Goal: Task Accomplishment & Management: Complete application form

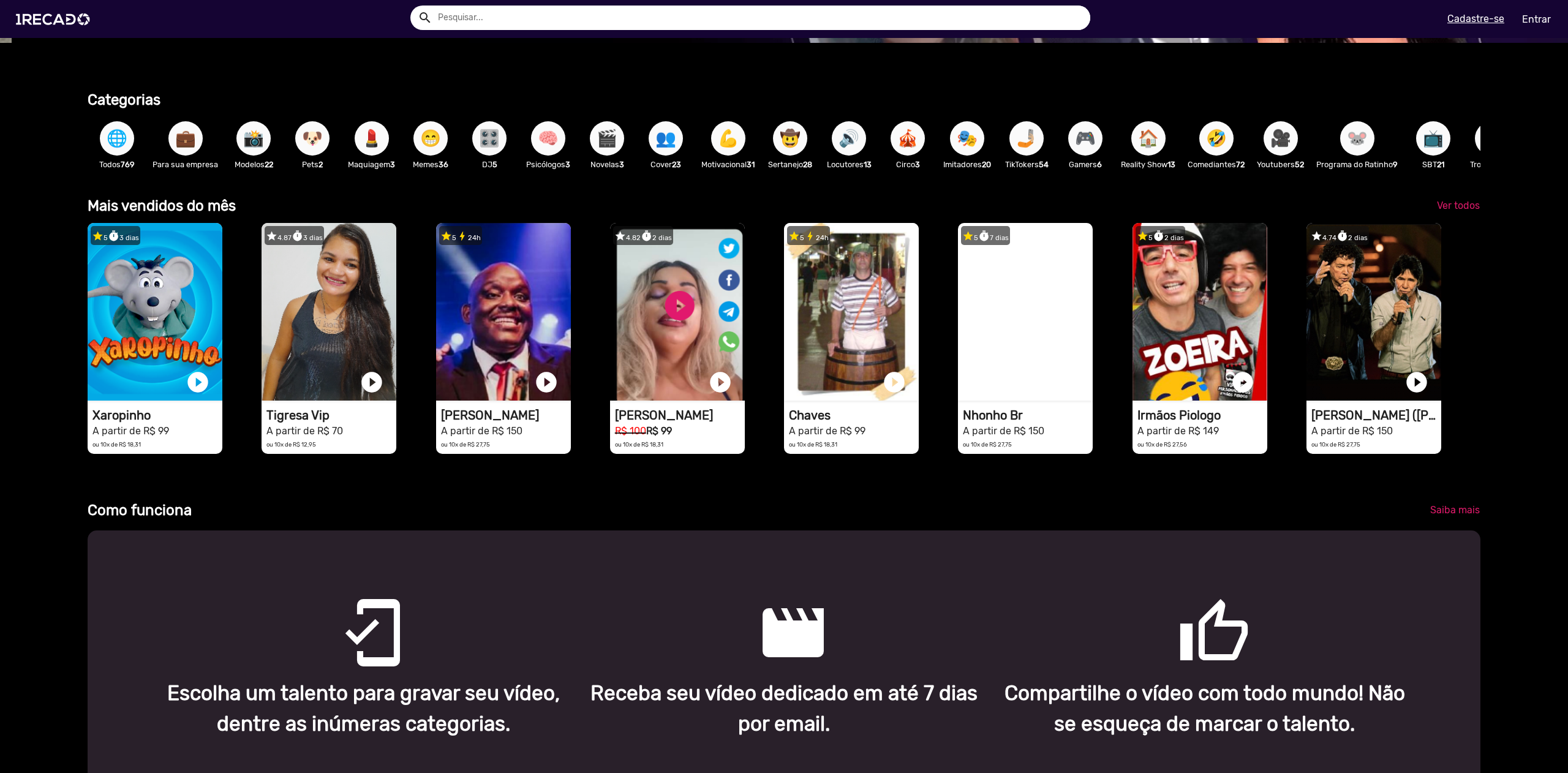
scroll to position [0, 1559]
click at [258, 139] on span "📸" at bounding box center [254, 139] width 21 height 34
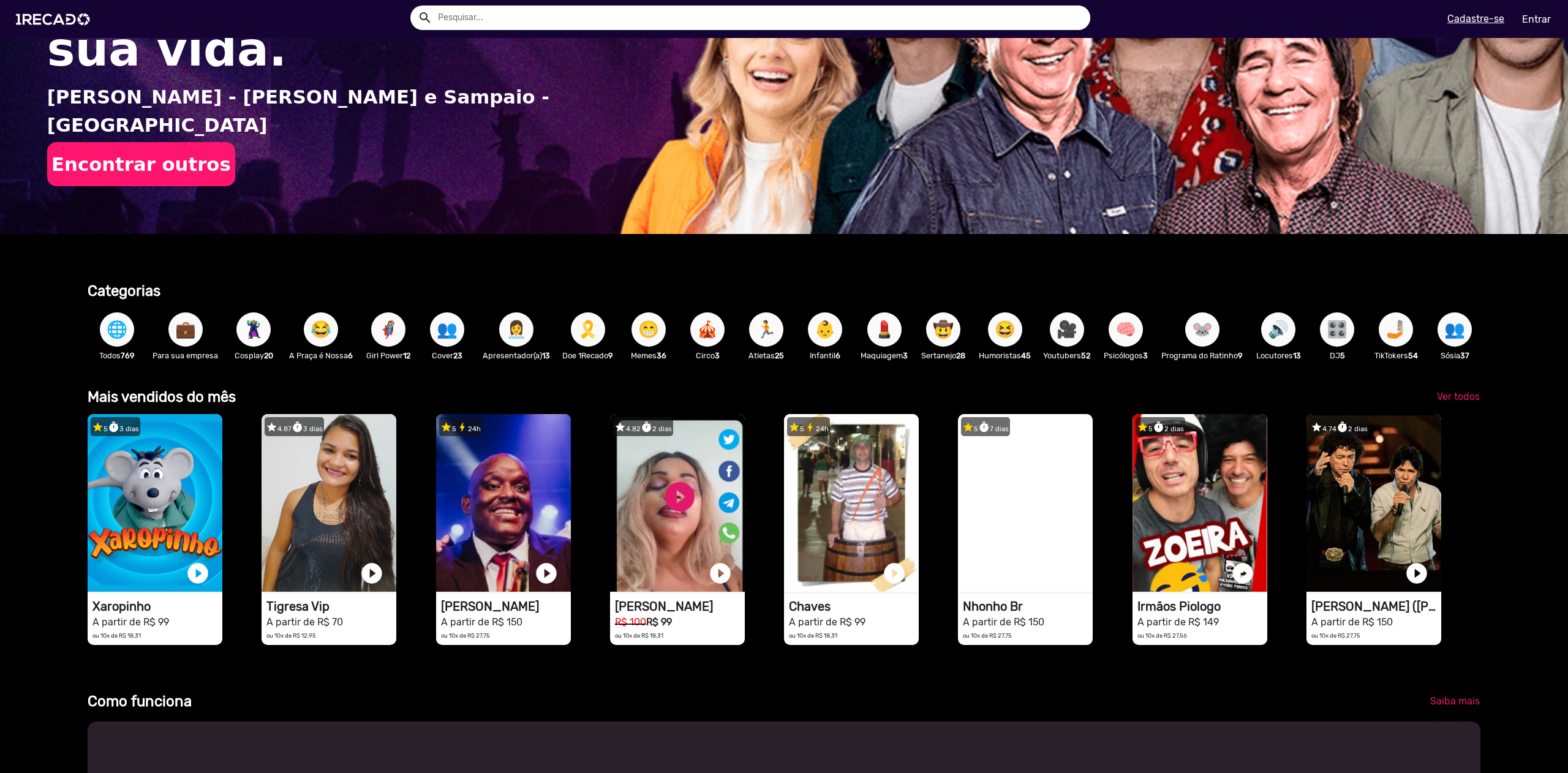
scroll to position [290, 0]
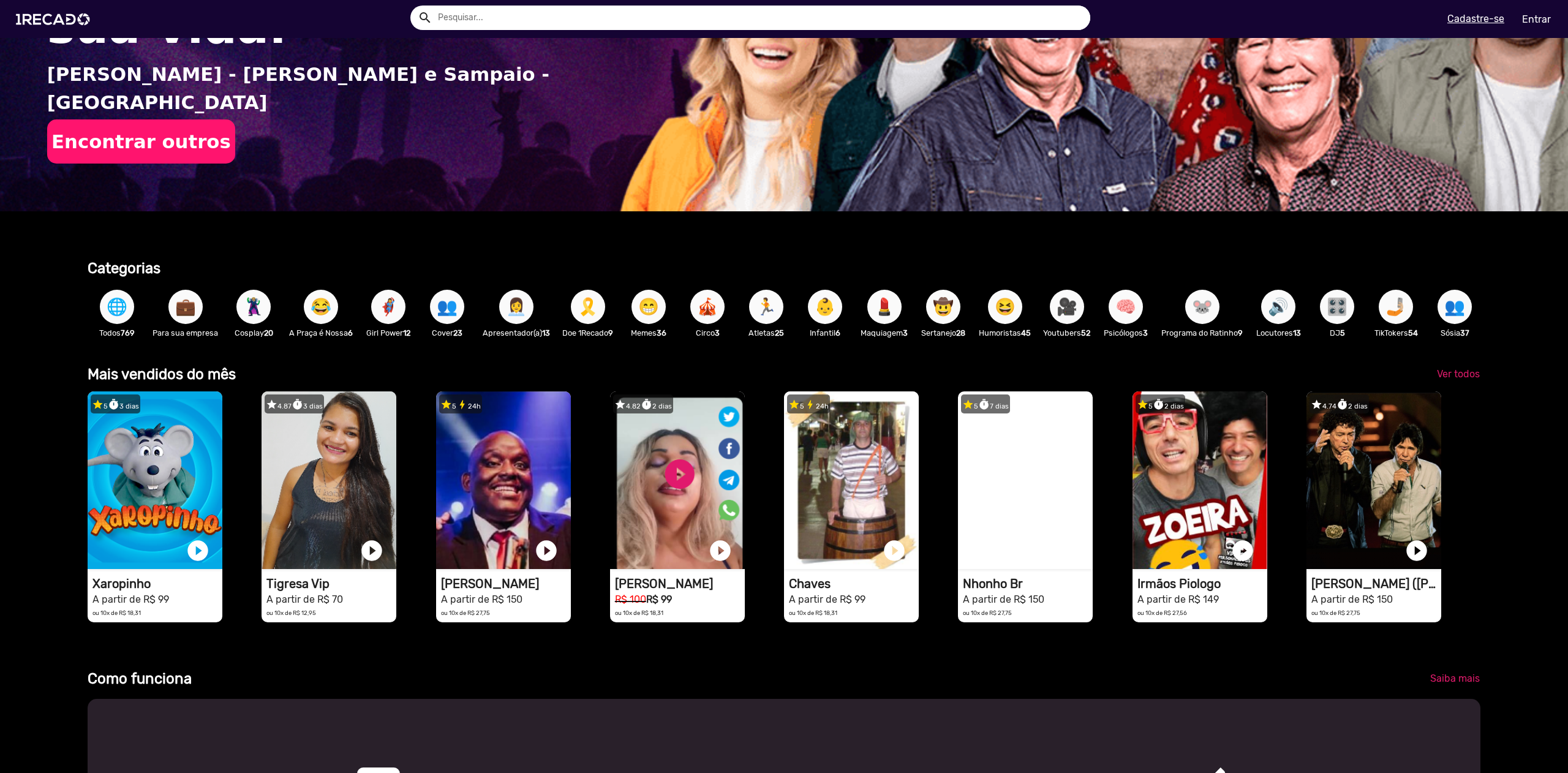
click at [252, 311] on span "🦹🏼‍♀️" at bounding box center [254, 307] width 21 height 34
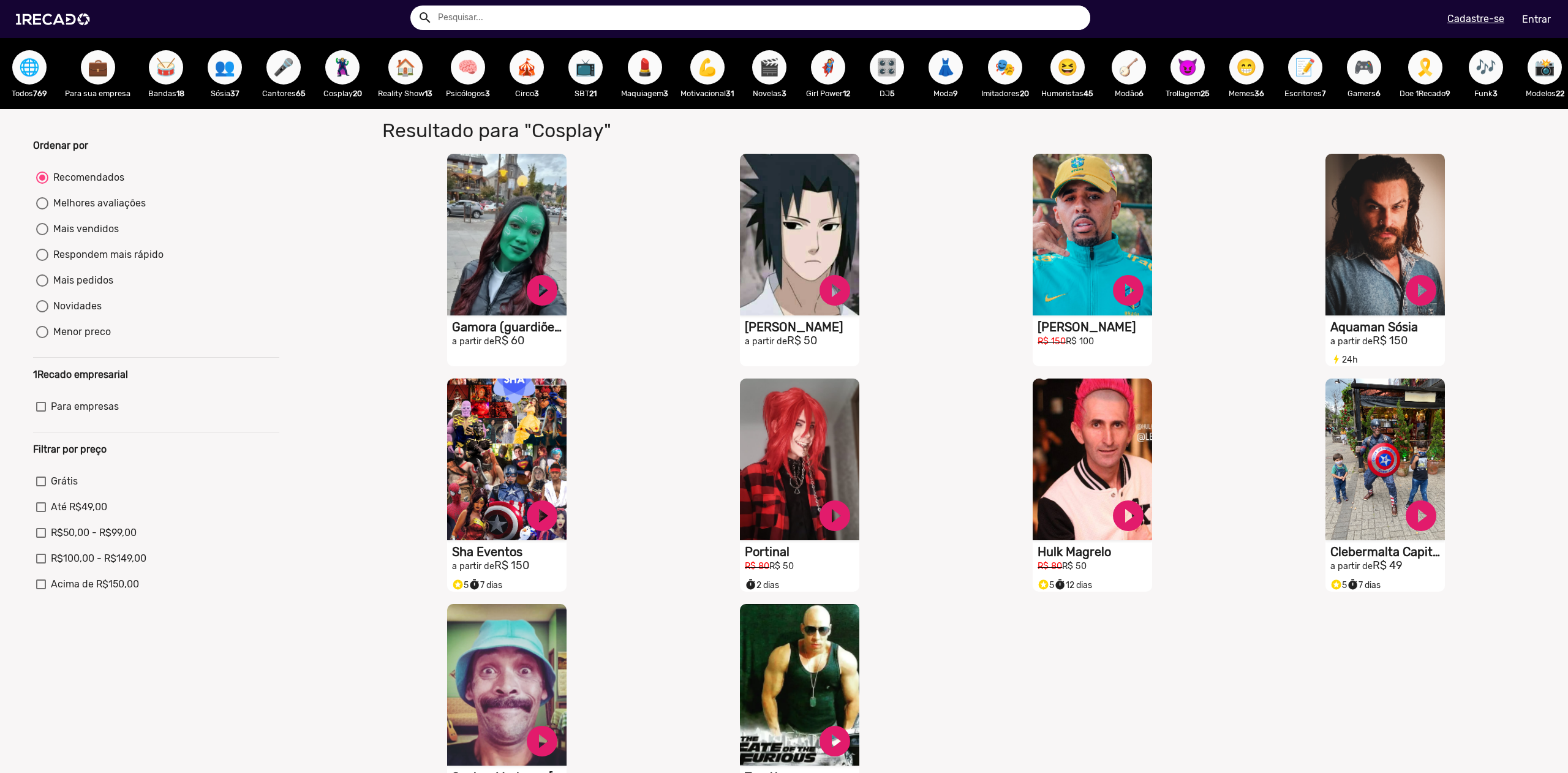
click at [303, 302] on div "Ordenar por Recomendados Melhores avaliações Mais vendidos Respondem mais rápid…" at bounding box center [784, 625] width 1587 height 1033
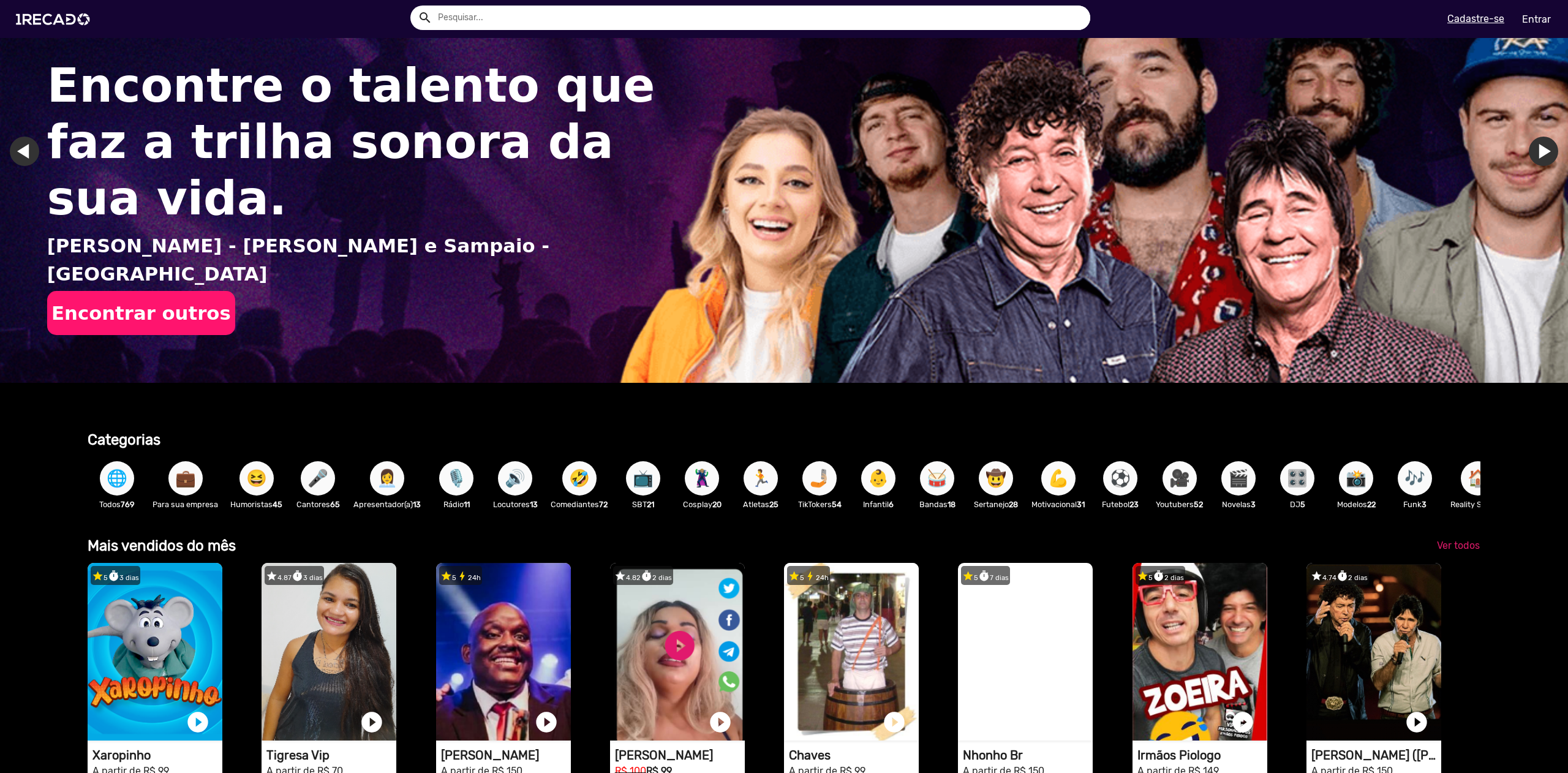
scroll to position [188, 0]
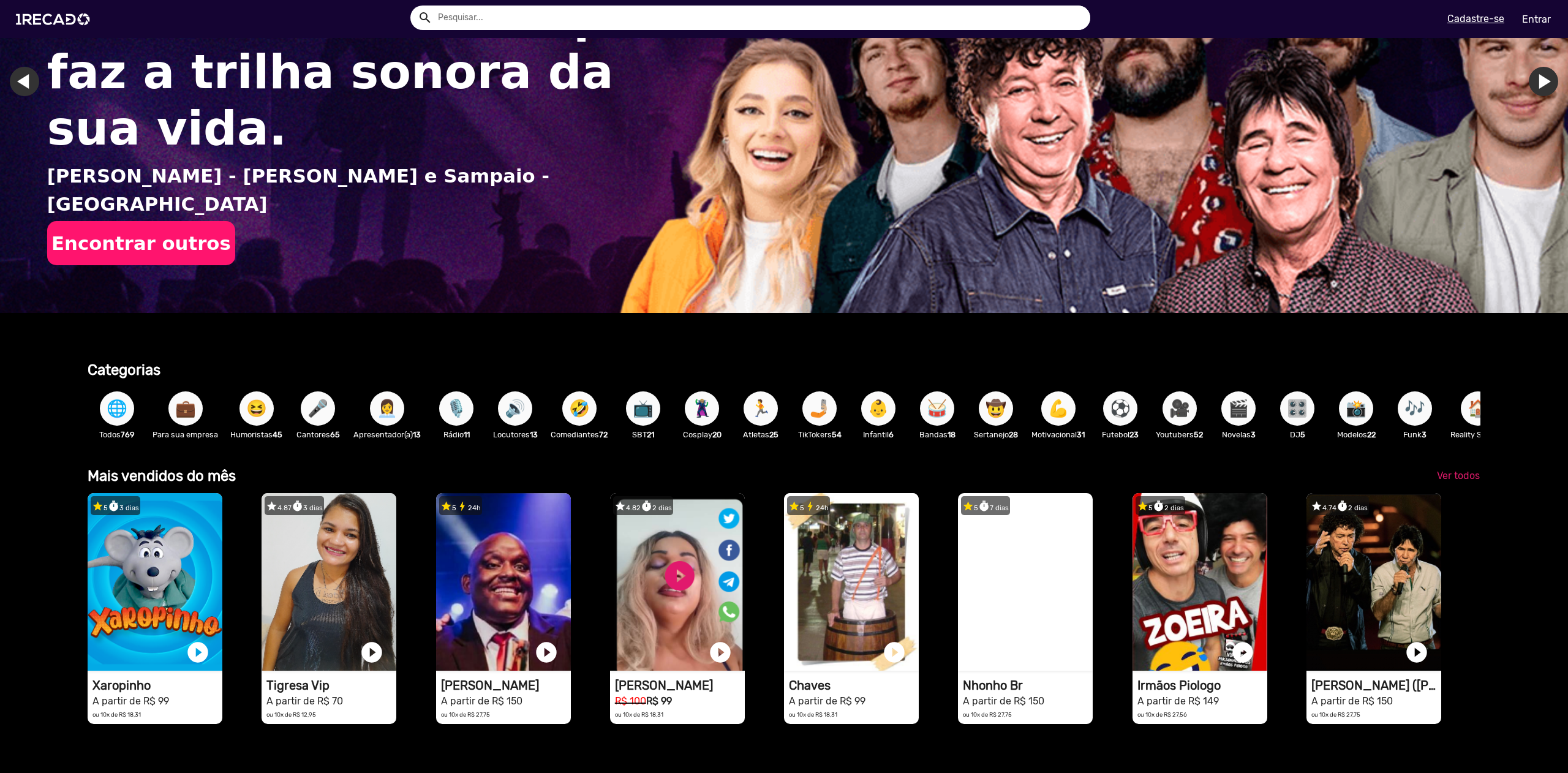
click at [263, 401] on span "😆" at bounding box center [257, 409] width 21 height 34
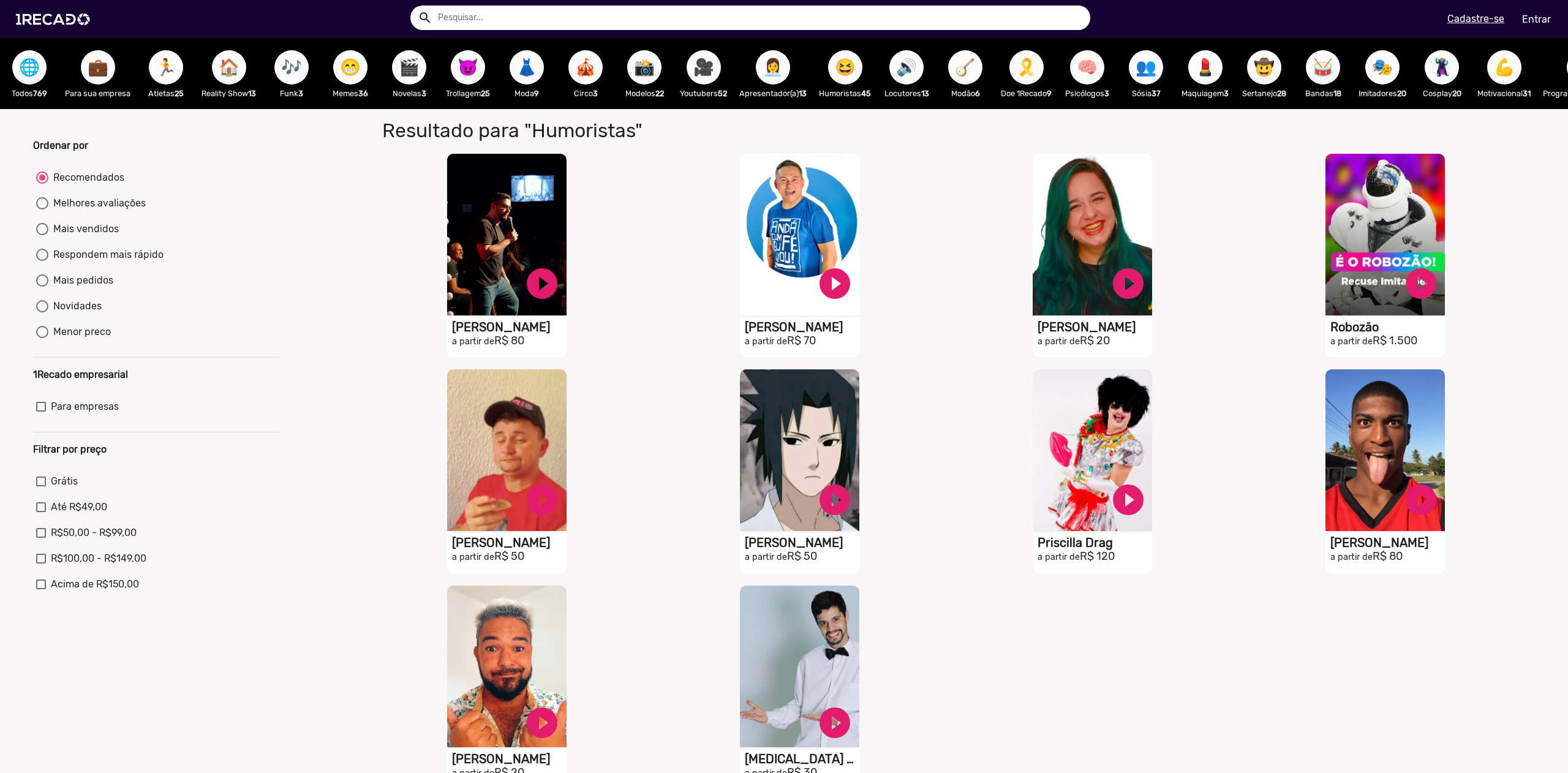
click at [326, 316] on div "Ordenar por Recomendados Melhores avaliações Mais vendidos Respondem mais rápid…" at bounding box center [784, 468] width 1587 height 719
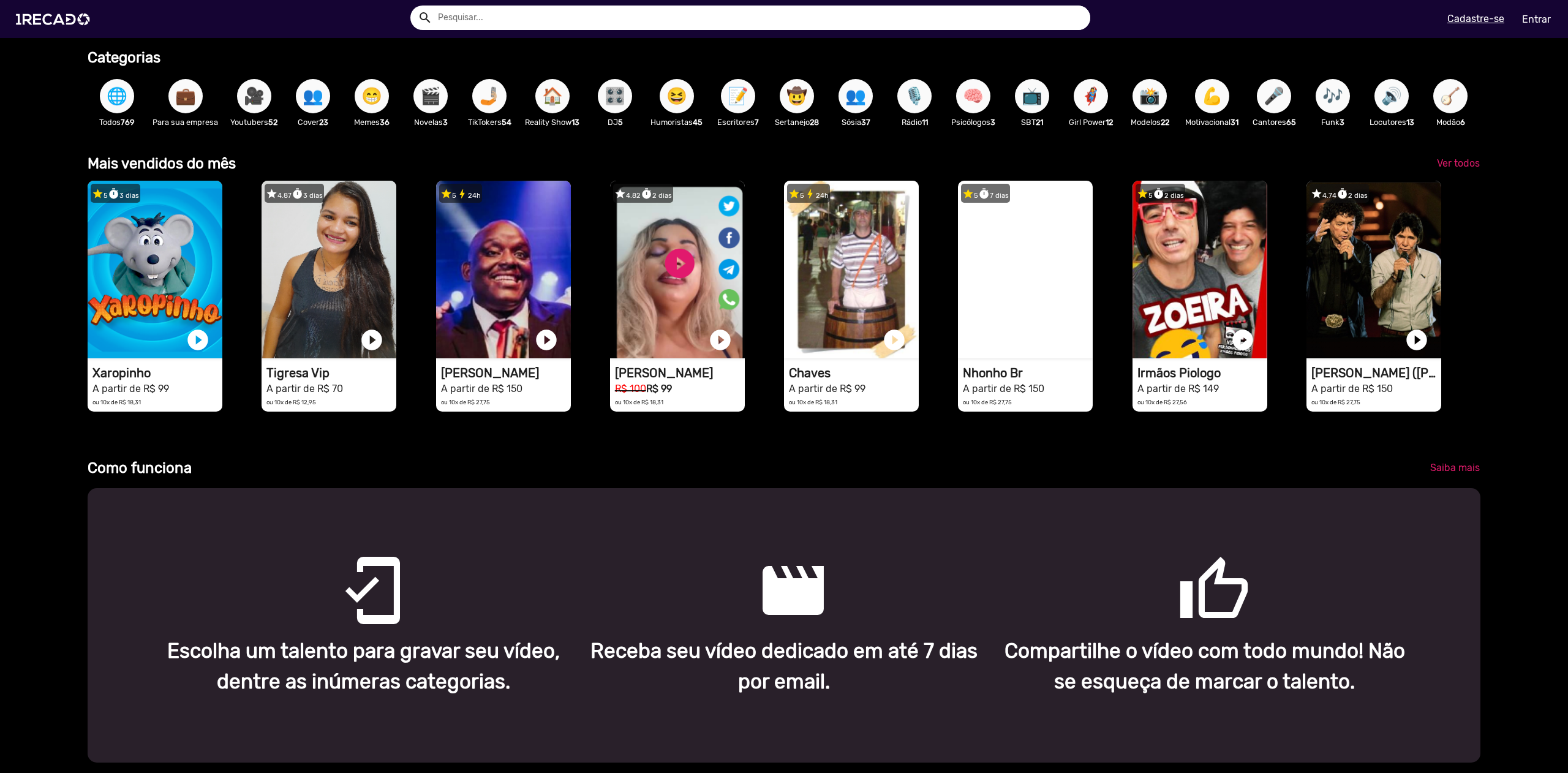
scroll to position [494, 0]
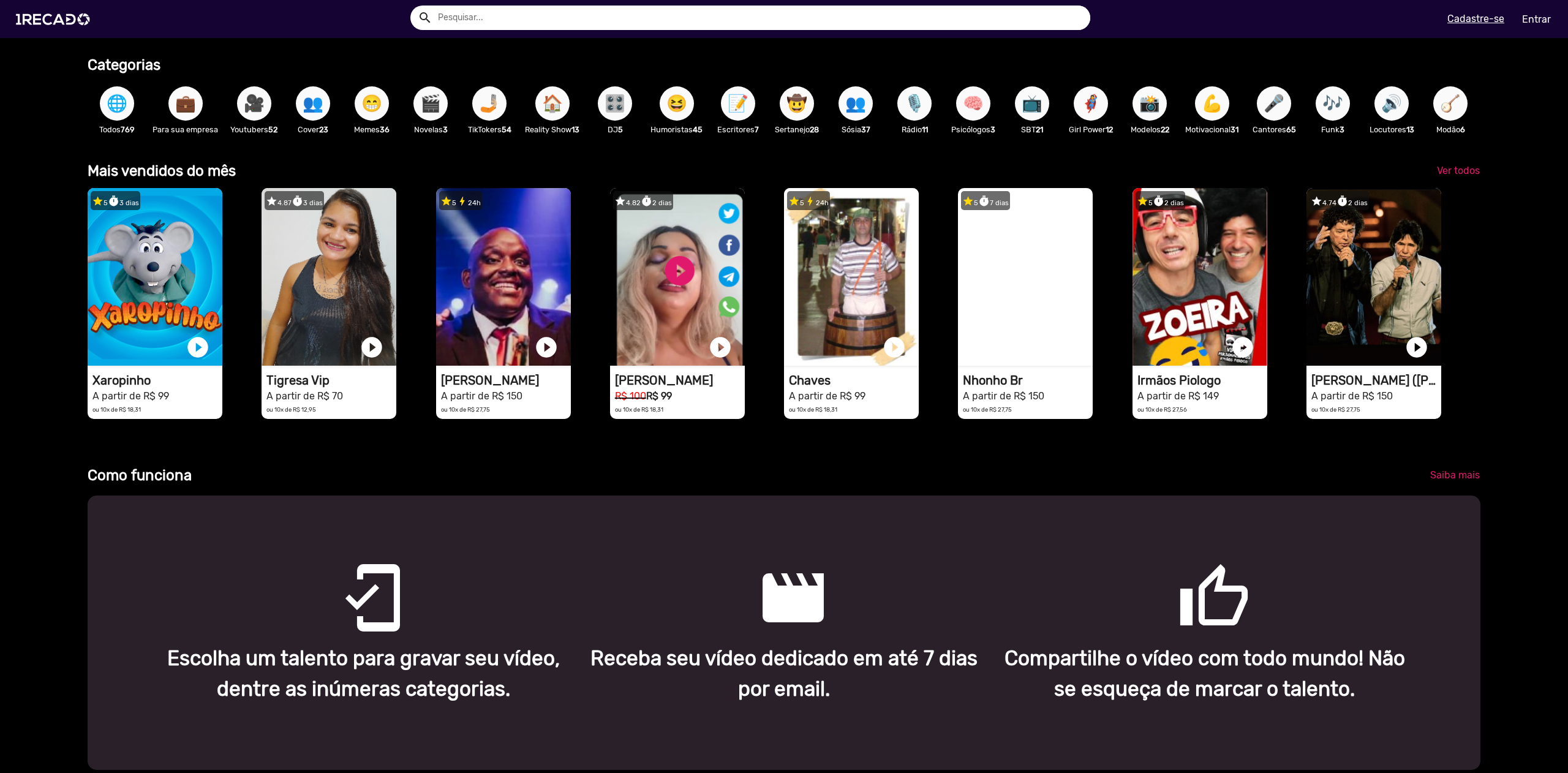
click at [865, 485] on div "Como funciona" at bounding box center [608, 476] width 1059 height 18
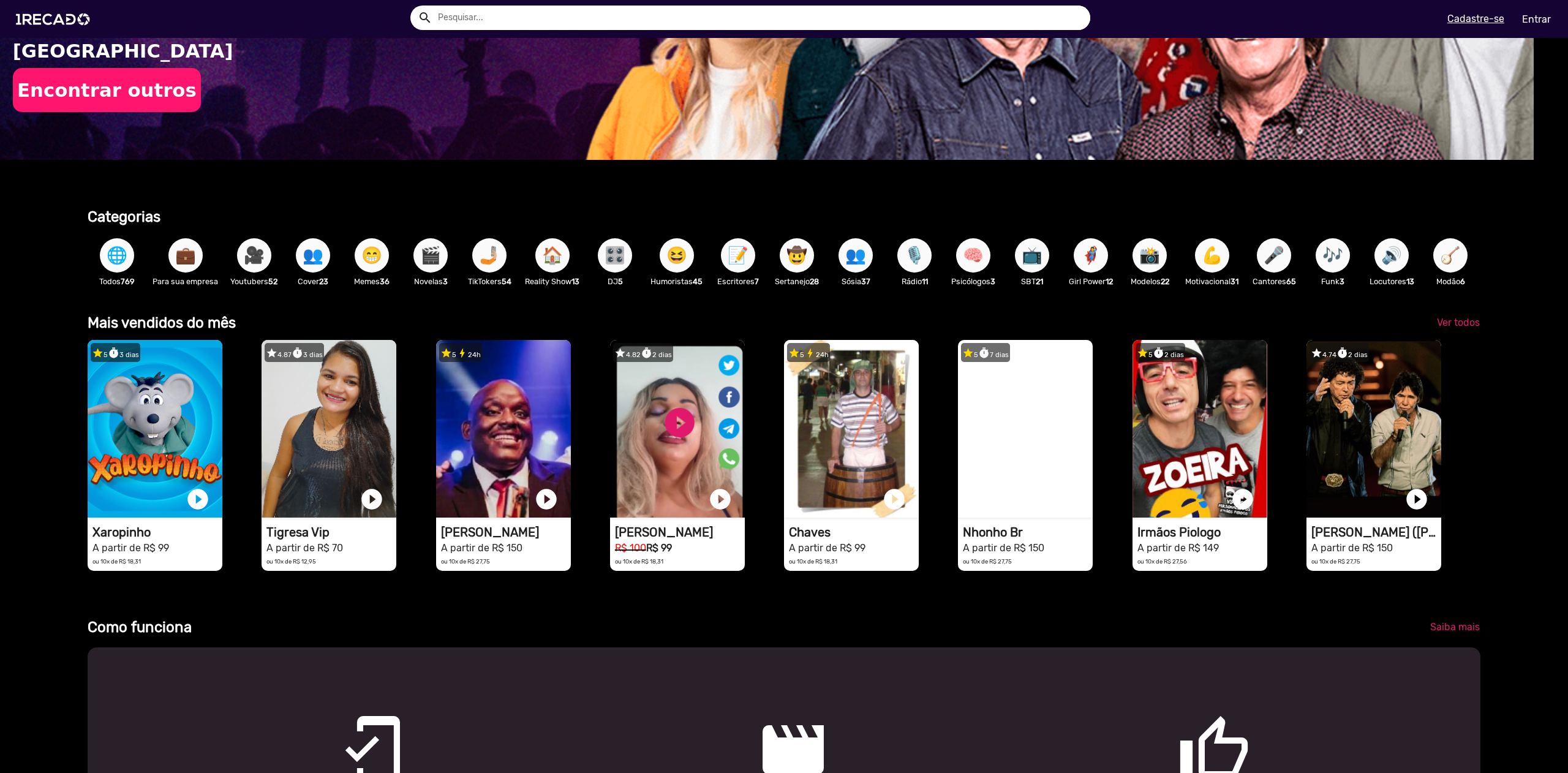
scroll to position [0, 6]
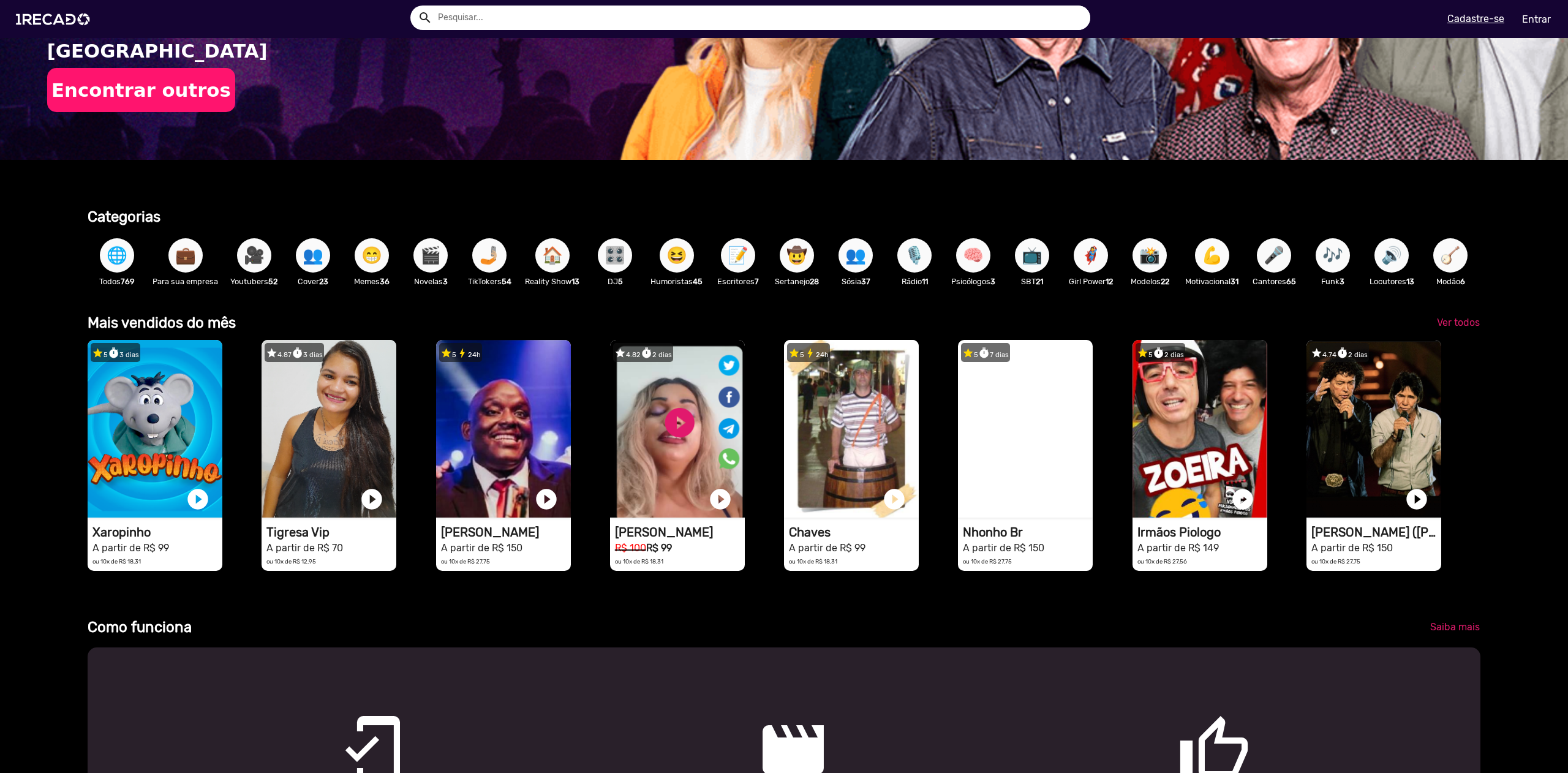
click at [390, 218] on div "Categorias" at bounding box center [608, 212] width 1059 height 28
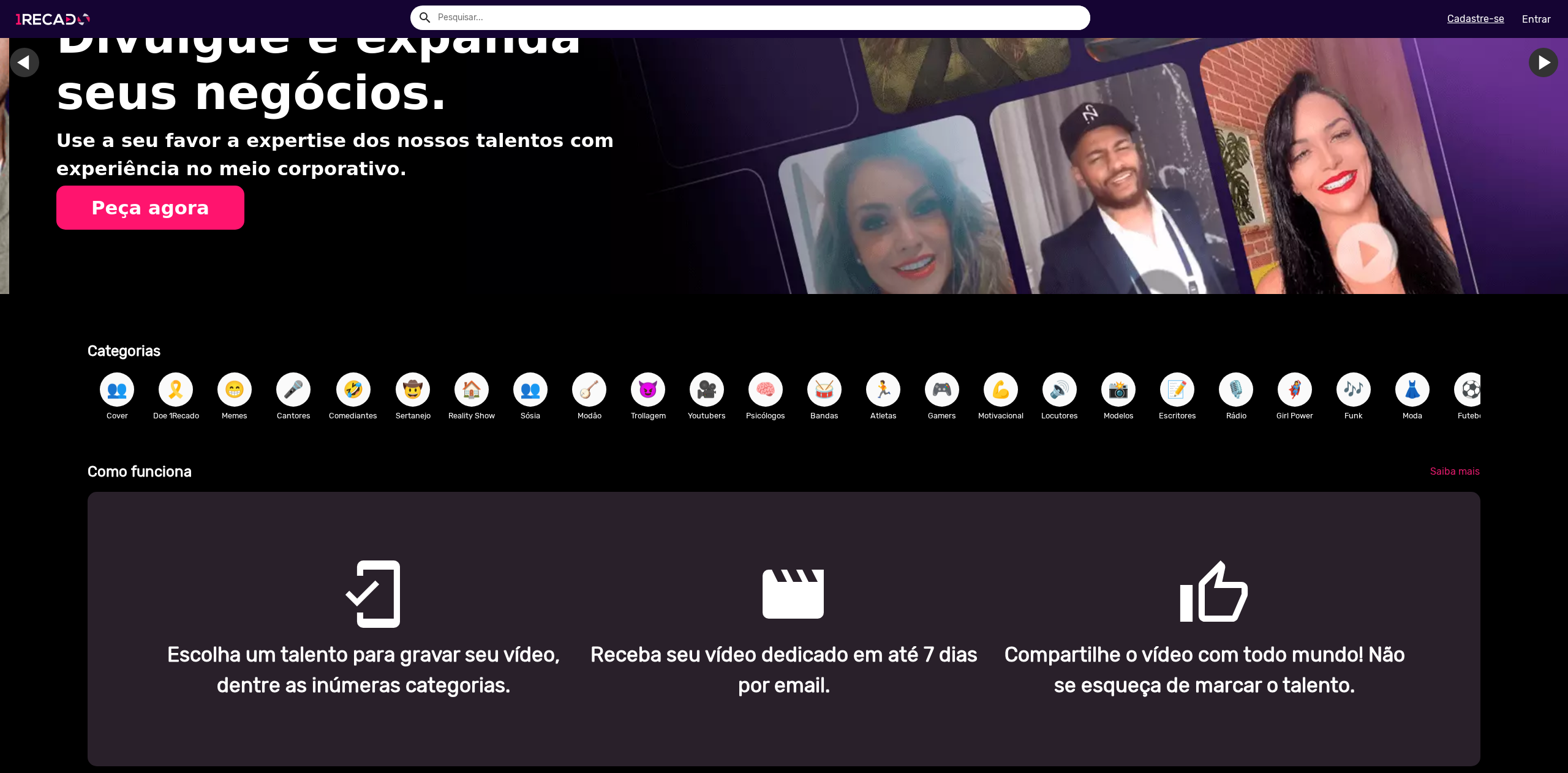
click at [77, 13] on img at bounding box center [55, 19] width 92 height 52
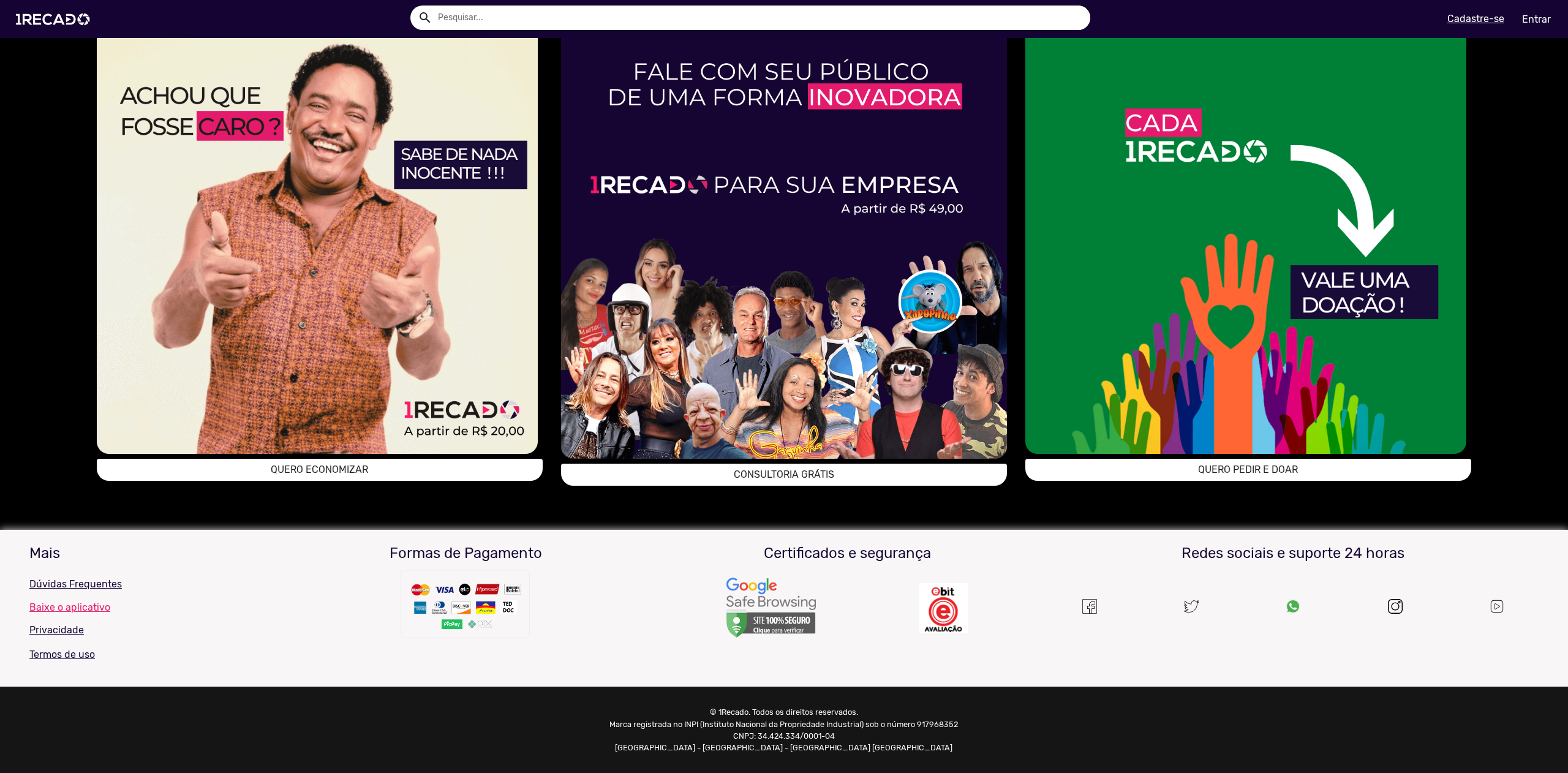
click at [587, 506] on section "Categorias 👥 Cover 🎗️ Doe 1Recado 😁 Memes 🎤 Cantores 🤣 Comediantes 🤠 Sertanejo …" at bounding box center [784, -1] width 1568 height 1183
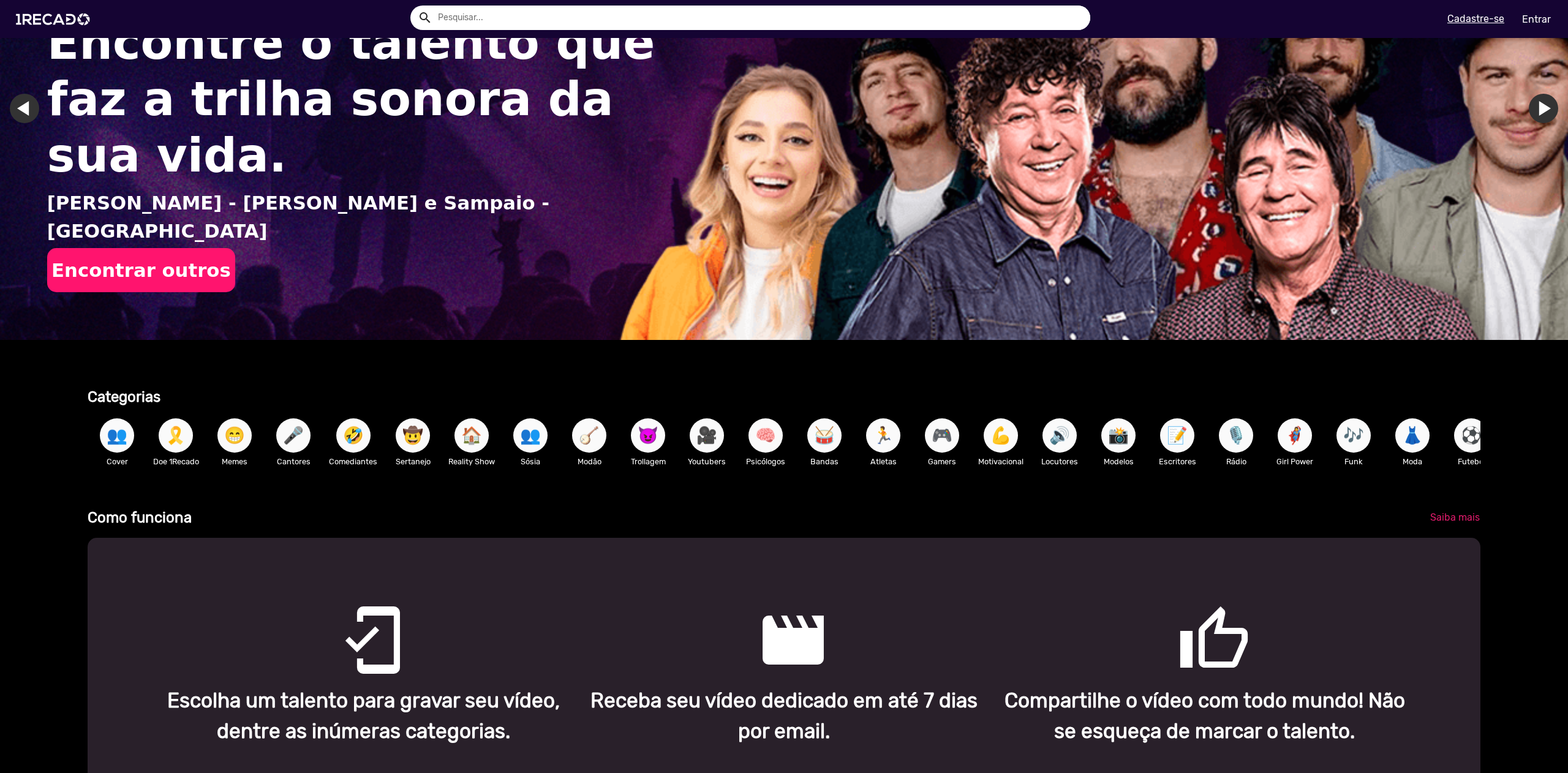
click at [392, 364] on div "Encontre o talento que faz a trilha sonora da sua vida. [PERSON_NAME] - [PERSON…" at bounding box center [784, 127] width 1568 height 503
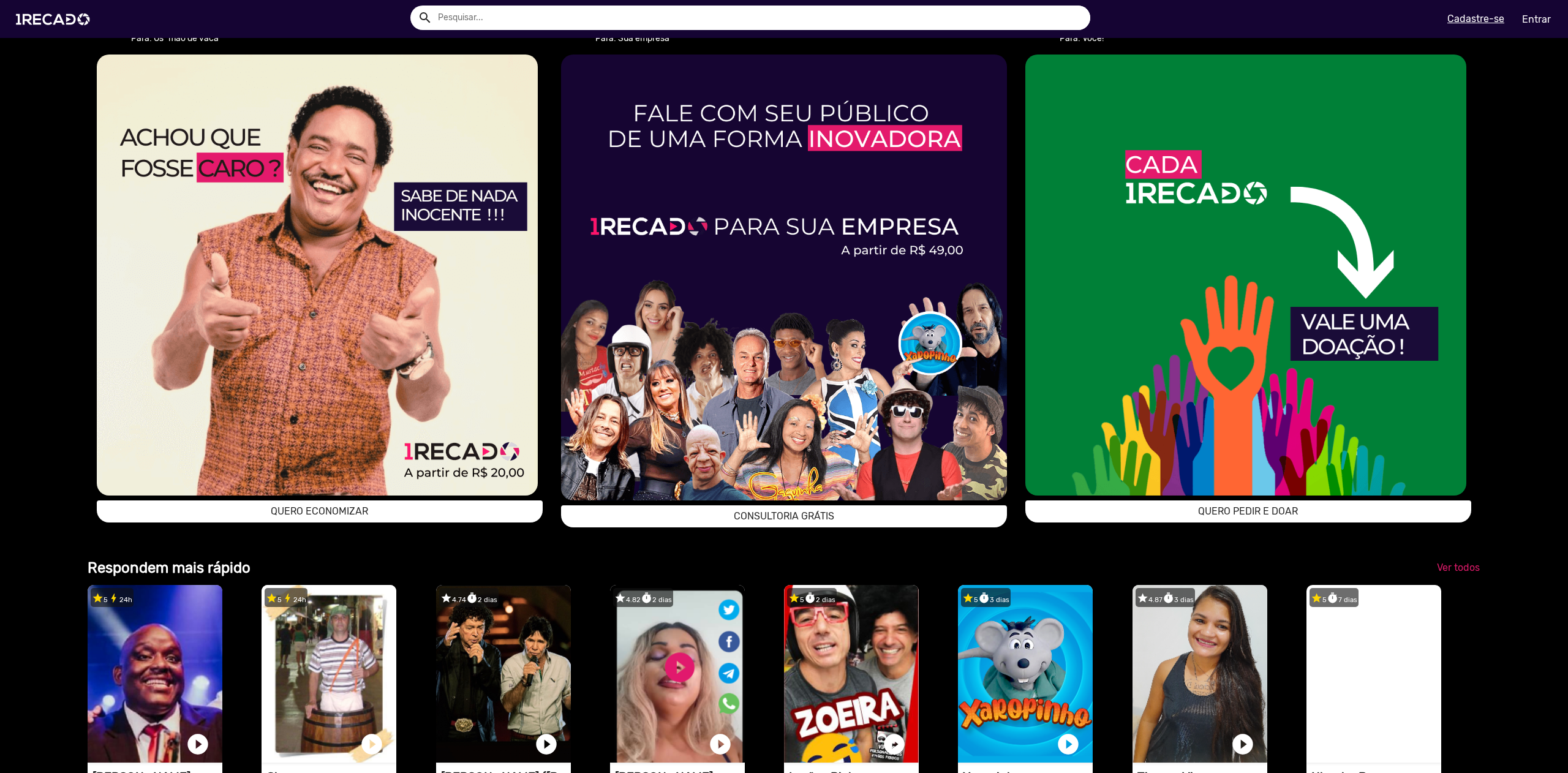
click at [775, 279] on img at bounding box center [784, 277] width 446 height 446
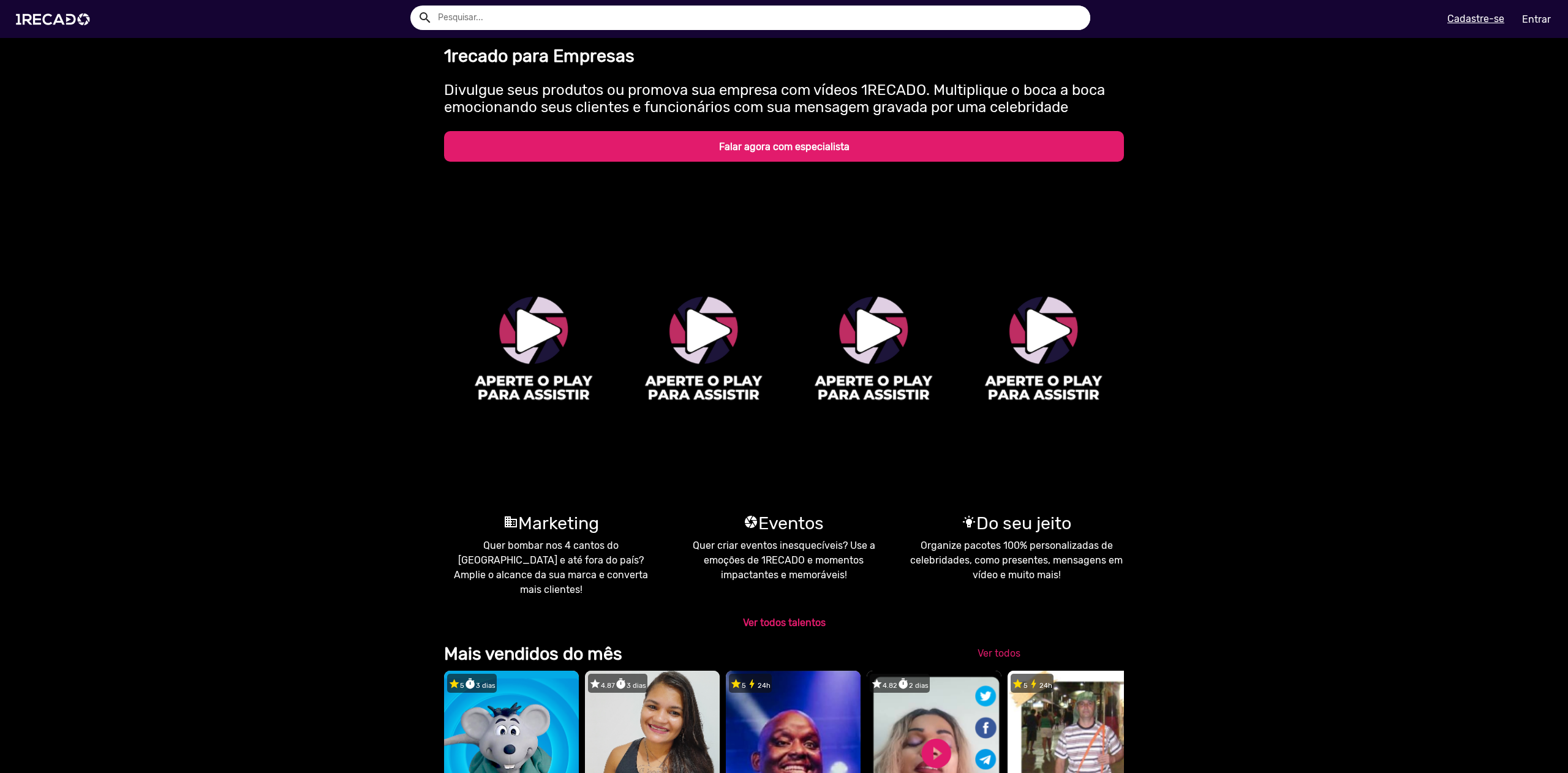
click at [783, 141] on b "Falar agora com especialista" at bounding box center [784, 147] width 130 height 12
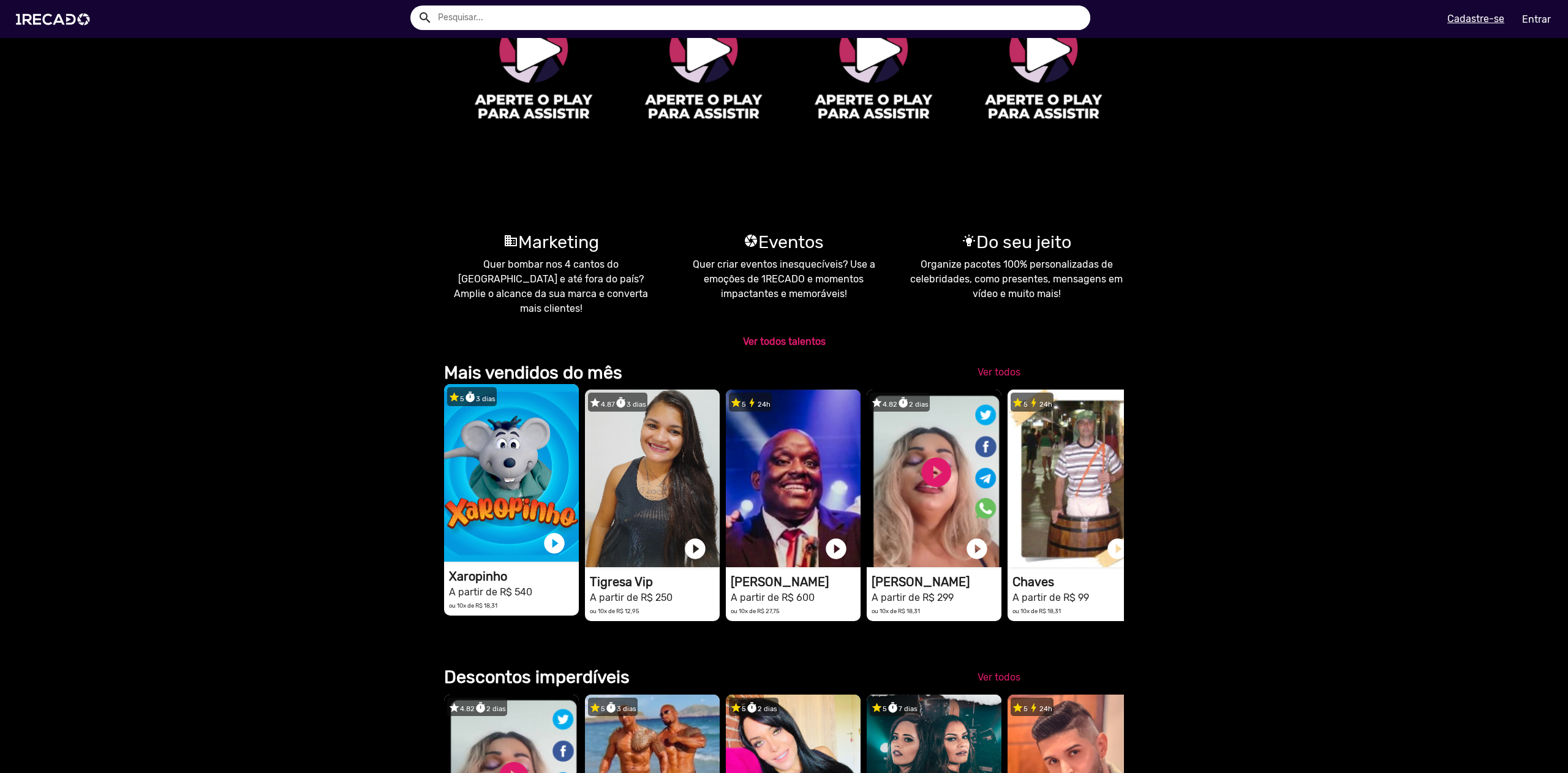
click at [478, 575] on h1 "Xaropinho" at bounding box center [514, 576] width 130 height 15
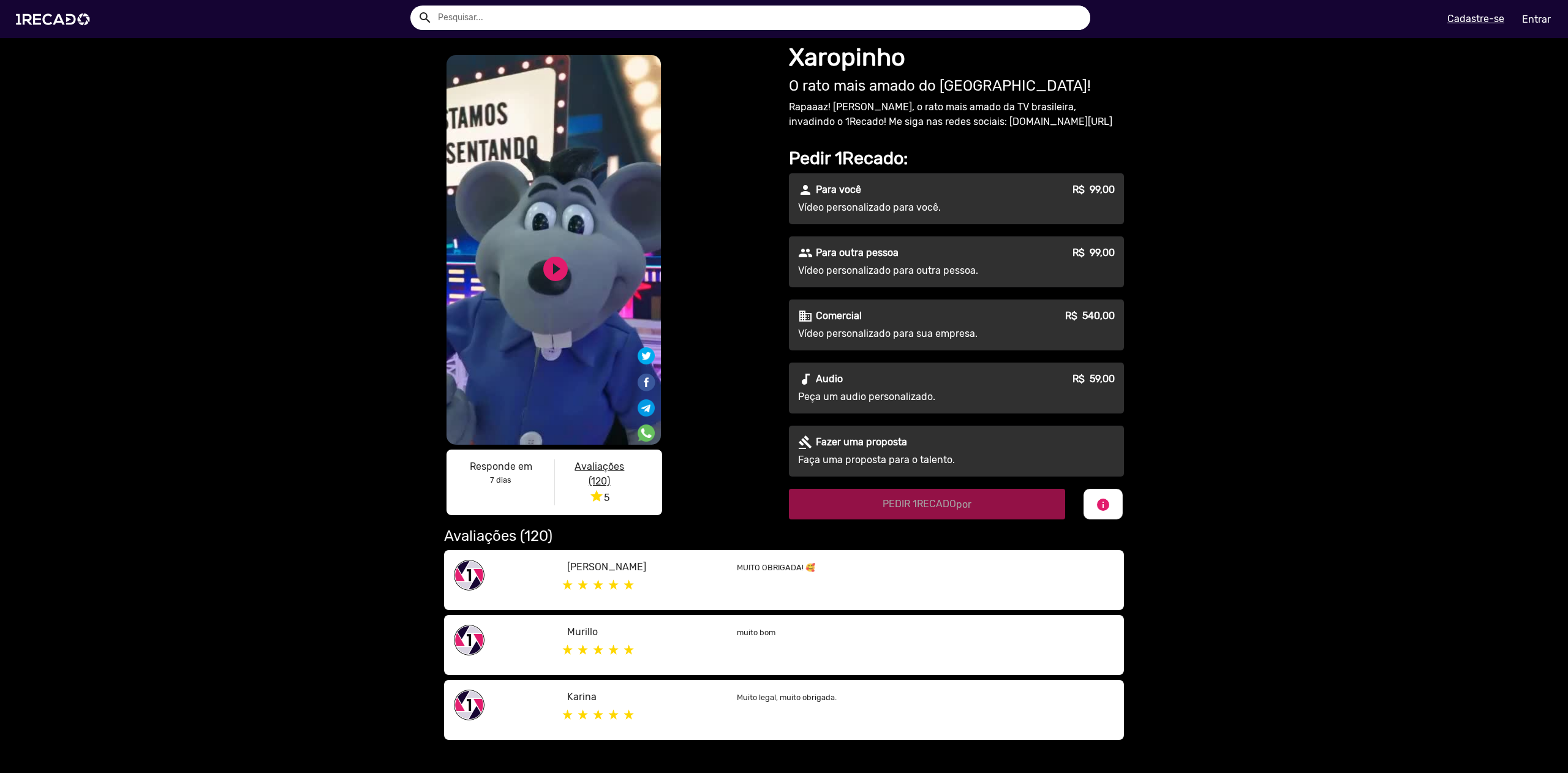
click at [1244, 285] on div "S1RECADO vídeos dedicados para fãs e empresas S1RECADO vídeos dedicados para fã…" at bounding box center [784, 391] width 1568 height 707
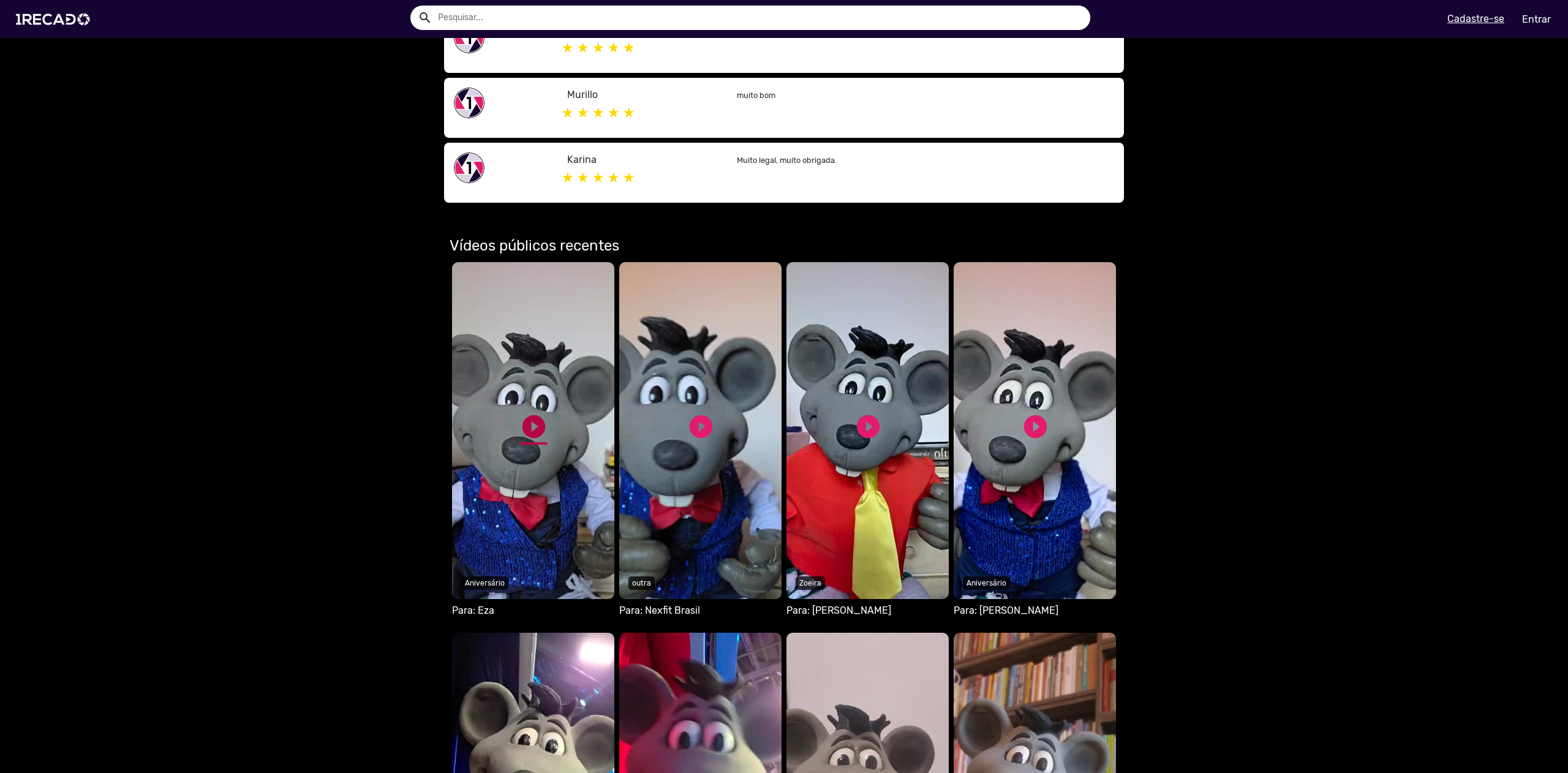
click at [535, 425] on link "play_circle_filled" at bounding box center [533, 426] width 28 height 28
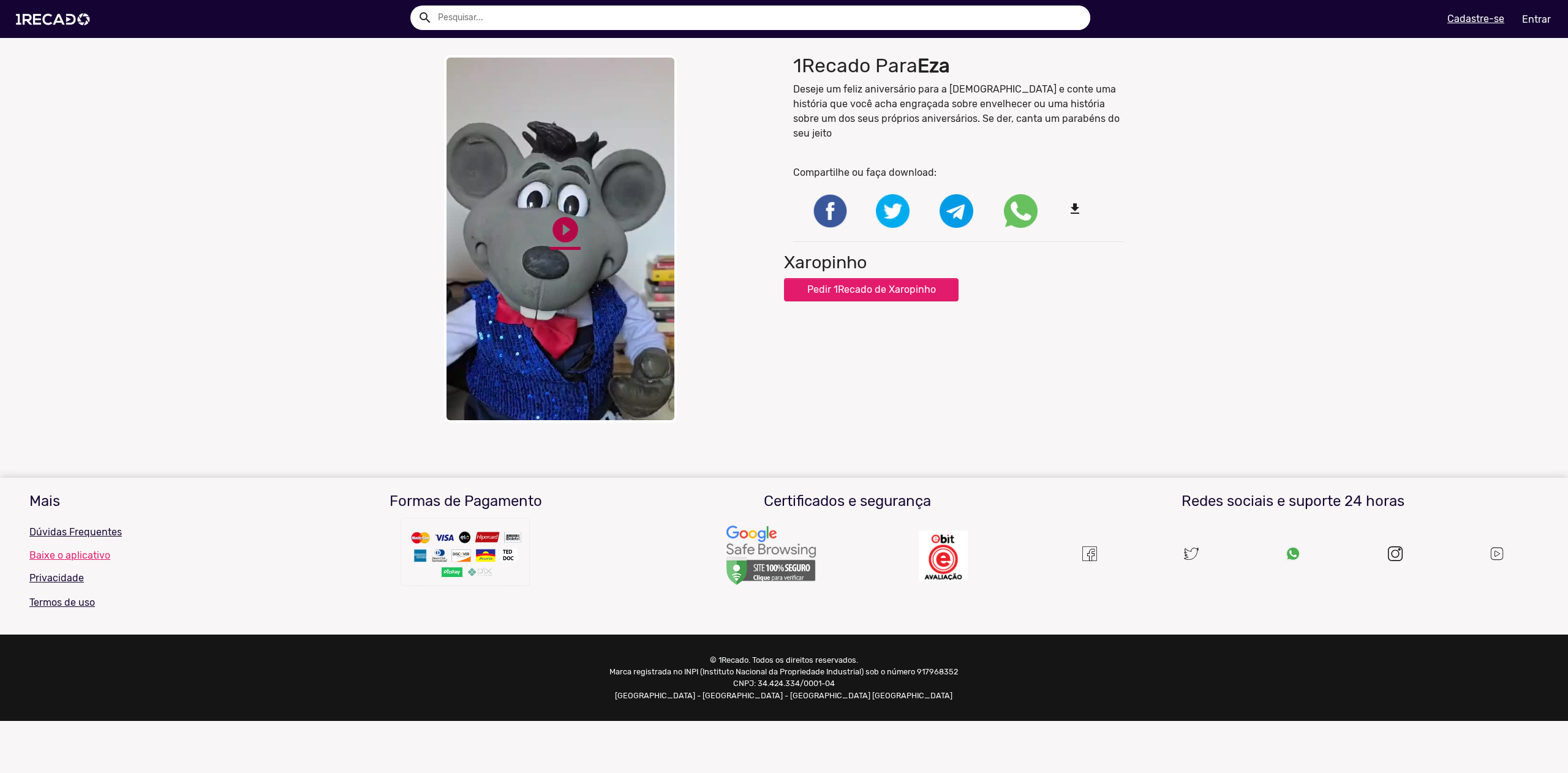
click at [568, 227] on link "play_circle_filled" at bounding box center [565, 229] width 31 height 31
click at [823, 389] on ng-component "close Your browser does not support HTML5 video. pause_circle pause_circle 1Rec…" at bounding box center [784, 294] width 1568 height 490
click at [665, 283] on div "close Your browser does not support HTML5 video. pause_circle pause_circle" at bounding box center [609, 239] width 349 height 380
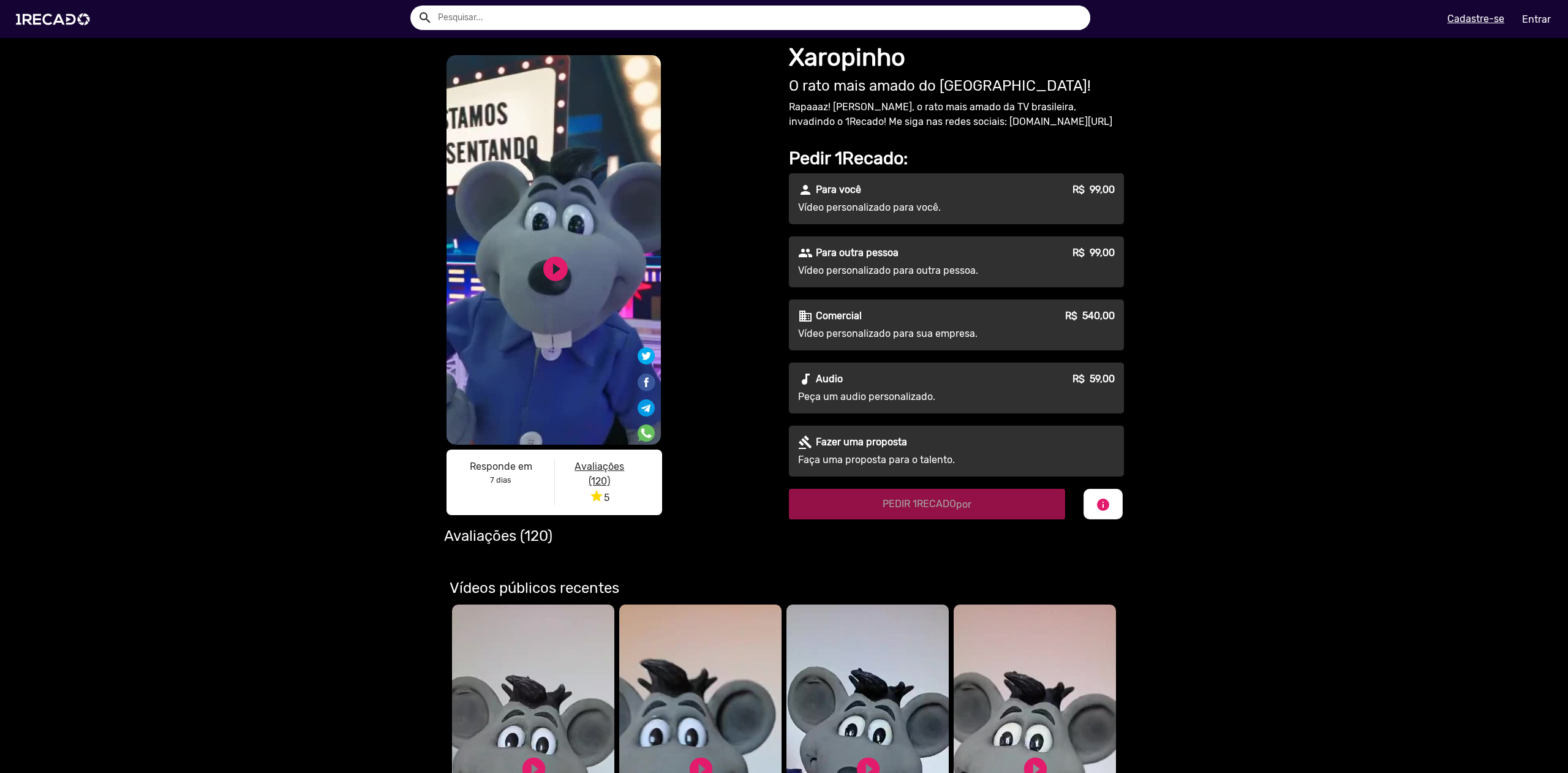
click at [1226, 255] on div "S1RECADO vídeos dedicados para fãs e empresas S1RECADO vídeos dedicados para fã…" at bounding box center [784, 294] width 1568 height 512
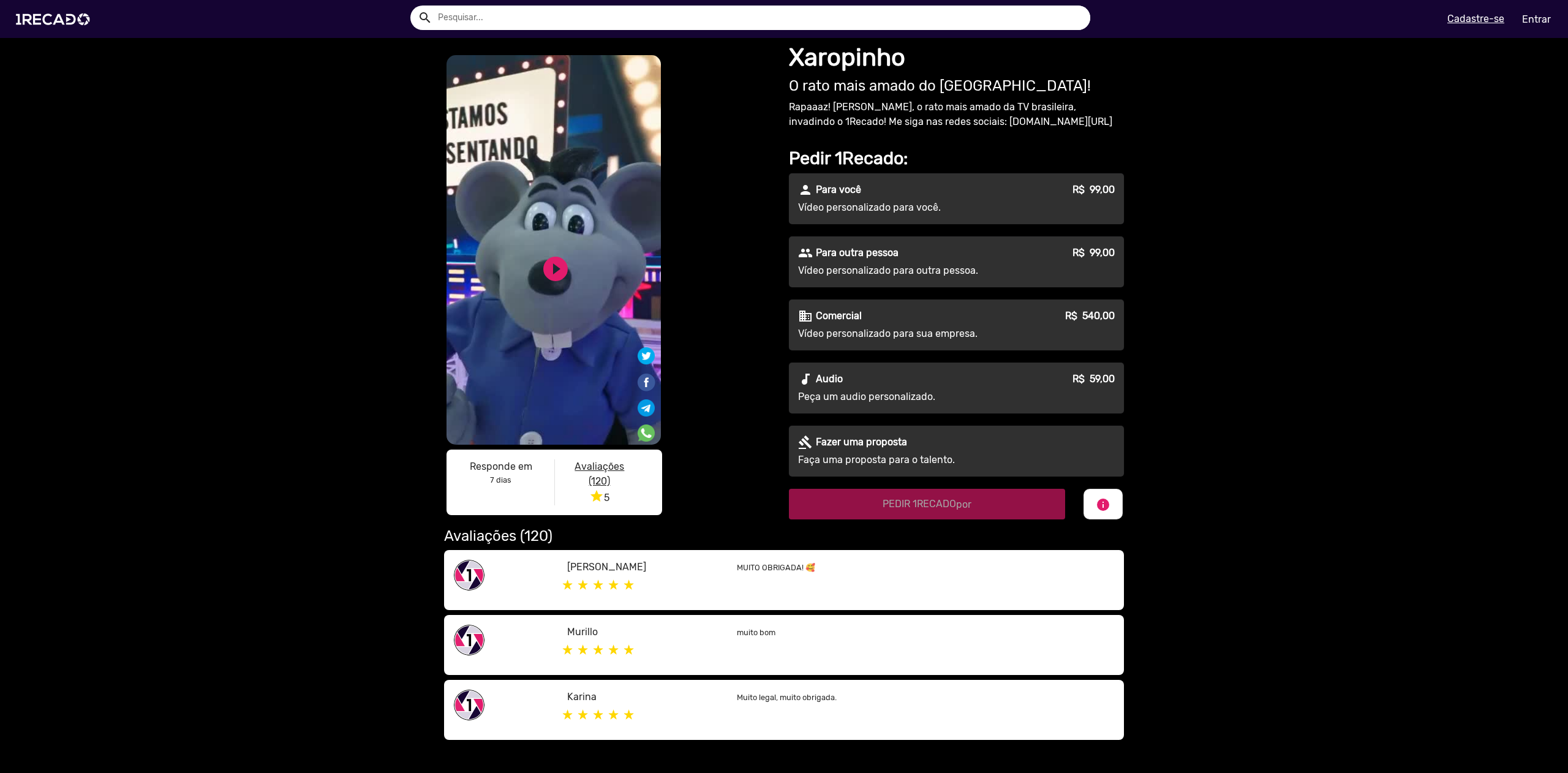
click at [1226, 255] on div "S1RECADO vídeos dedicados para fãs e empresas S1RECADO vídeos dedicados para fã…" at bounding box center [784, 391] width 1568 height 707
click at [1048, 112] on p "Rapaaaz! [PERSON_NAME], o rato mais amado da TV brasileira, invadindo o 1Recado…" at bounding box center [957, 114] width 335 height 29
click at [1095, 139] on div "Xaropinho O rato mais amado do Brasil! Rapaaaz! [PERSON_NAME], o rato mais amad…" at bounding box center [958, 280] width 349 height 485
click at [1106, 130] on div "Xaropinho O rato mais amado do Brasil! Rapaaaz! [PERSON_NAME], o rato mais amad…" at bounding box center [958, 280] width 349 height 485
click at [1178, 369] on div "S1RECADO vídeos dedicados para fãs e empresas S1RECADO vídeos dedicados para fã…" at bounding box center [784, 391] width 1568 height 707
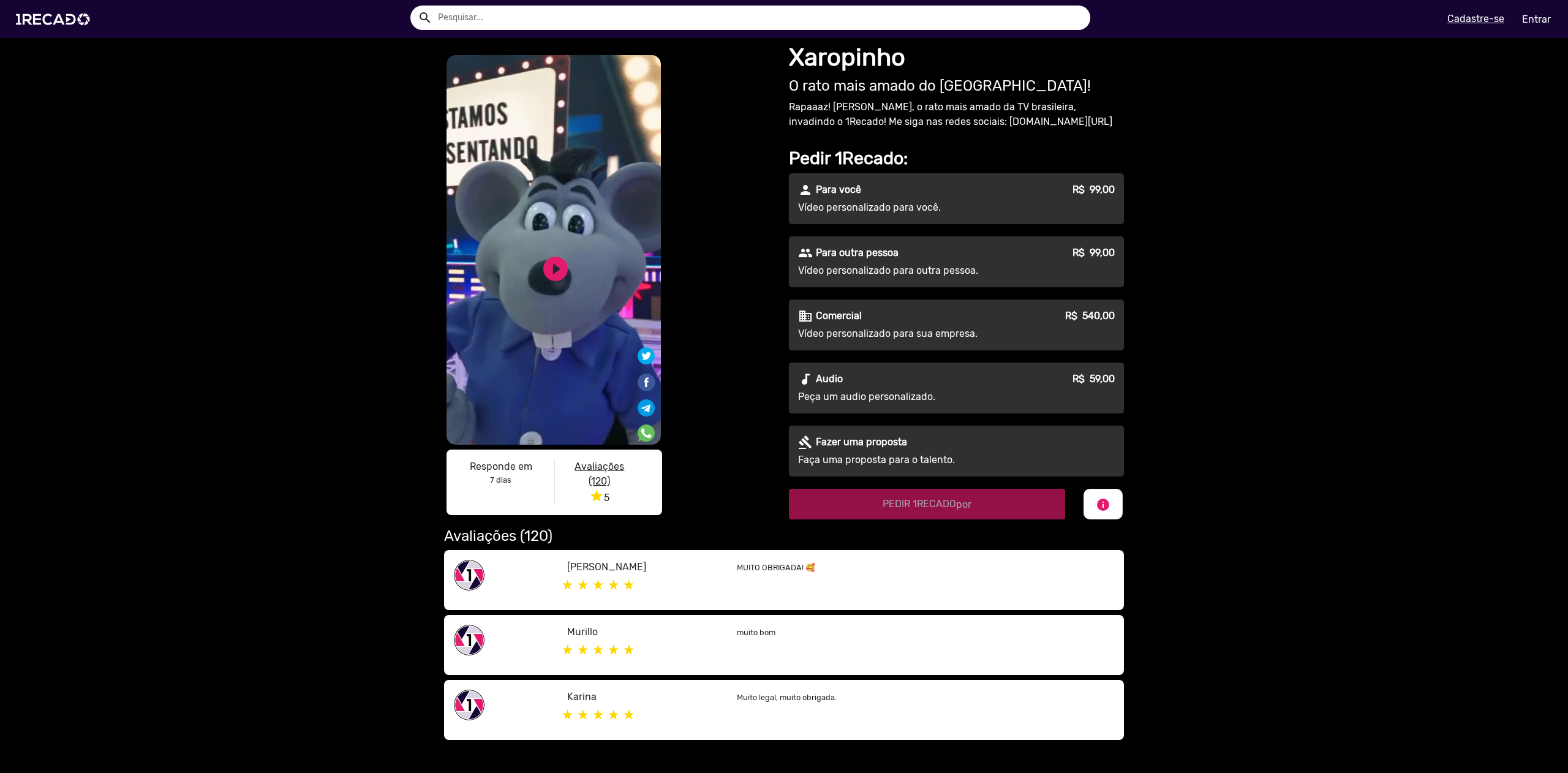
click at [1178, 369] on div "S1RECADO vídeos dedicados para fãs e empresas S1RECADO vídeos dedicados para fã…" at bounding box center [784, 391] width 1568 height 707
click at [1175, 372] on div "S1RECADO vídeos dedicados para fãs e empresas S1RECADO vídeos dedicados para fã…" at bounding box center [784, 391] width 1568 height 707
click at [1184, 360] on div "S1RECADO vídeos dedicados para fãs e empresas S1RECADO vídeos dedicados para fã…" at bounding box center [784, 391] width 1568 height 707
click at [983, 450] on div "gavel [PERSON_NAME] uma proposta Faça uma proposta para o talento." at bounding box center [957, 451] width 335 height 51
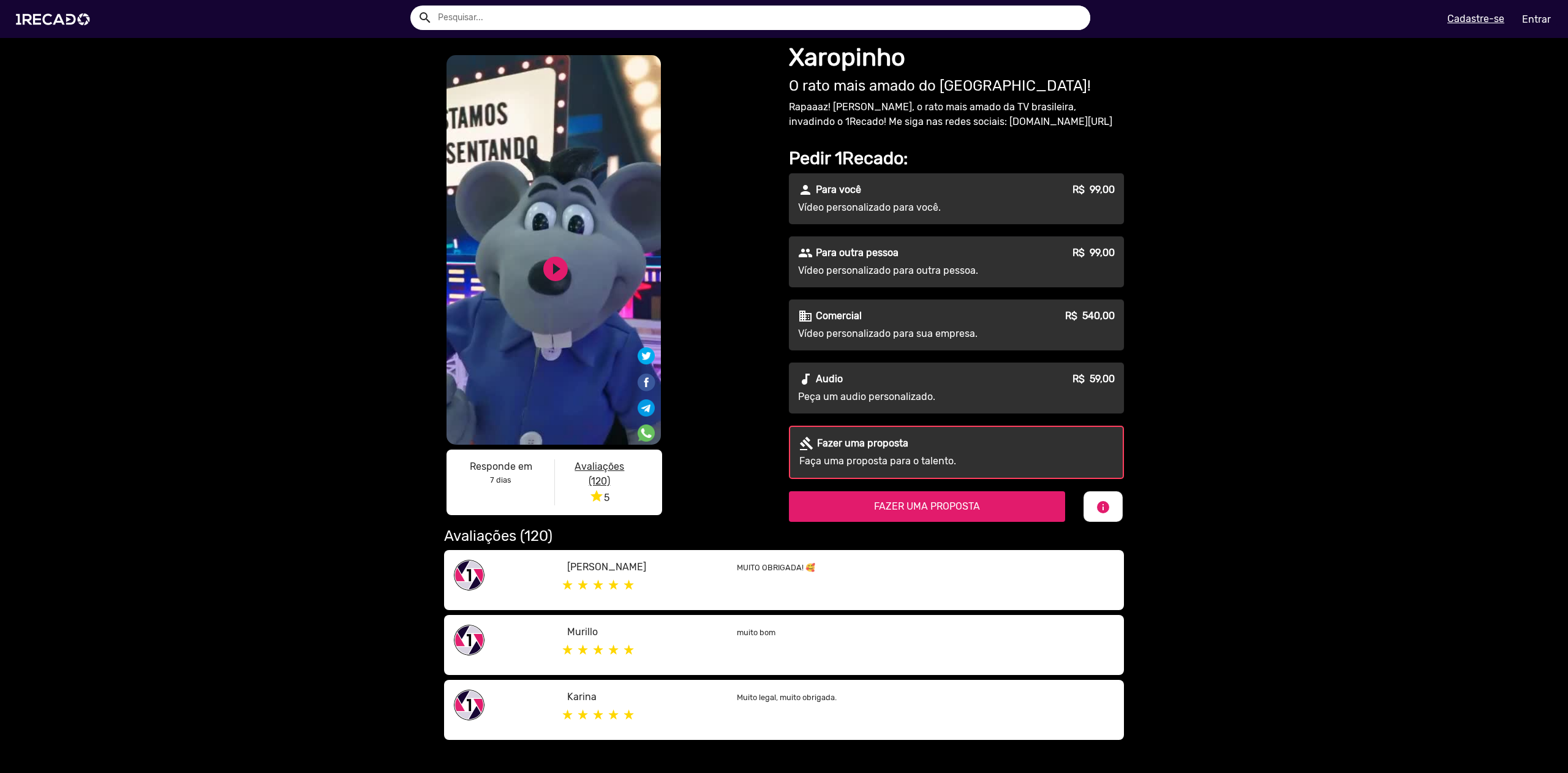
click at [1292, 399] on div "S1RECADO vídeos dedicados para fãs e empresas S1RECADO vídeos dedicados para fã…" at bounding box center [784, 391] width 1568 height 707
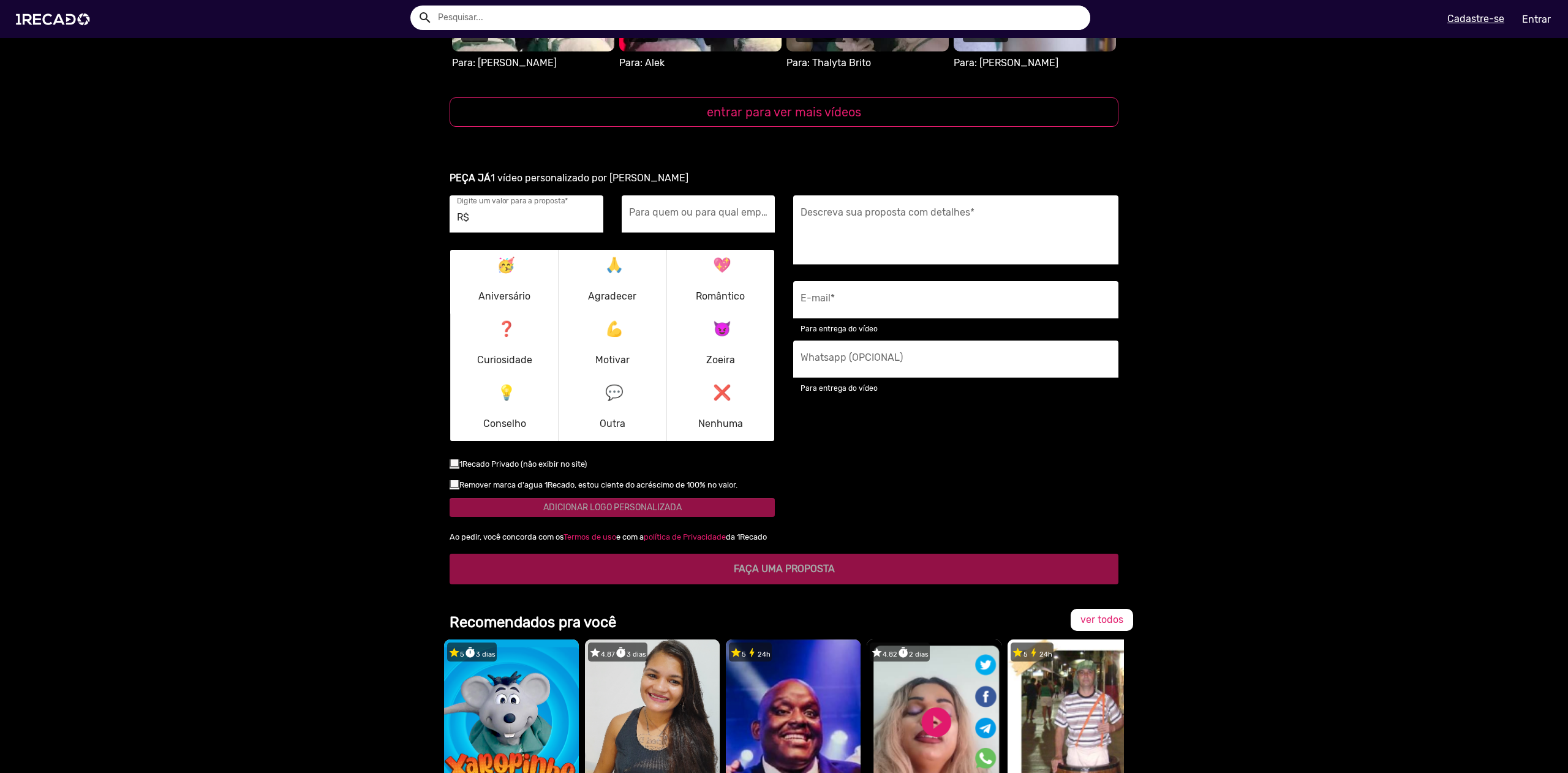
scroll to position [1525, 0]
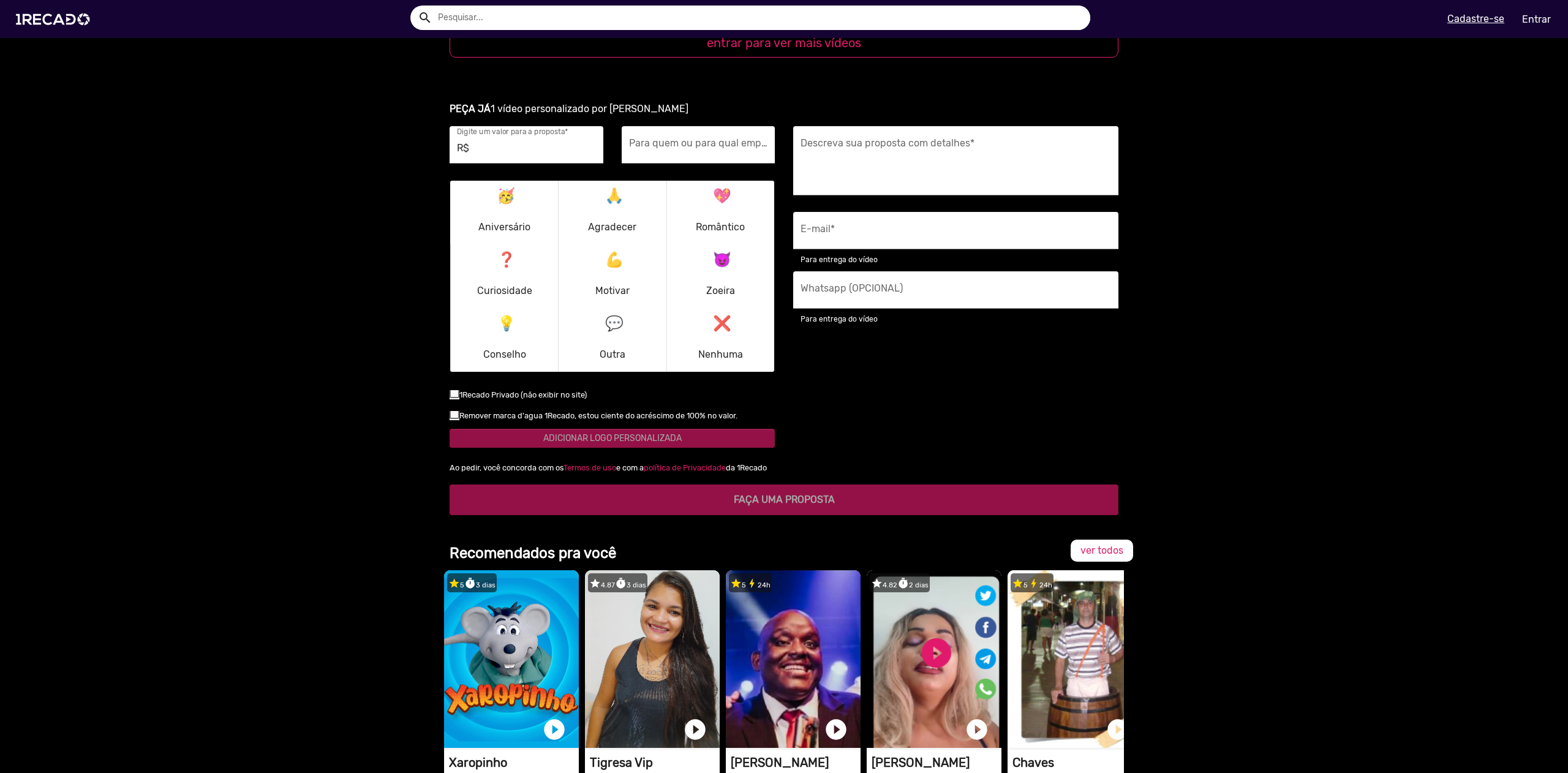
click at [326, 282] on ur-book-modal "PEÇA JÁ 1 vídeo personalizado por [PERSON_NAME] R$ Digite um valor para a propo…" at bounding box center [784, 308] width 1568 height 443
click at [494, 216] on p "🥳 Aniversário" at bounding box center [504, 212] width 52 height 59
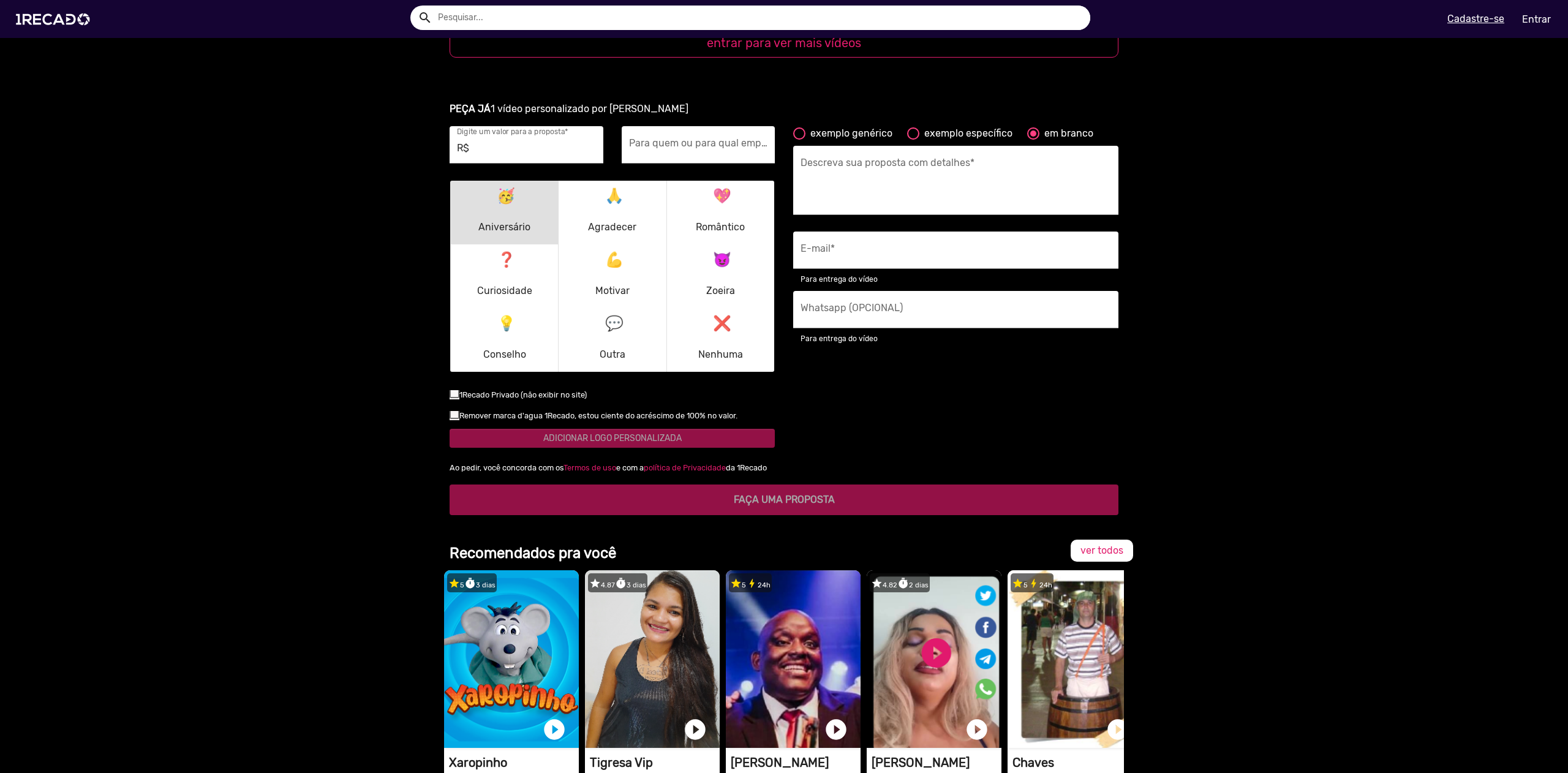
click at [493, 277] on p "❓ Curiosidade" at bounding box center [505, 276] width 55 height 59
click at [596, 264] on p "💪 Motivar" at bounding box center [613, 276] width 34 height 59
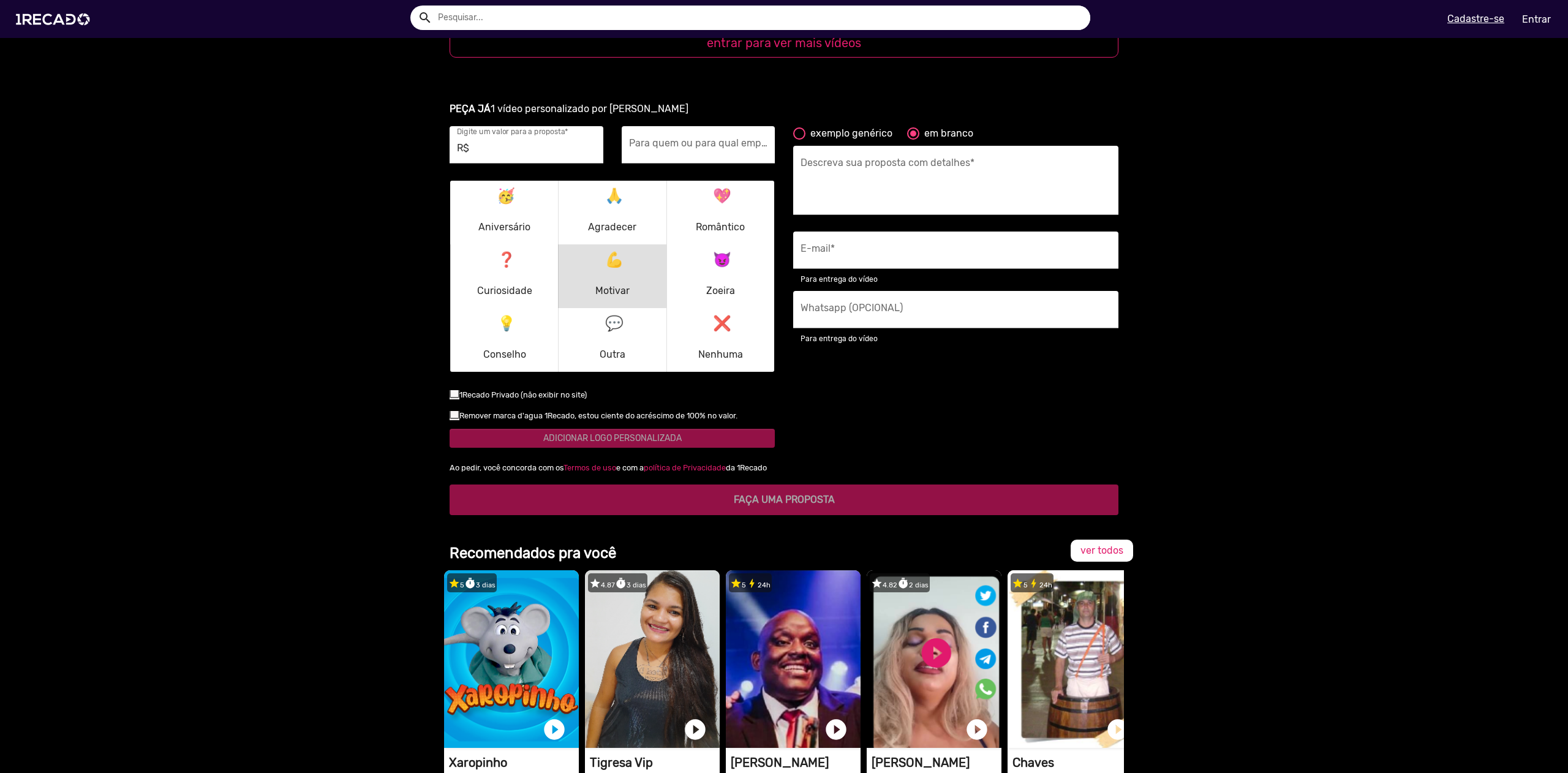
click at [609, 208] on p "🙏 Agradecer" at bounding box center [612, 212] width 48 height 59
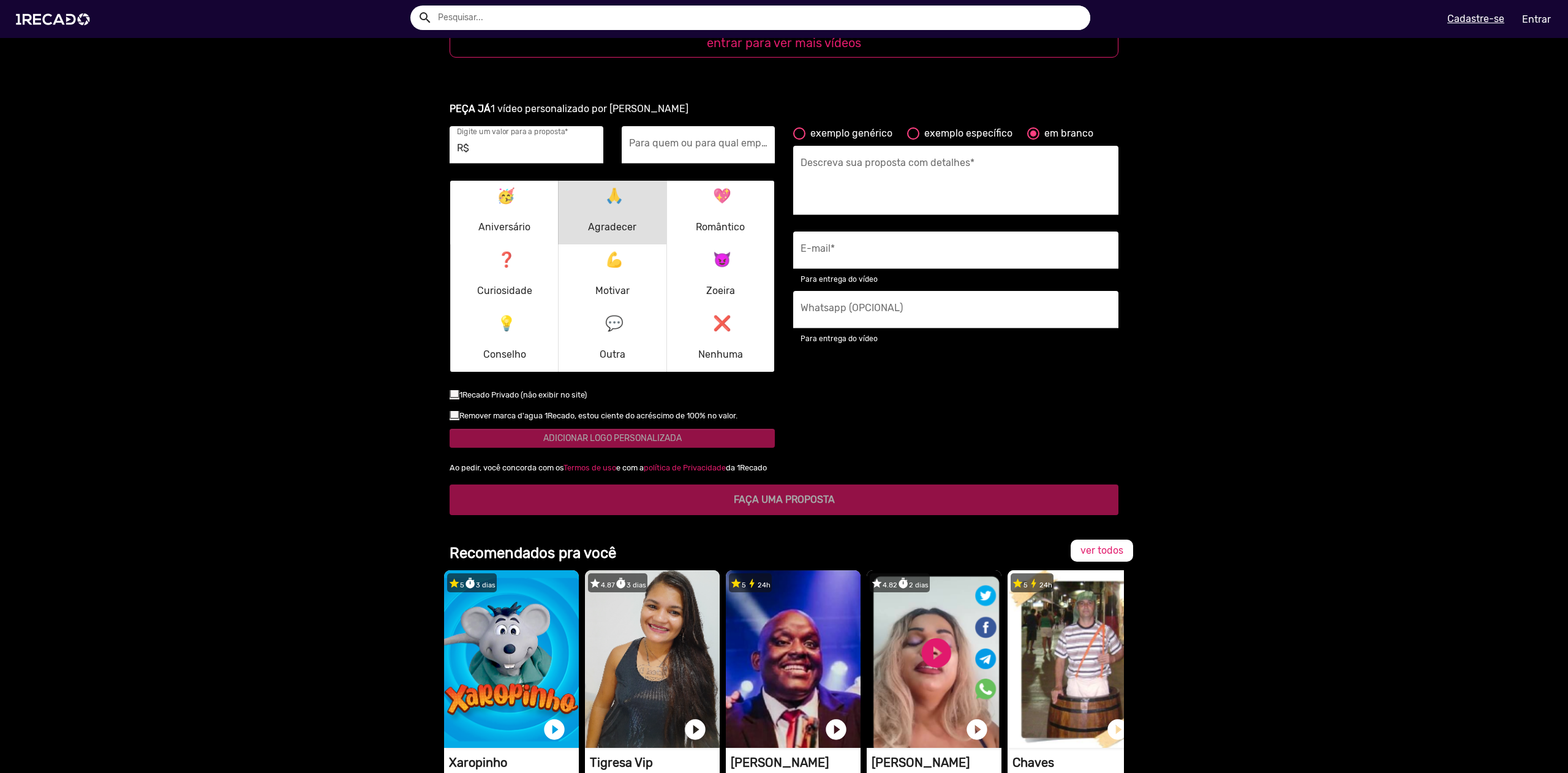
click at [696, 195] on p "💖 Romântico" at bounding box center [721, 212] width 49 height 59
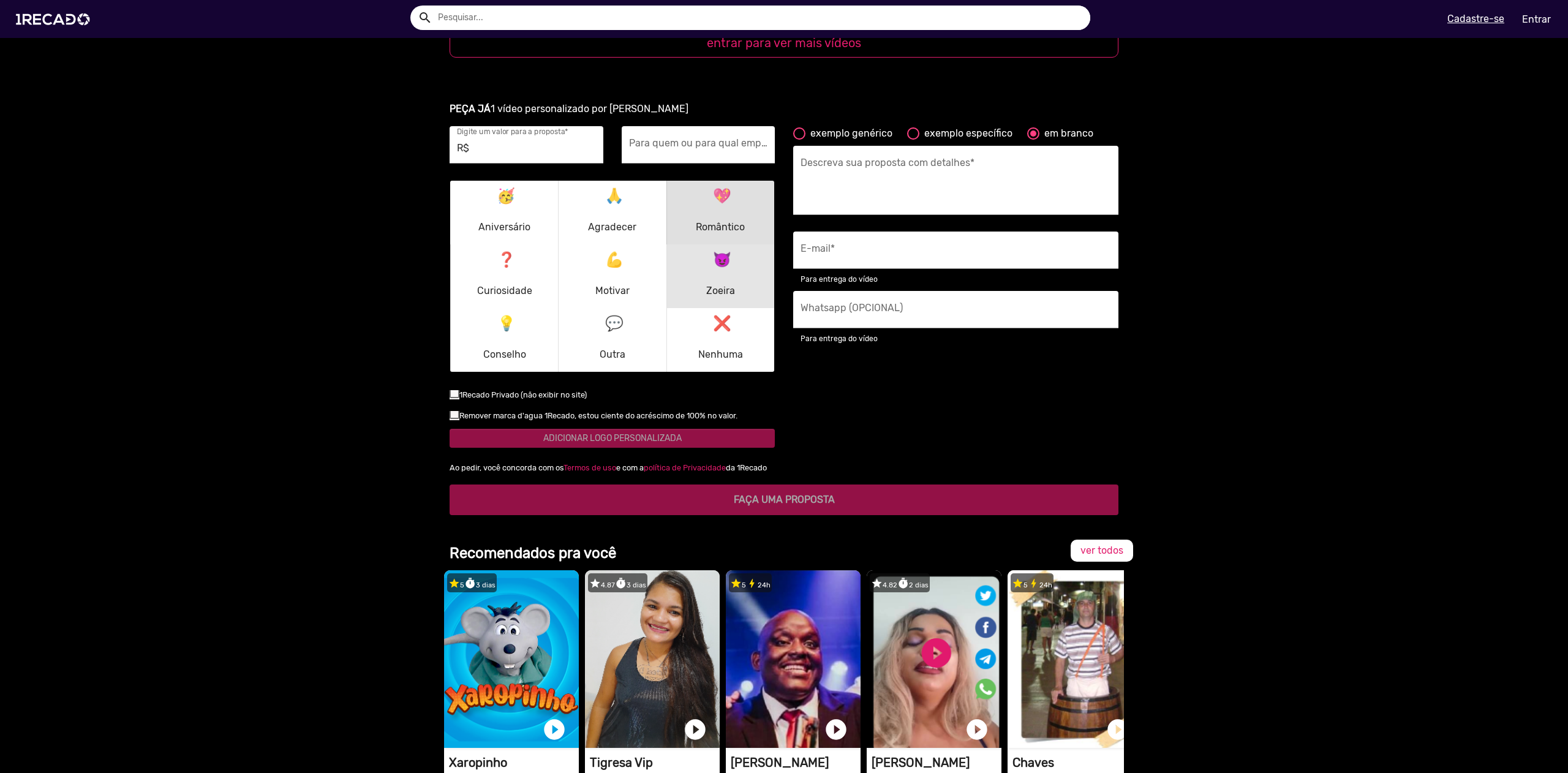
click at [707, 264] on p "😈 Zoeira" at bounding box center [721, 276] width 29 height 59
click at [619, 276] on p "💪 Motivar" at bounding box center [613, 276] width 34 height 59
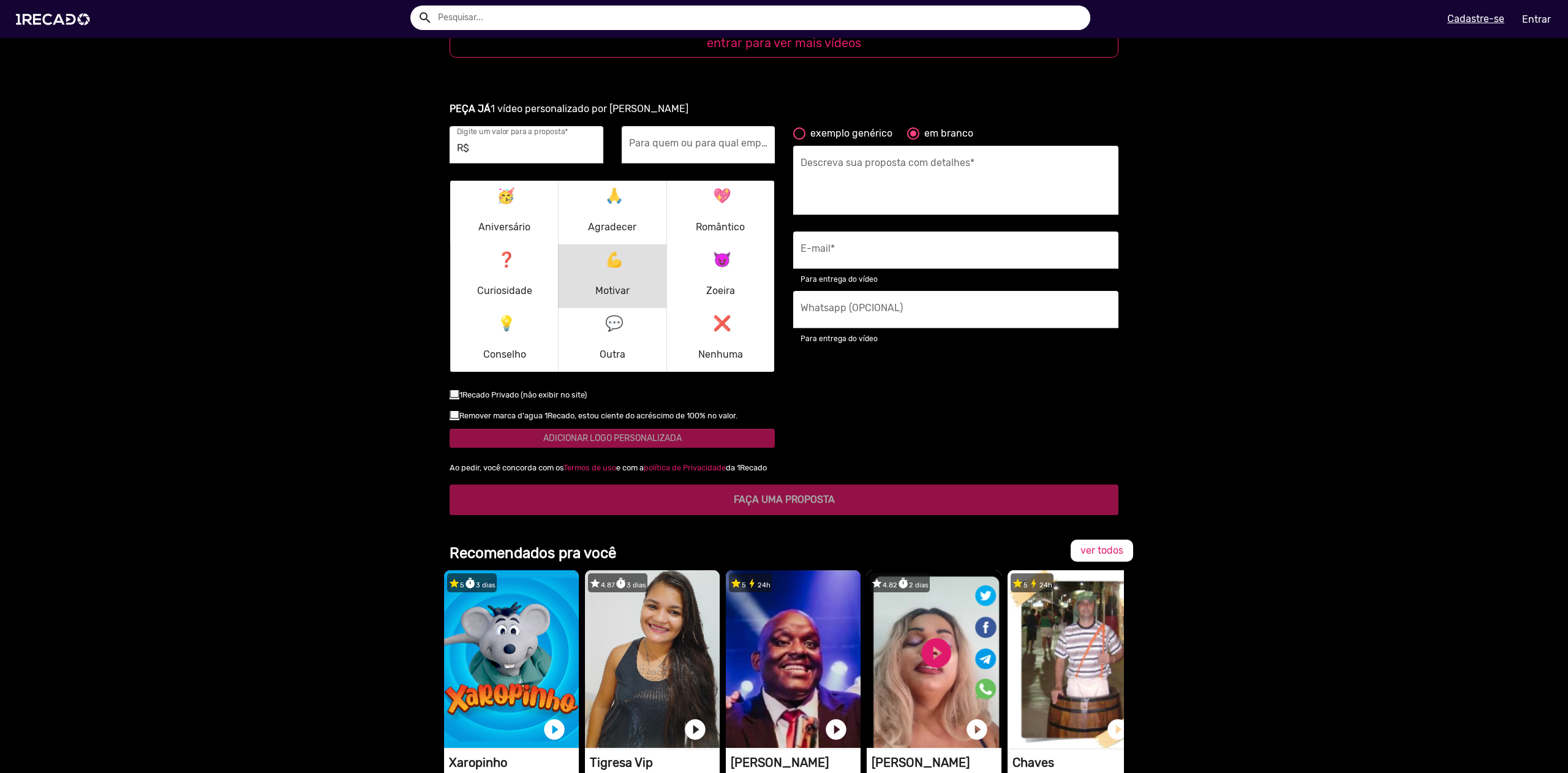
click at [523, 214] on p "🥳 Aniversário" at bounding box center [504, 212] width 52 height 59
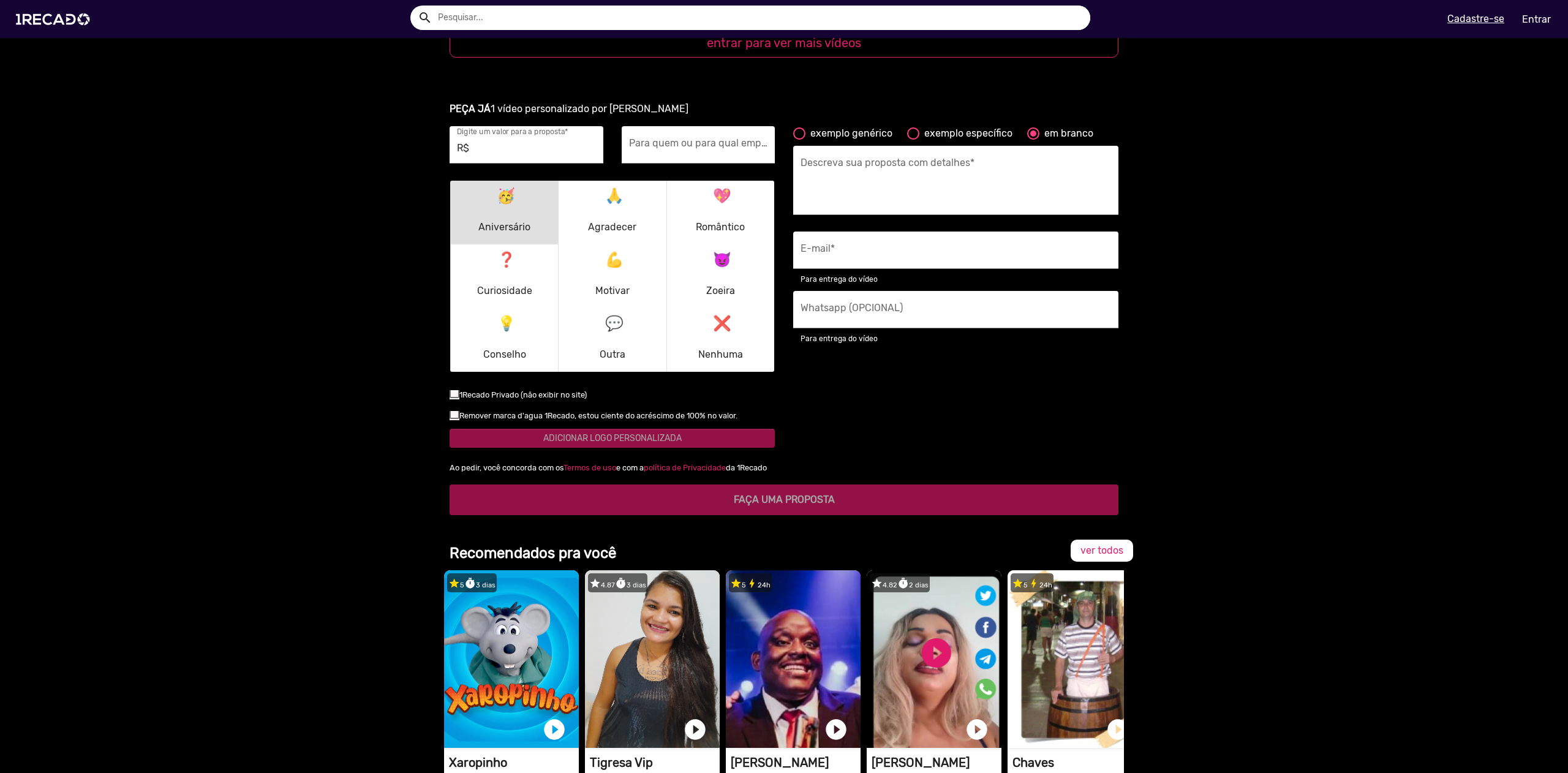
click at [284, 236] on ur-book-modal "PEÇA JÁ 1 vídeo personalizado por [PERSON_NAME] R$ Digite um valor para a propo…" at bounding box center [784, 308] width 1568 height 443
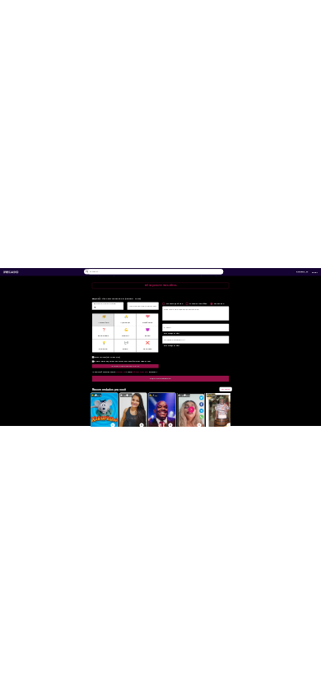
scroll to position [1979, 0]
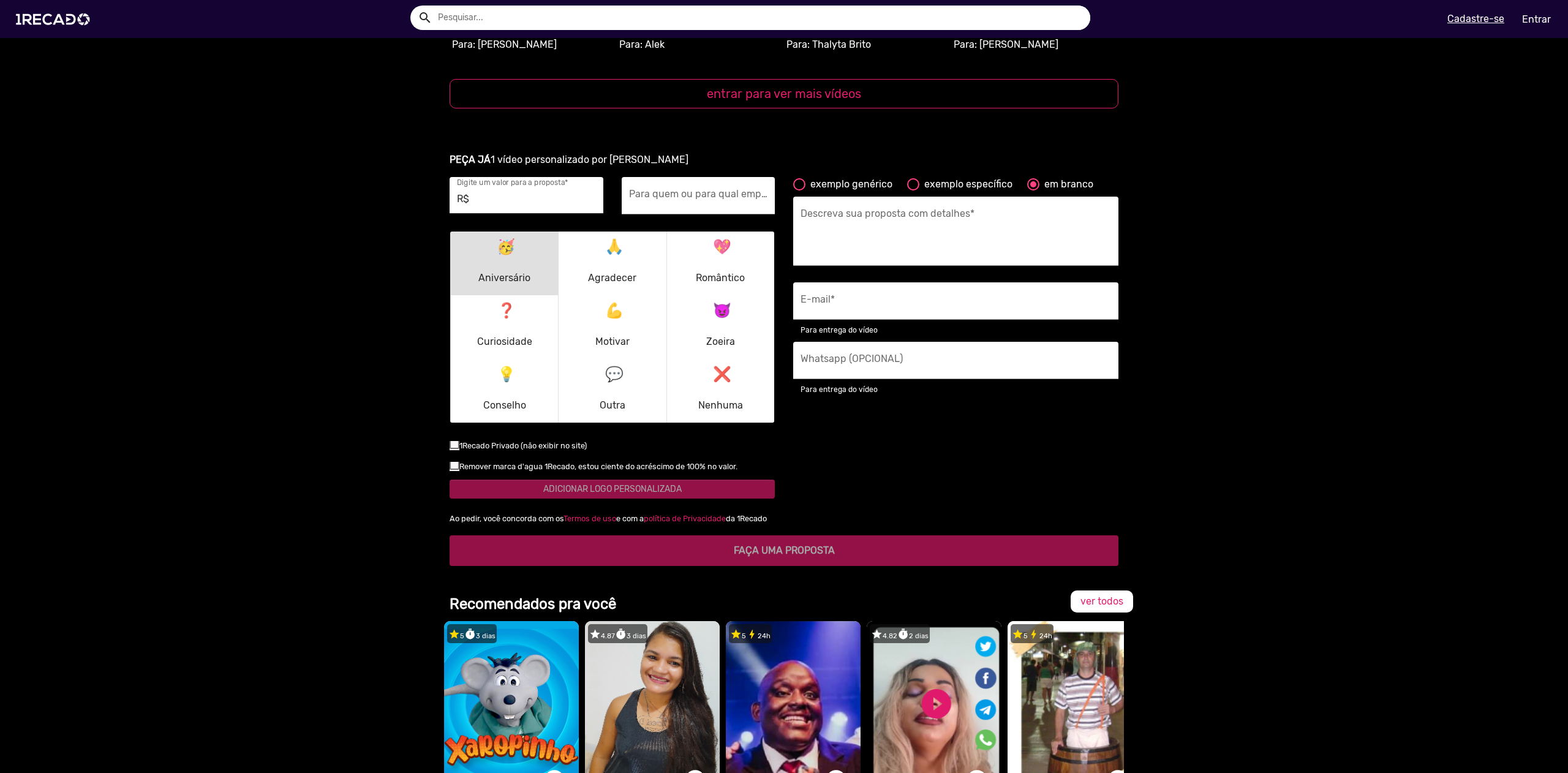
click at [498, 195] on input "R$" at bounding box center [526, 199] width 139 height 16
click at [728, 395] on p "❌ Nenhuma" at bounding box center [721, 390] width 45 height 59
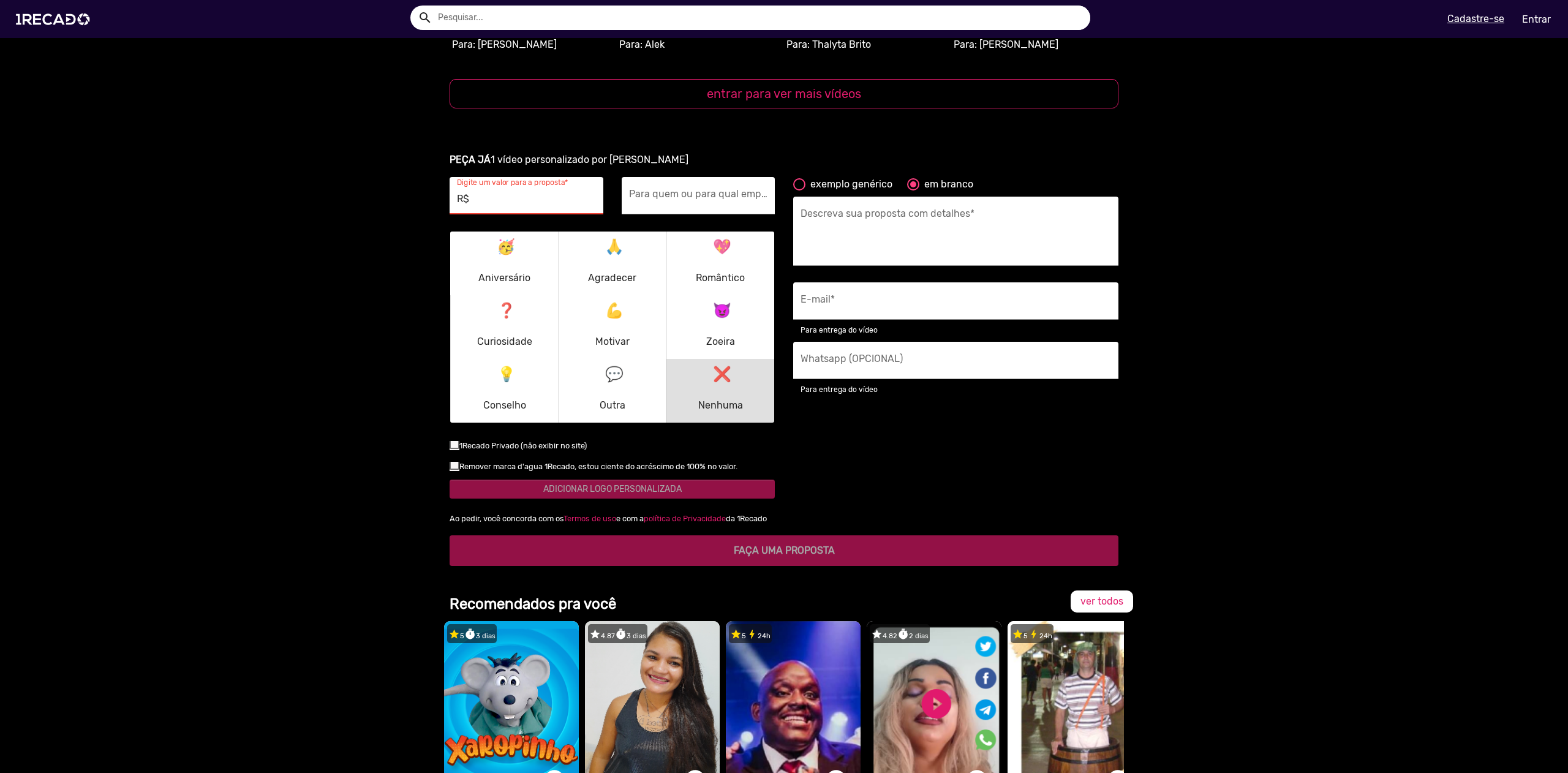
click at [1196, 240] on ur-book-modal "PEÇA JÁ 1 vídeo personalizado por [PERSON_NAME] R$ Digite um valor para a propo…" at bounding box center [784, 359] width 1568 height 443
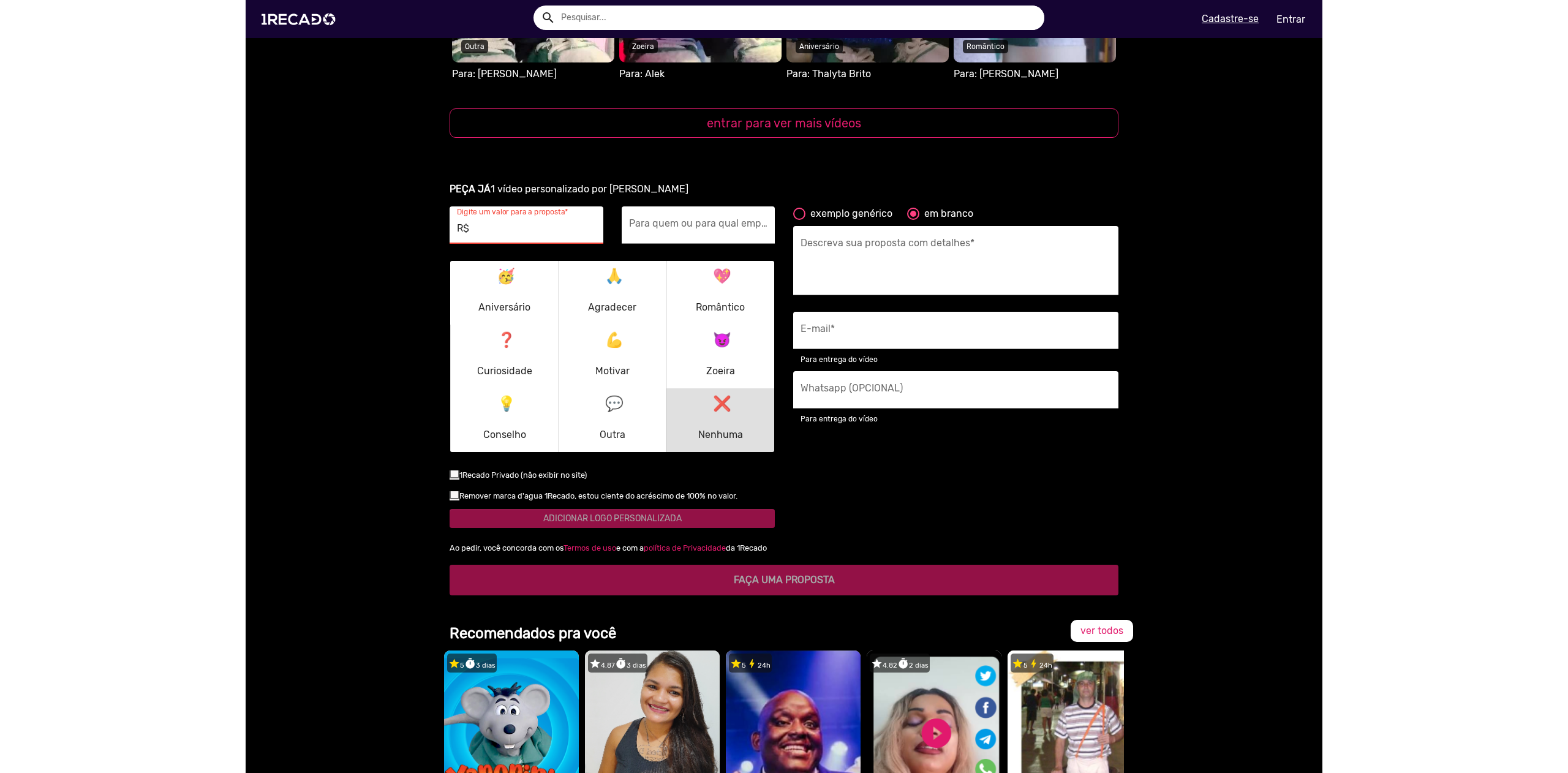
scroll to position [1452, 0]
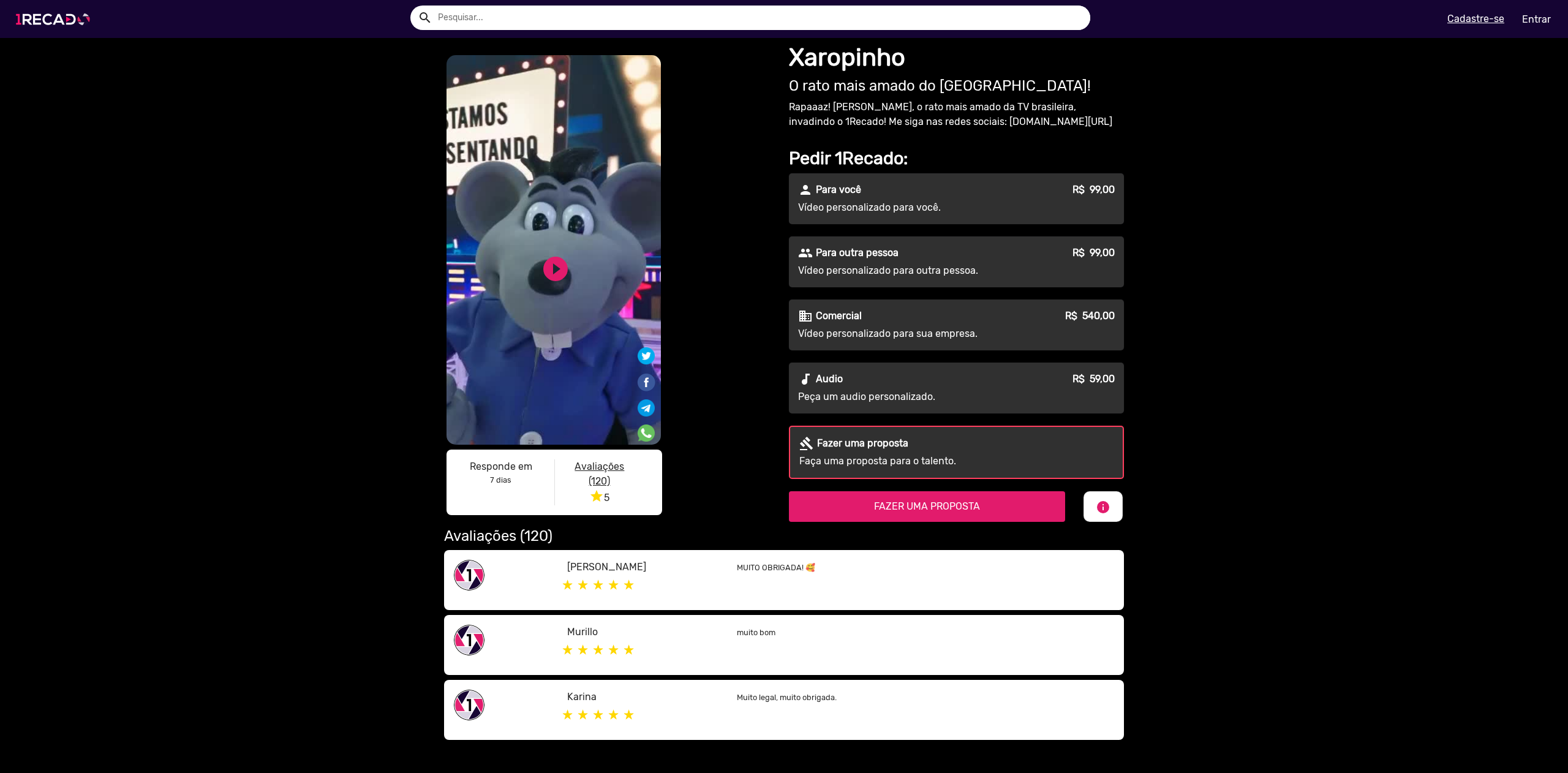
click at [63, 10] on img at bounding box center [55, 19] width 92 height 52
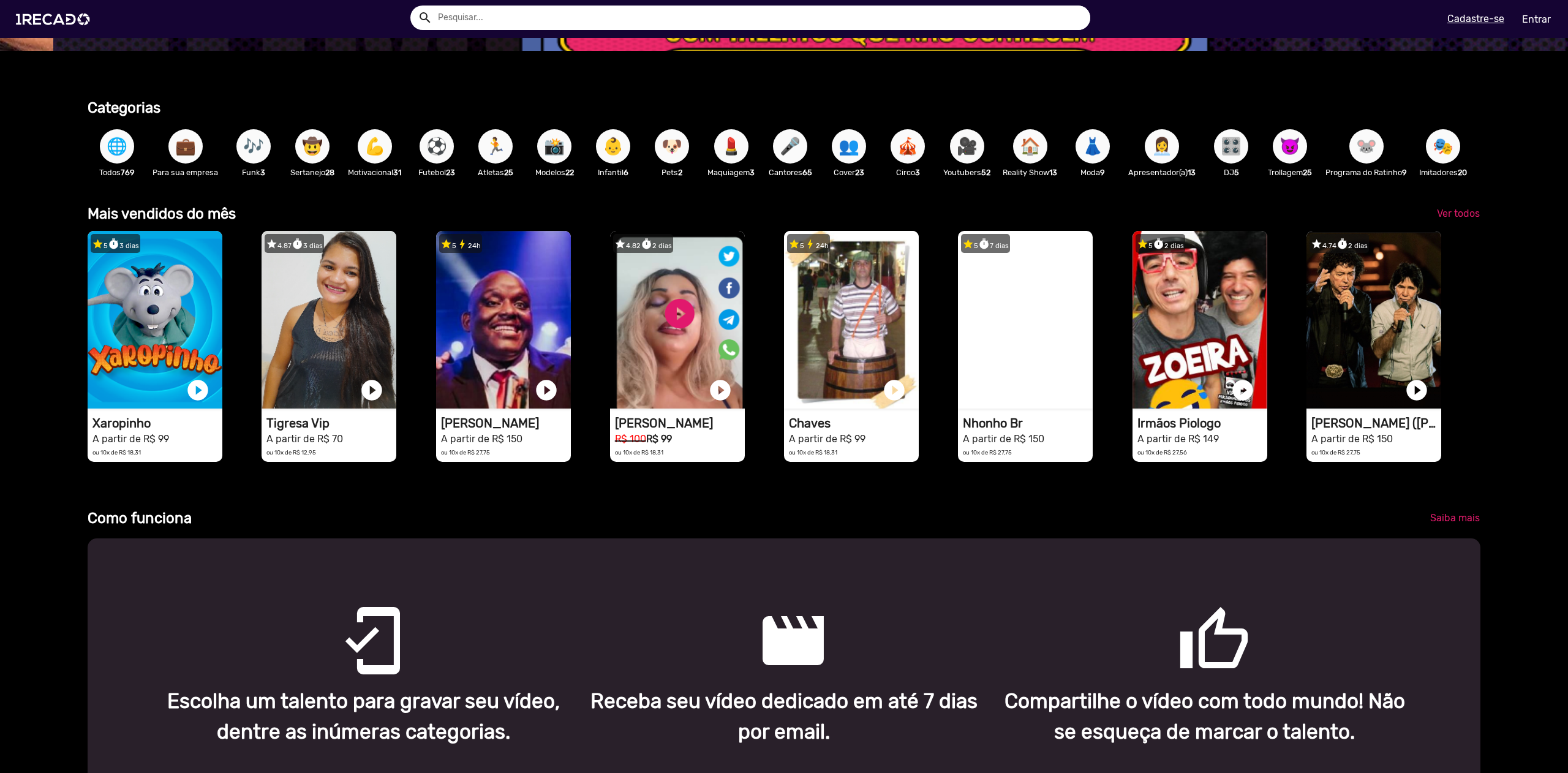
scroll to position [0, 4674]
click at [237, 147] on button "🎶" at bounding box center [254, 147] width 34 height 34
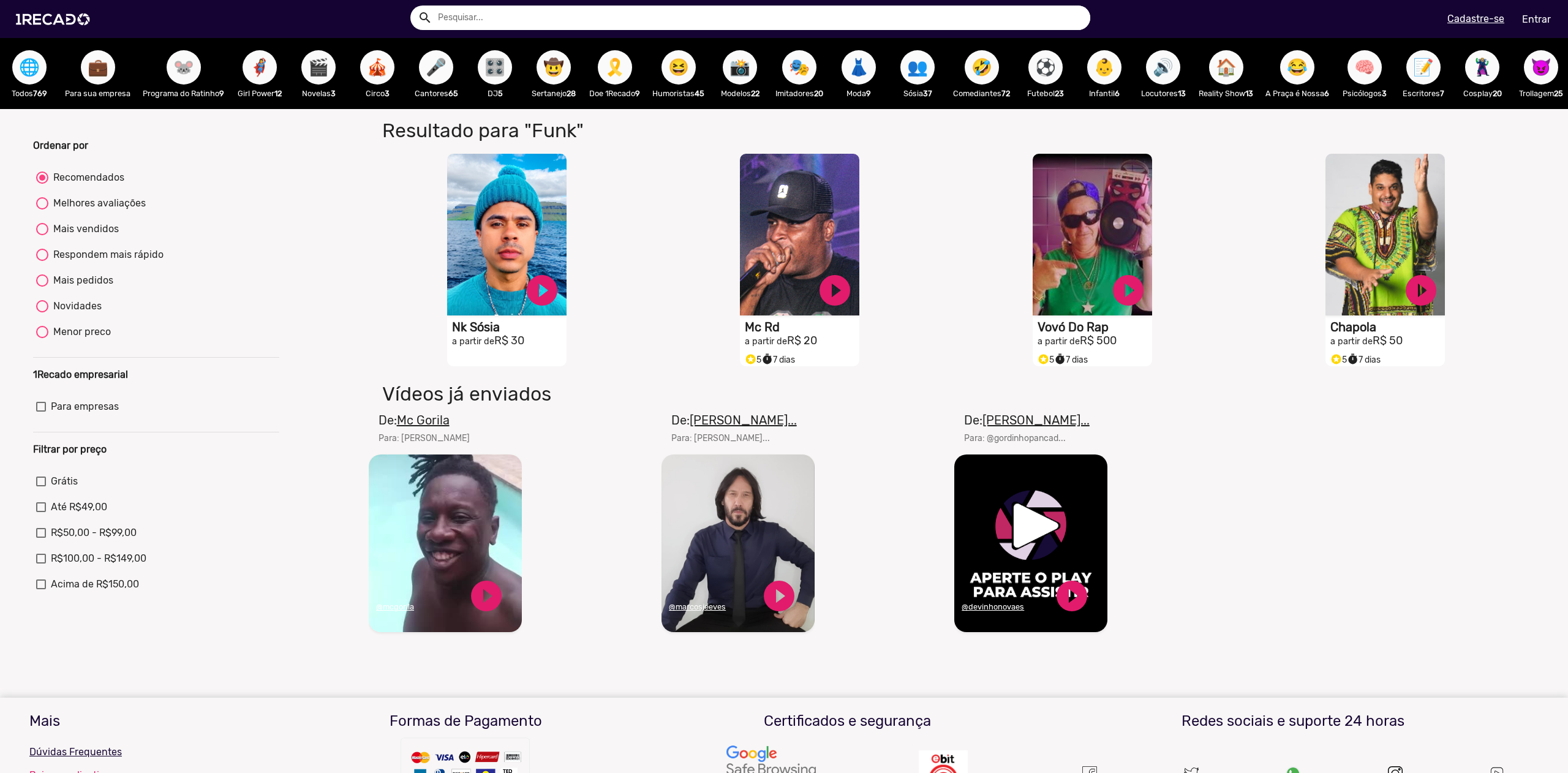
click at [1205, 242] on div "S1RECADO vídeos dedicados para fãs e empresas play_circle_filled Vovó Do Rap a …" at bounding box center [1095, 260] width 293 height 226
click at [278, 150] on div "Ordenar por Recomendados Melhores avaliações Mais vendidos Respondem mais rápid…" at bounding box center [156, 404] width 264 height 530
click at [182, 71] on span "🐭" at bounding box center [184, 67] width 21 height 34
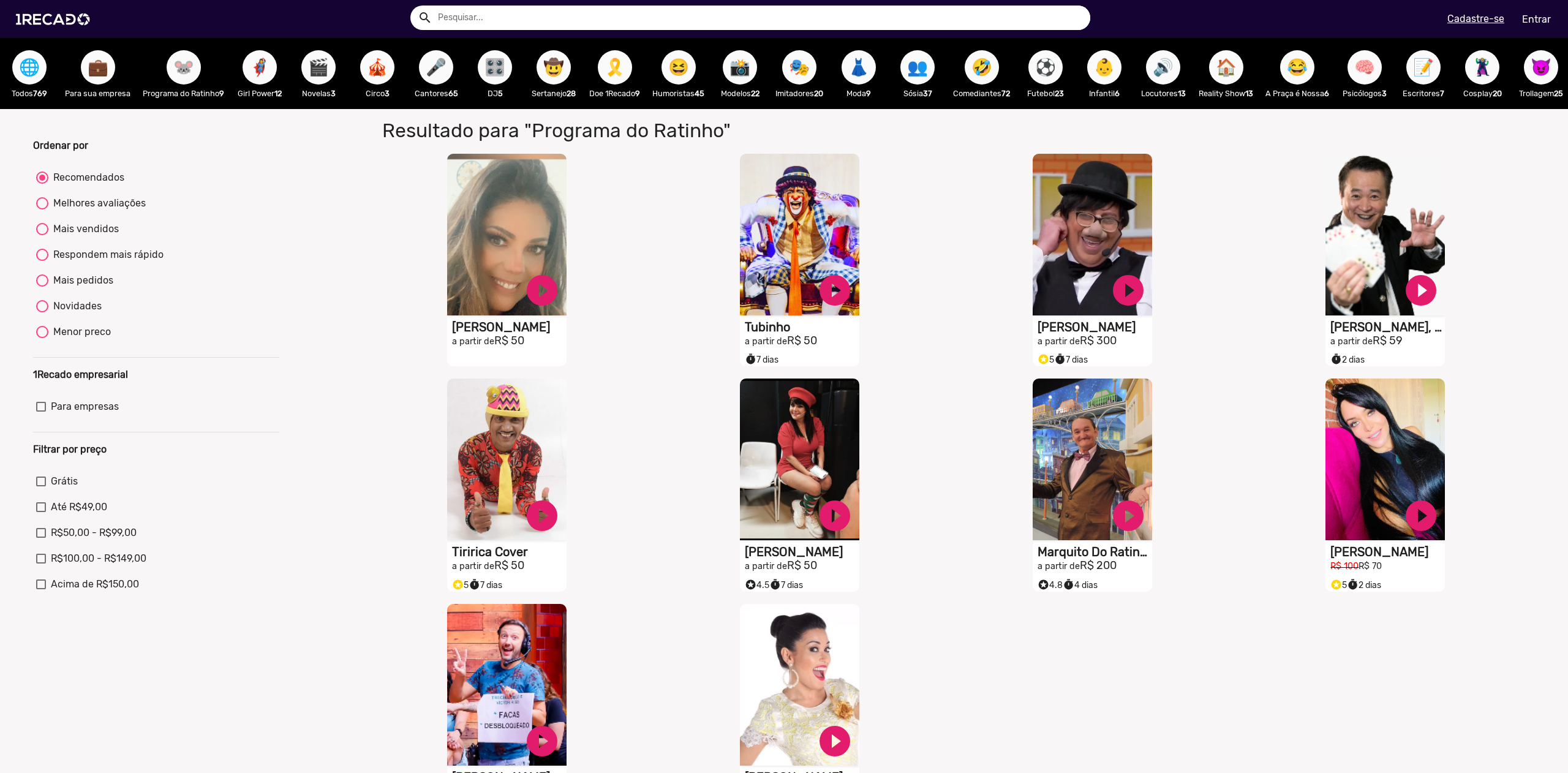
click at [269, 156] on div "Ordenar por Recomendados Melhores avaliações Mais vendidos Respondem mais rápid…" at bounding box center [156, 640] width 264 height 1003
click at [266, 77] on span "🦸‍♀️" at bounding box center [260, 67] width 21 height 34
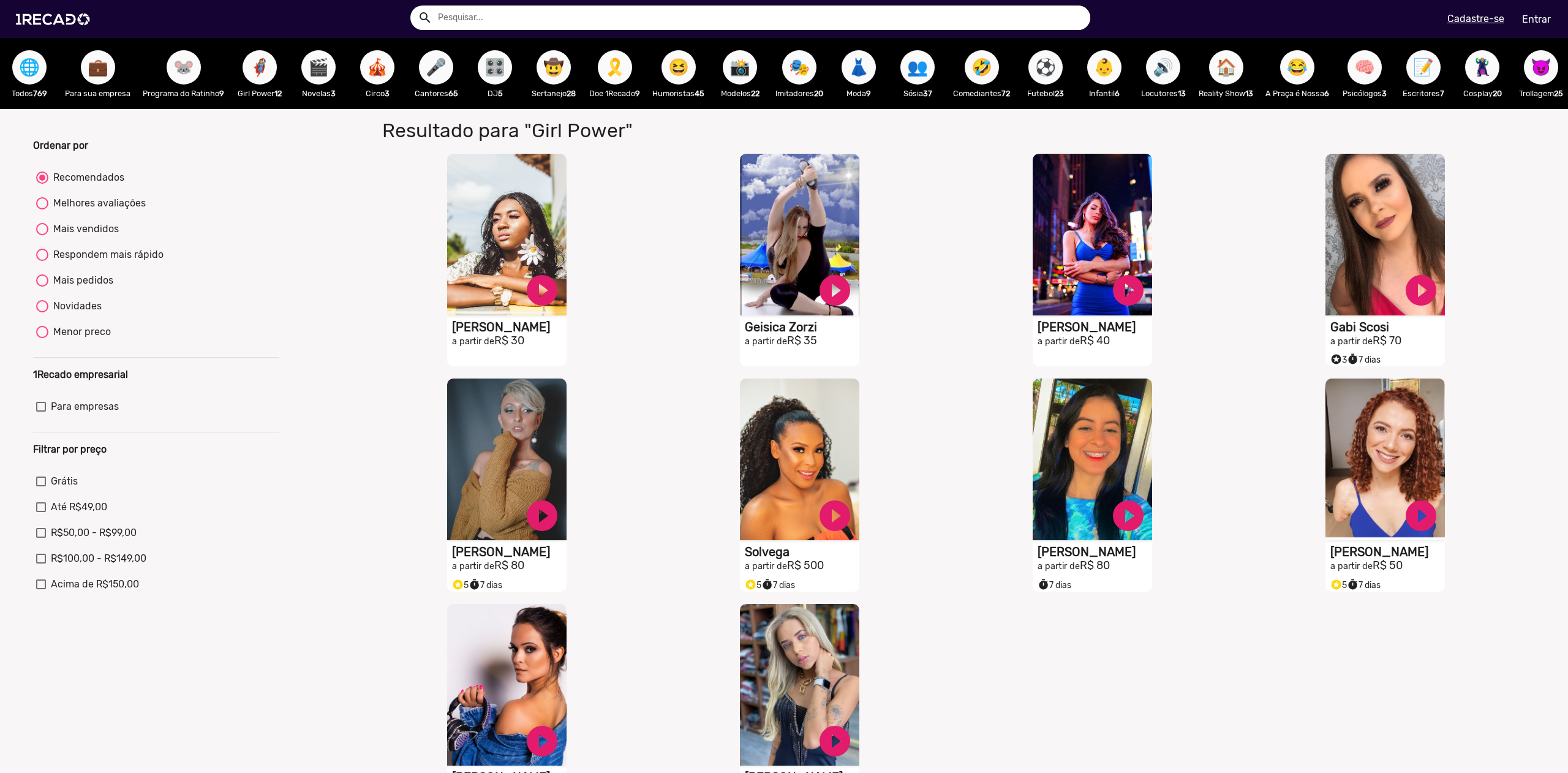
click at [334, 67] on button "🎬" at bounding box center [319, 67] width 34 height 34
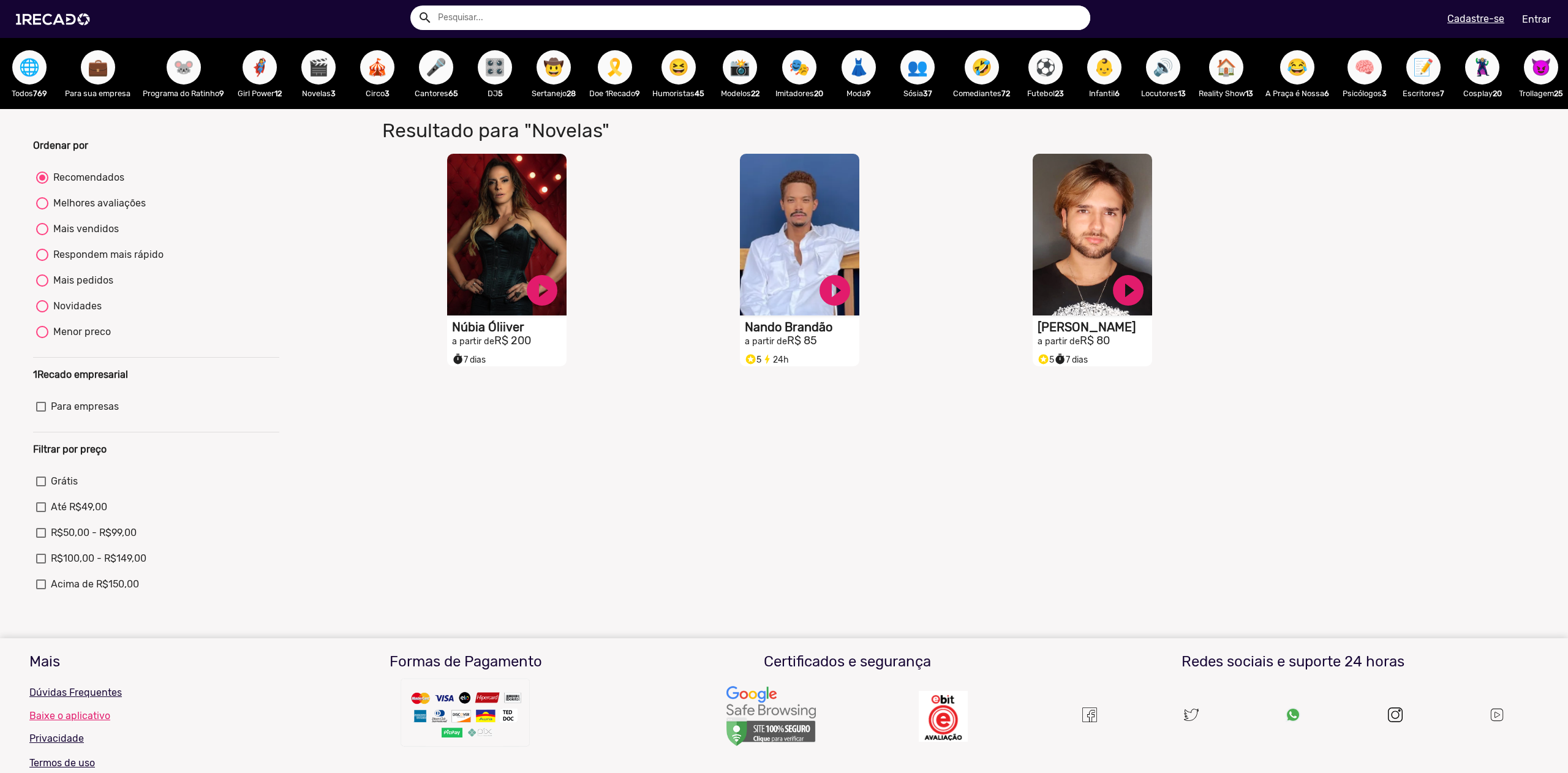
click at [380, 71] on span "🎪" at bounding box center [377, 67] width 21 height 34
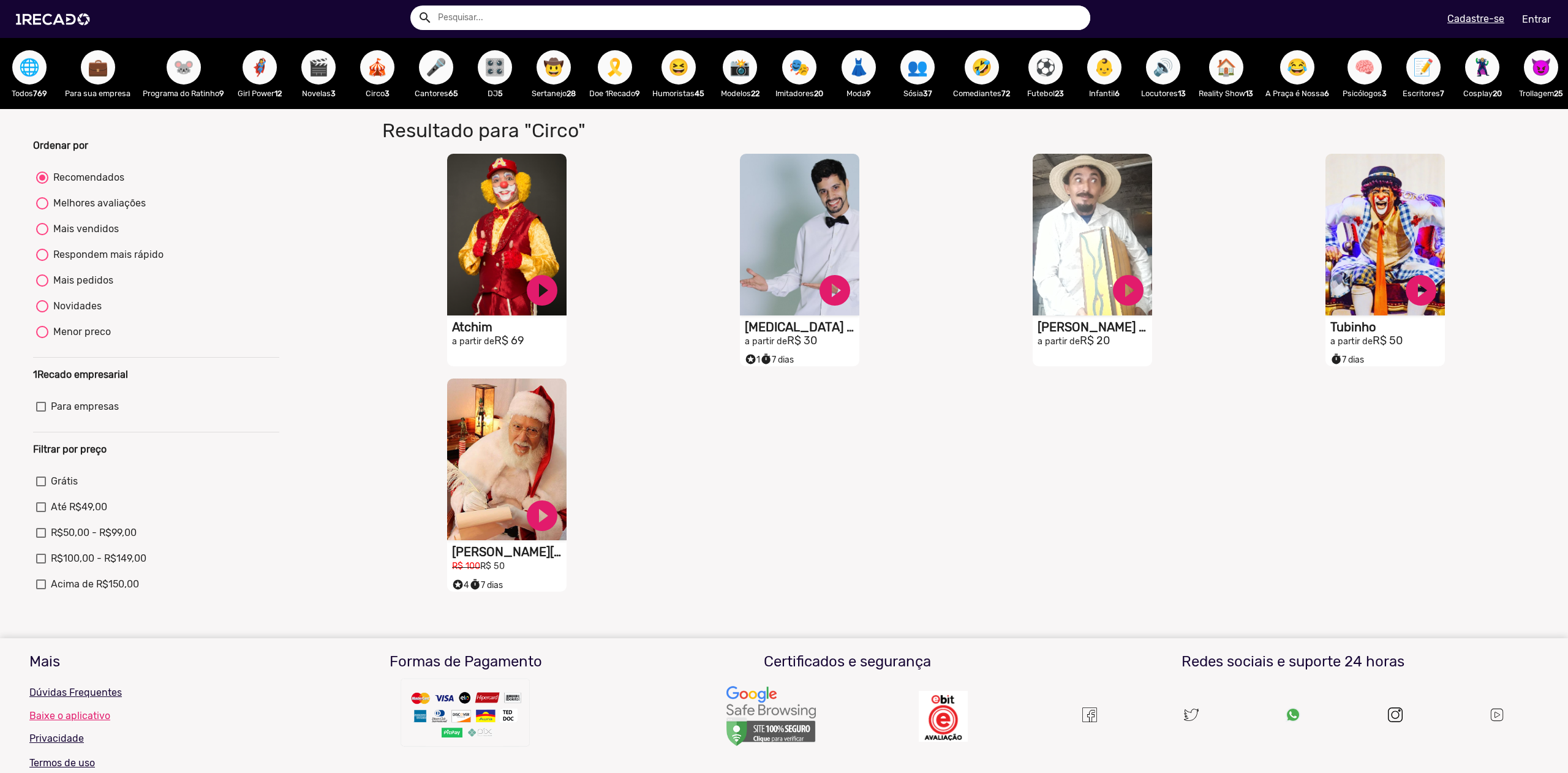
click at [560, 71] on span "🤠" at bounding box center [554, 67] width 21 height 34
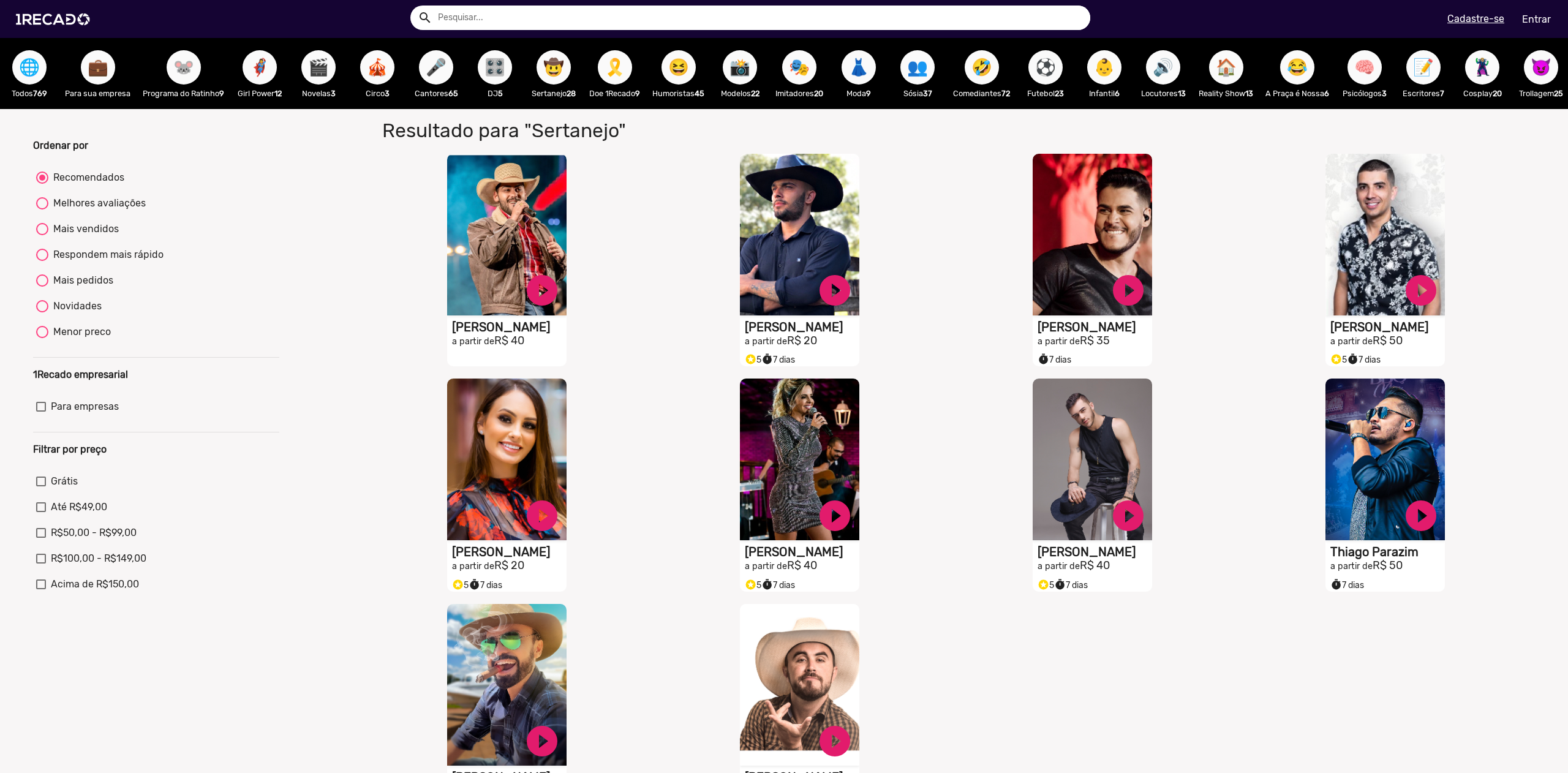
click at [689, 65] on span "😆" at bounding box center [678, 67] width 21 height 34
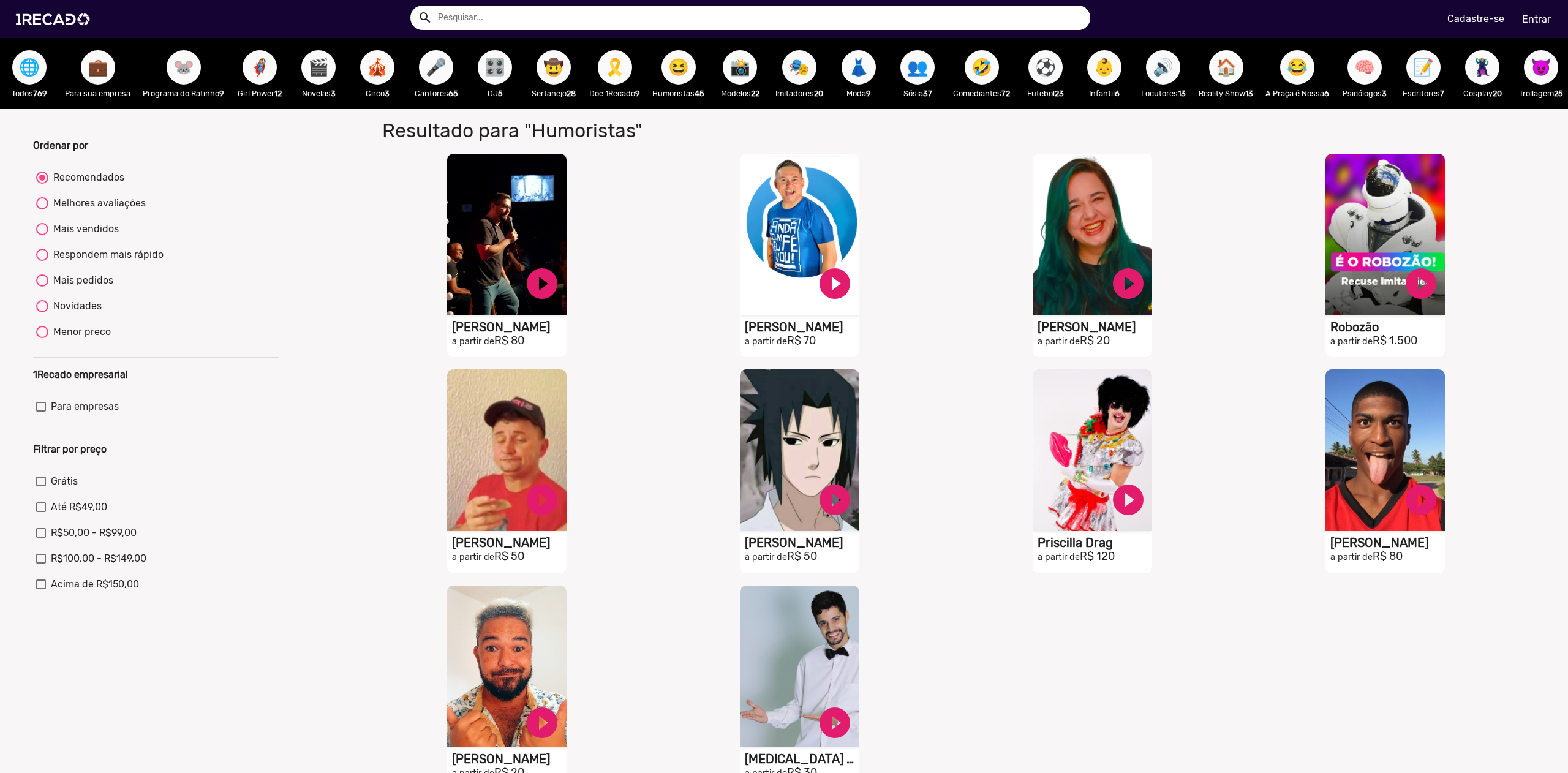
click at [389, 203] on div "S1RECADO vídeos dedicados para fãs e empresas play_circle_filled [PERSON_NAME] …" at bounding box center [510, 255] width 293 height 216
click at [303, 174] on div "Ordenar por Recomendados Melhores avaliações Mais vendidos Respondem mais rápid…" at bounding box center [784, 468] width 1587 height 719
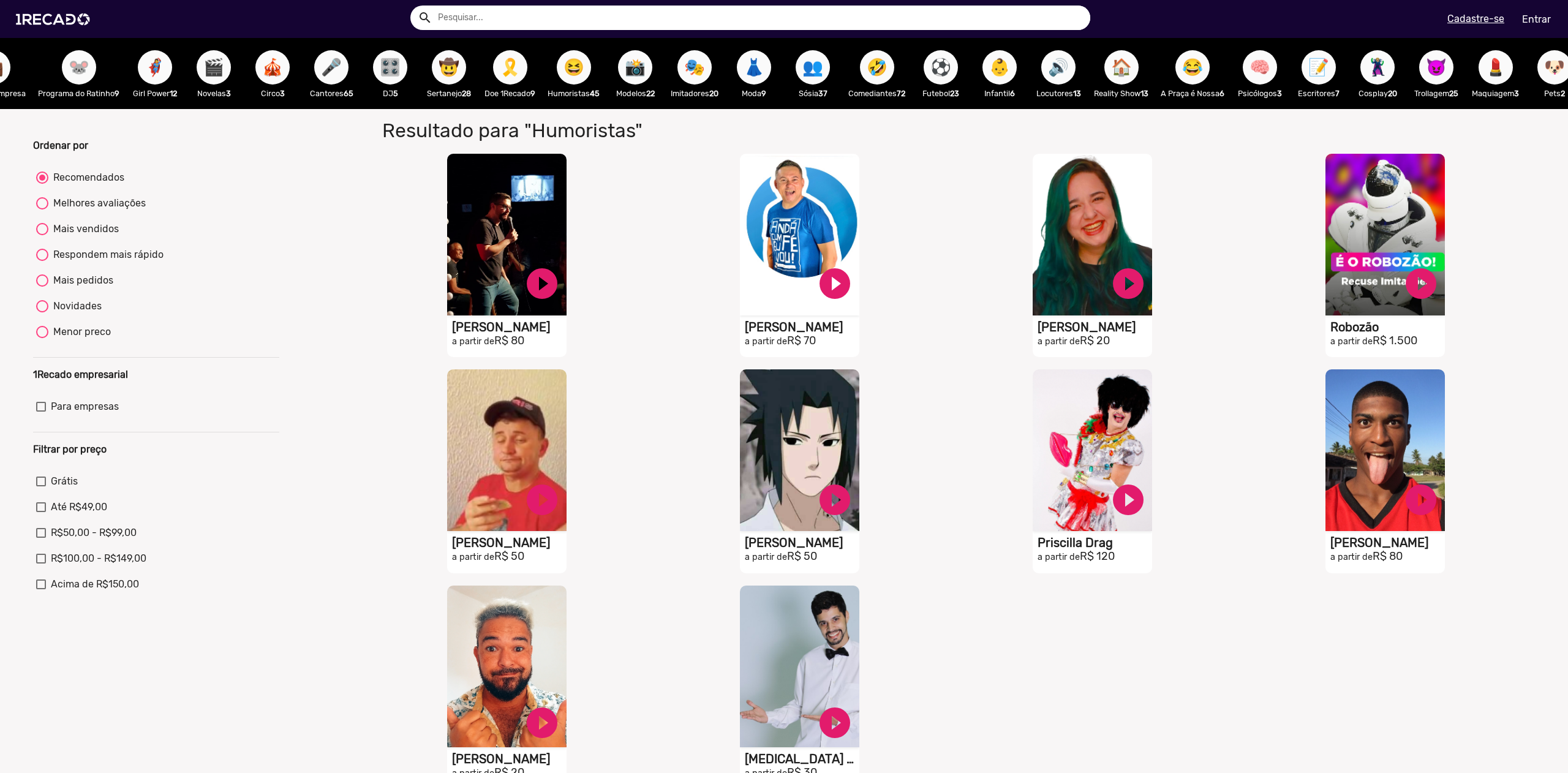
scroll to position [0, 109]
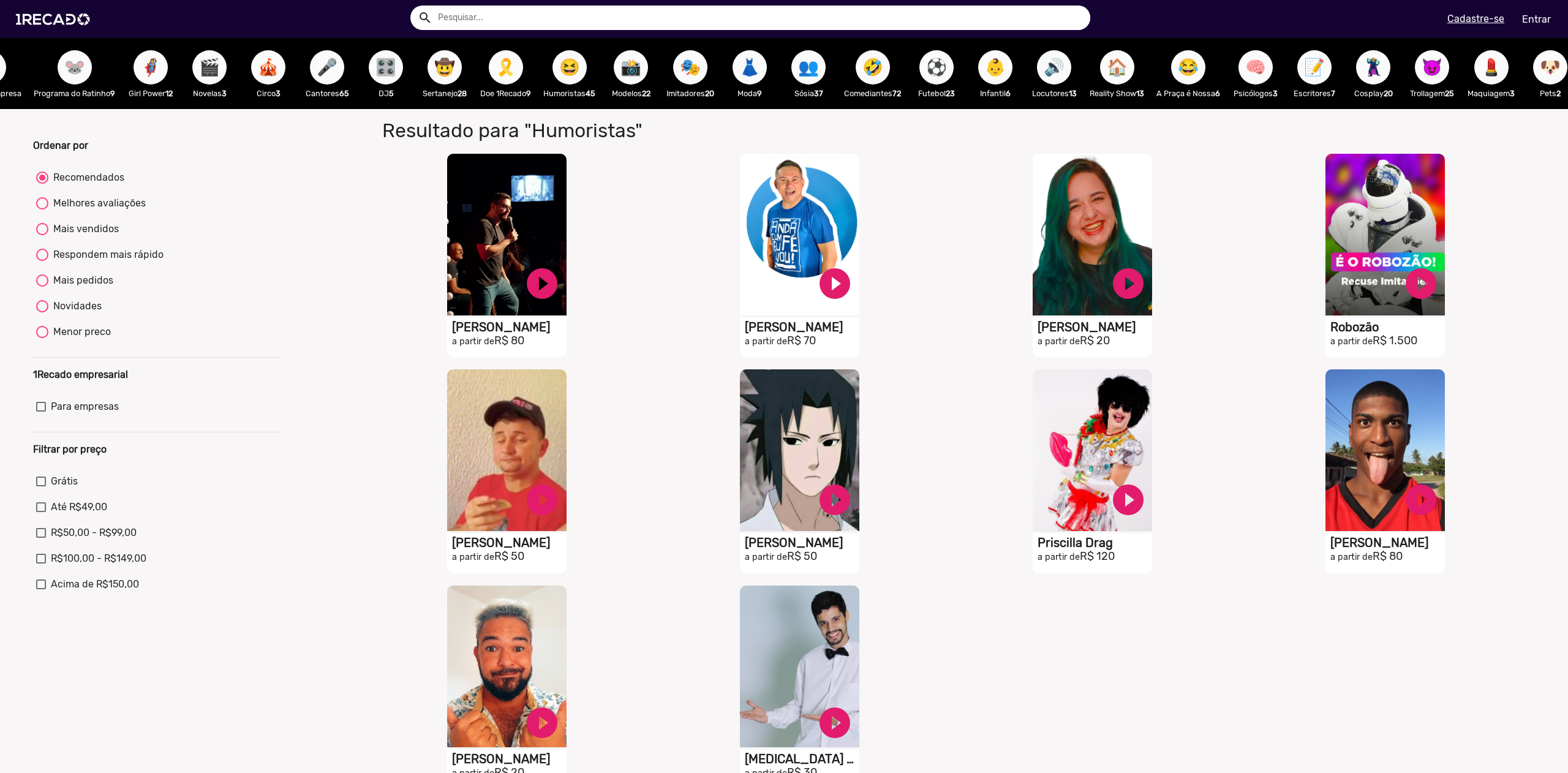
click at [1127, 67] on span "🏠" at bounding box center [1118, 67] width 21 height 34
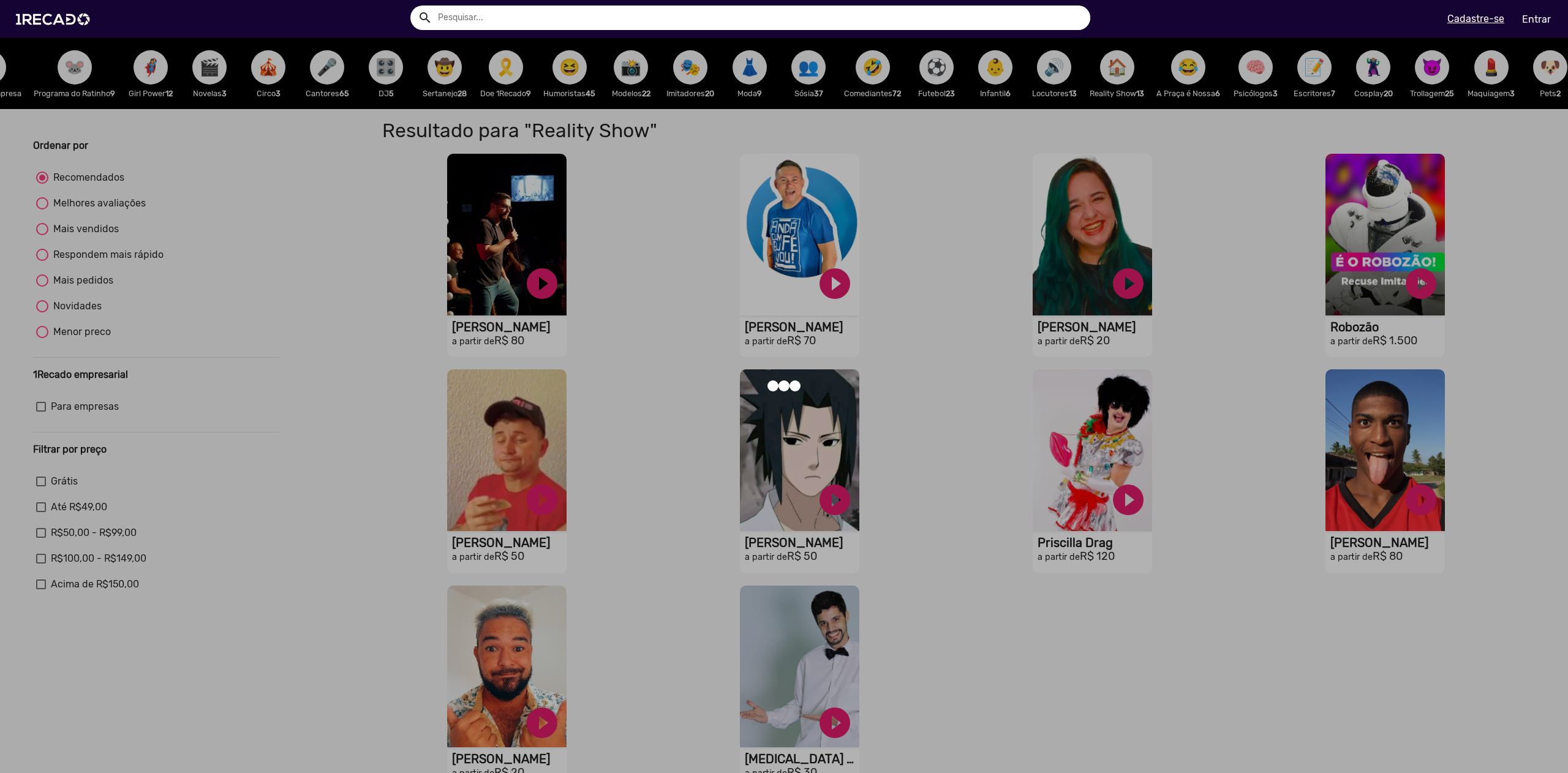
click at [380, 357] on div at bounding box center [784, 386] width 1568 height 773
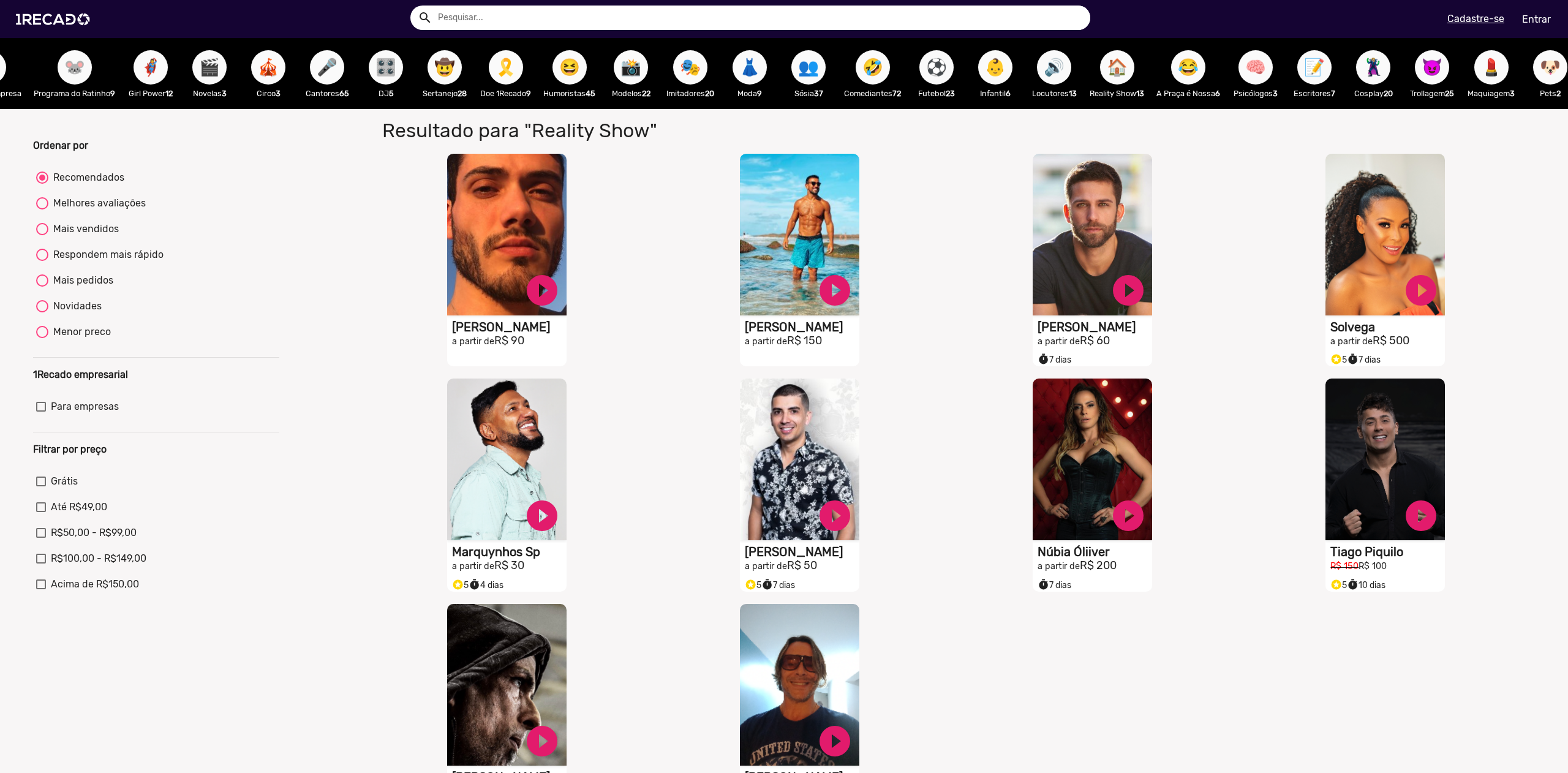
click at [274, 226] on mat-radio-group "Recomendados Melhores avaliações Mais vendidos Respondem mais rápido Mais pedid…" at bounding box center [156, 258] width 246 height 180
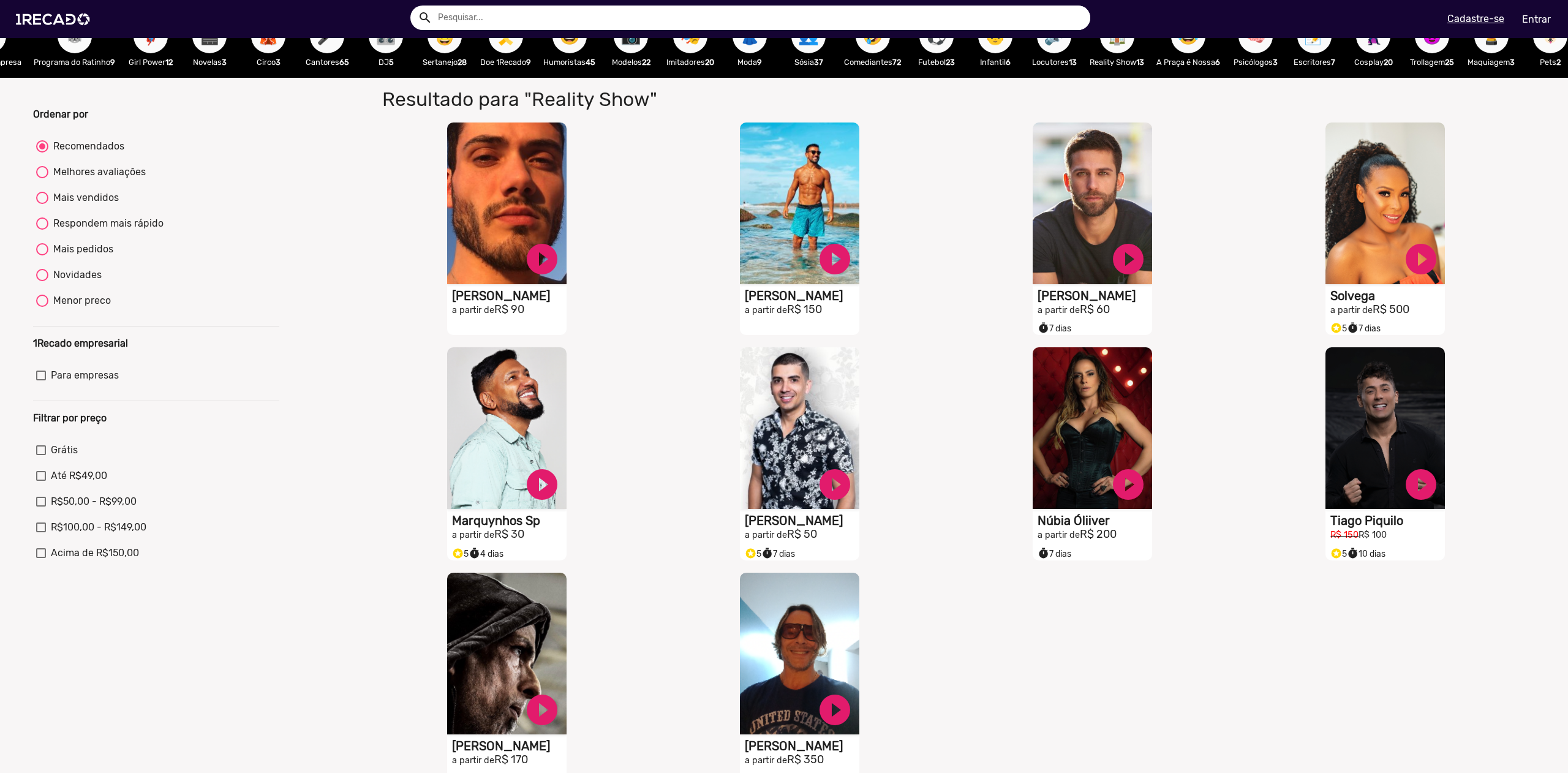
scroll to position [47, 0]
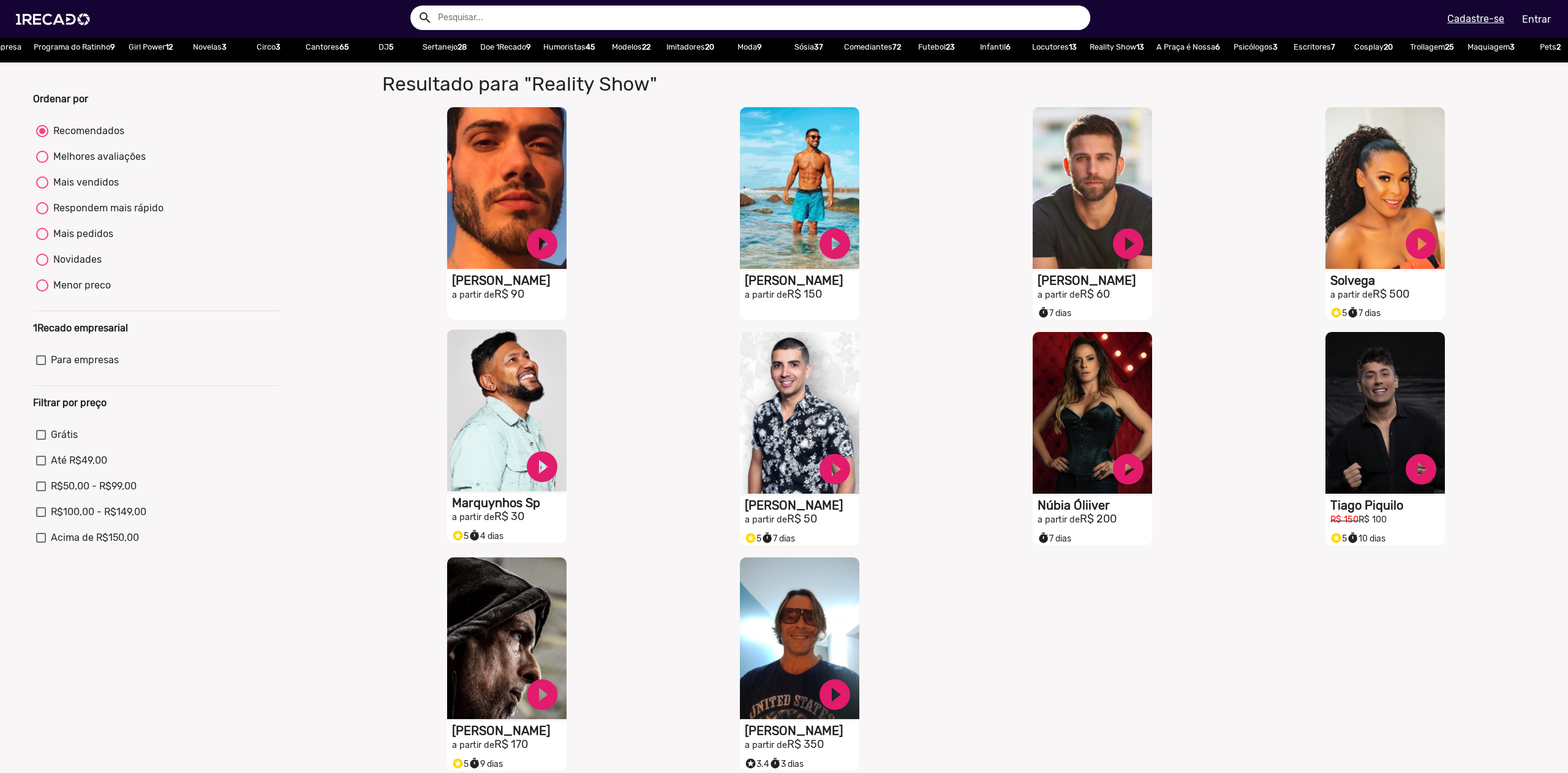
click at [506, 520] on h2 "a partir de R$ 30" at bounding box center [509, 517] width 115 height 13
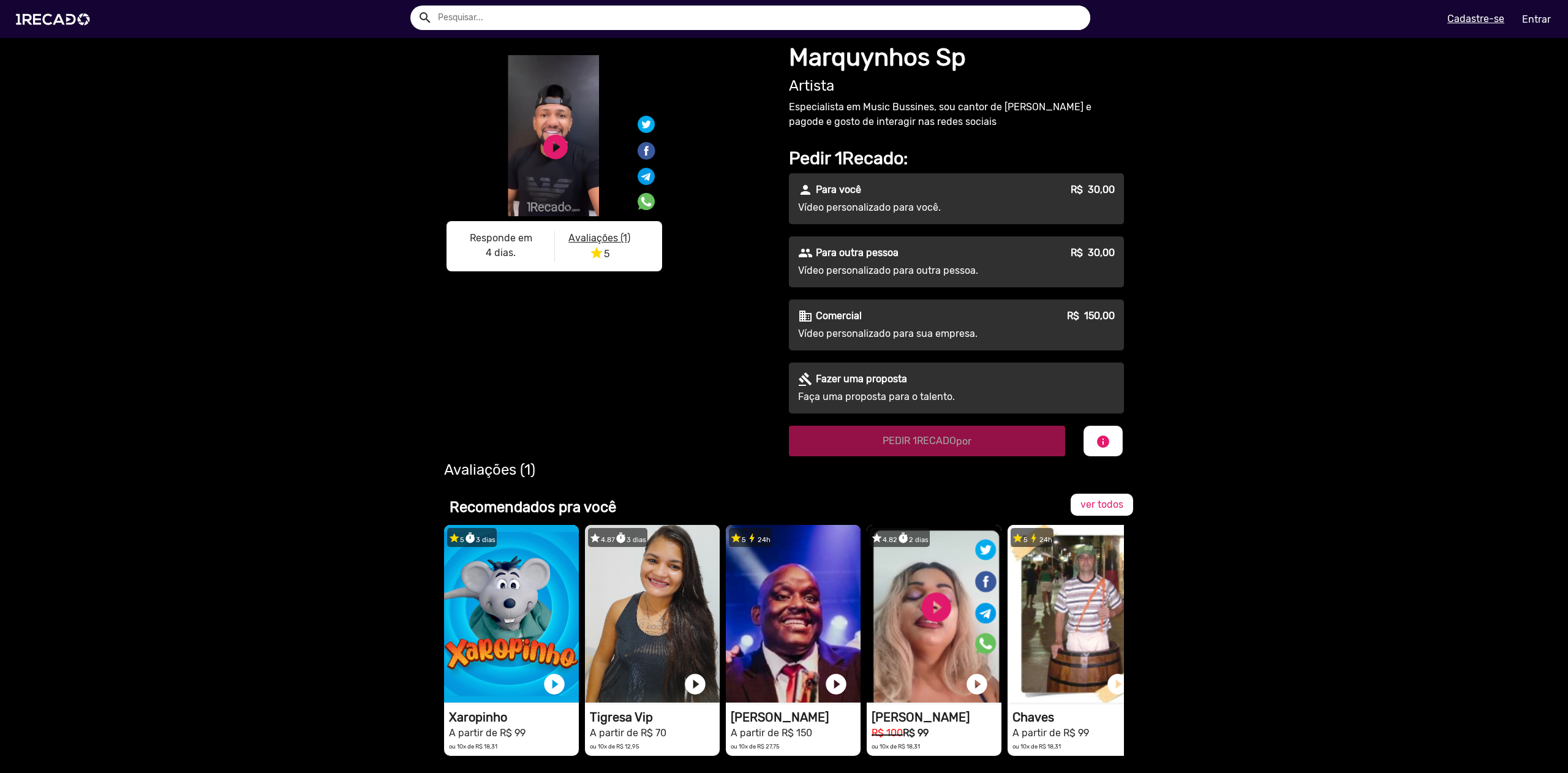
click at [1261, 230] on div "S1RECADO vídeos dedicados para fãs e empresas S1RECADO vídeos dedicados para fã…" at bounding box center [784, 261] width 1568 height 446
click at [1262, 218] on div "S1RECADO vídeos dedicados para fãs e empresas S1RECADO vídeos dedicados para fã…" at bounding box center [784, 261] width 1568 height 446
click at [1279, 199] on div "S1RECADO vídeos dedicados para fãs e empresas S1RECADO vídeos dedicados para fã…" at bounding box center [784, 261] width 1568 height 446
click at [561, 139] on link "play_circle_filled" at bounding box center [555, 147] width 29 height 29
click at [727, 279] on div "S1RECADO vídeos dedicados para fãs e empresas S1RECADO vídeos dedicados para fã…" at bounding box center [609, 166] width 331 height 226
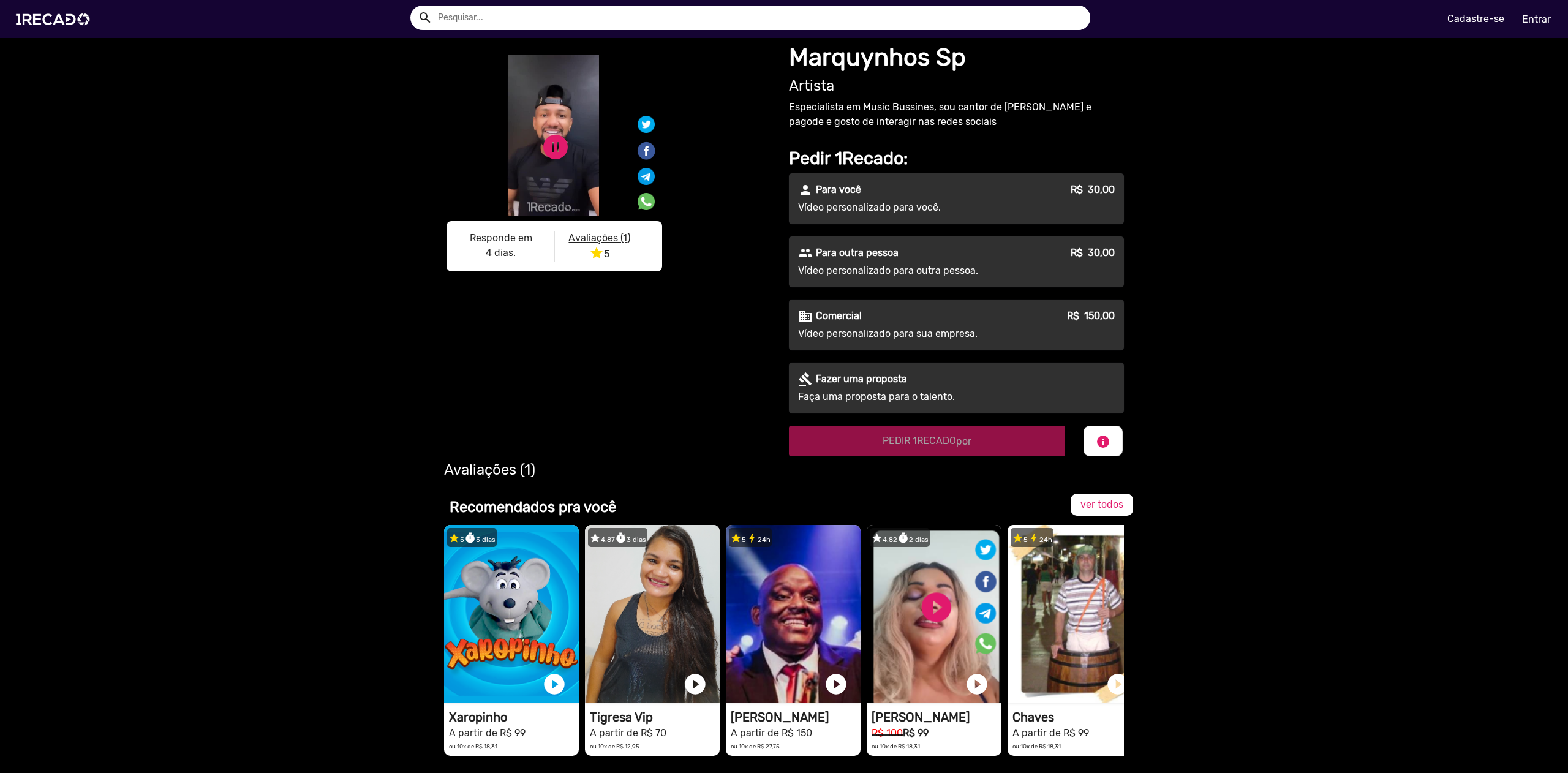
click at [727, 279] on div "S1RECADO vídeos dedicados para fãs e empresas S1RECADO vídeos dedicados para fã…" at bounding box center [609, 166] width 331 height 226
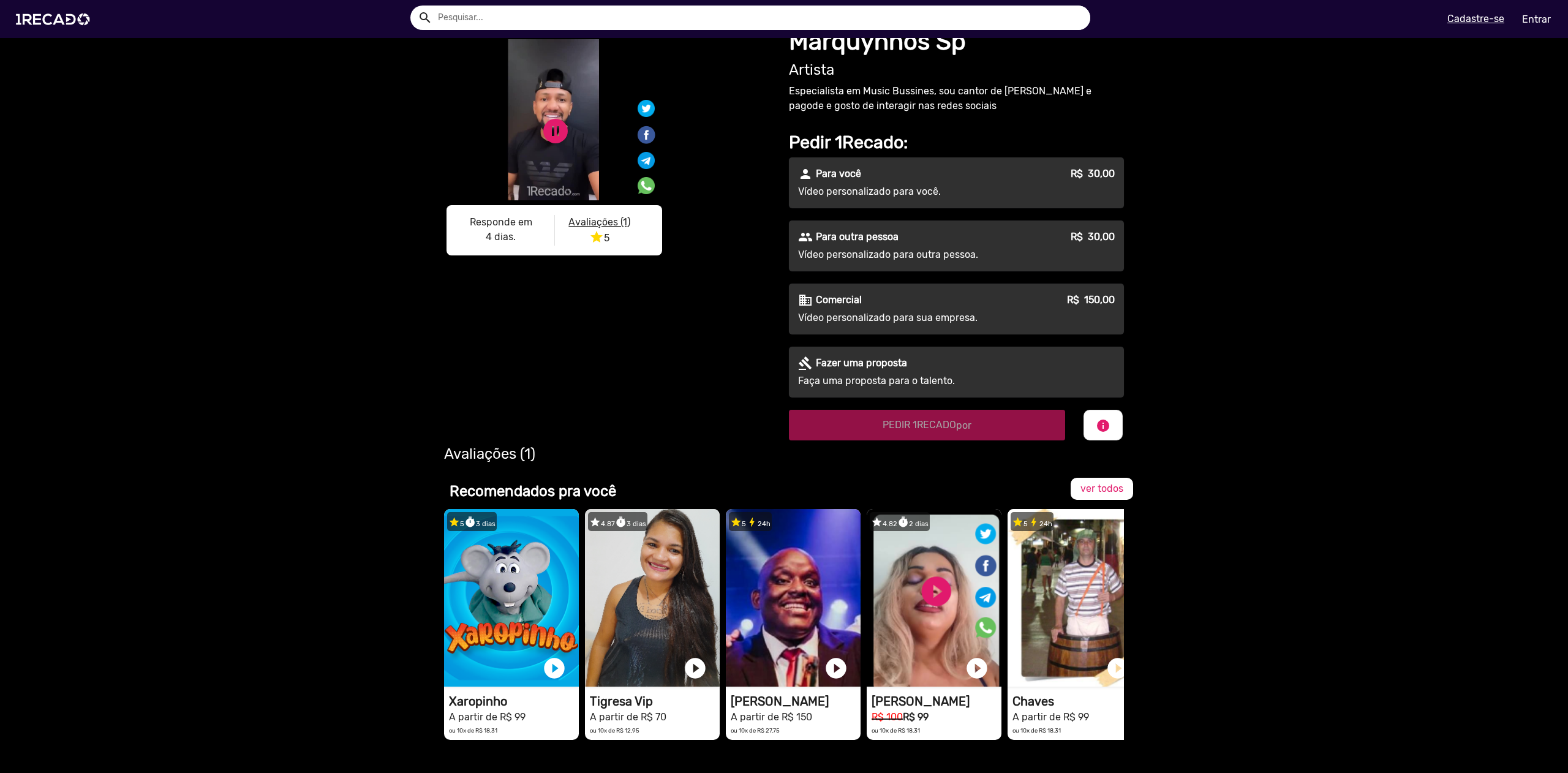
scroll to position [83, 0]
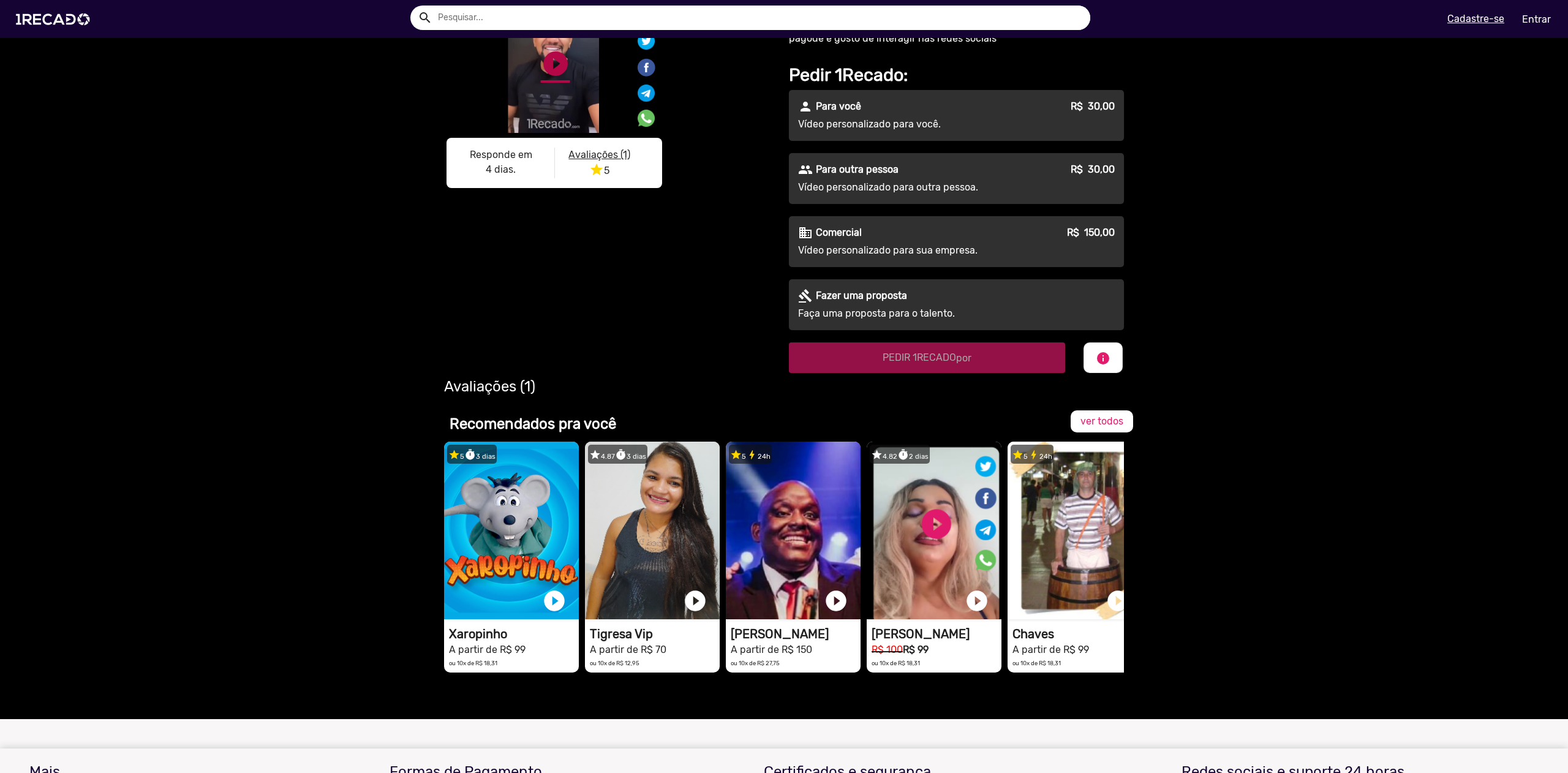
click at [548, 78] on link "play_circle_filled" at bounding box center [555, 63] width 29 height 29
click at [555, 78] on link "pause_circle" at bounding box center [555, 63] width 29 height 29
click at [338, 214] on div "S1RECADO vídeos dedicados para fãs e empresas S1RECADO vídeos dedicados para fã…" at bounding box center [784, 177] width 1568 height 446
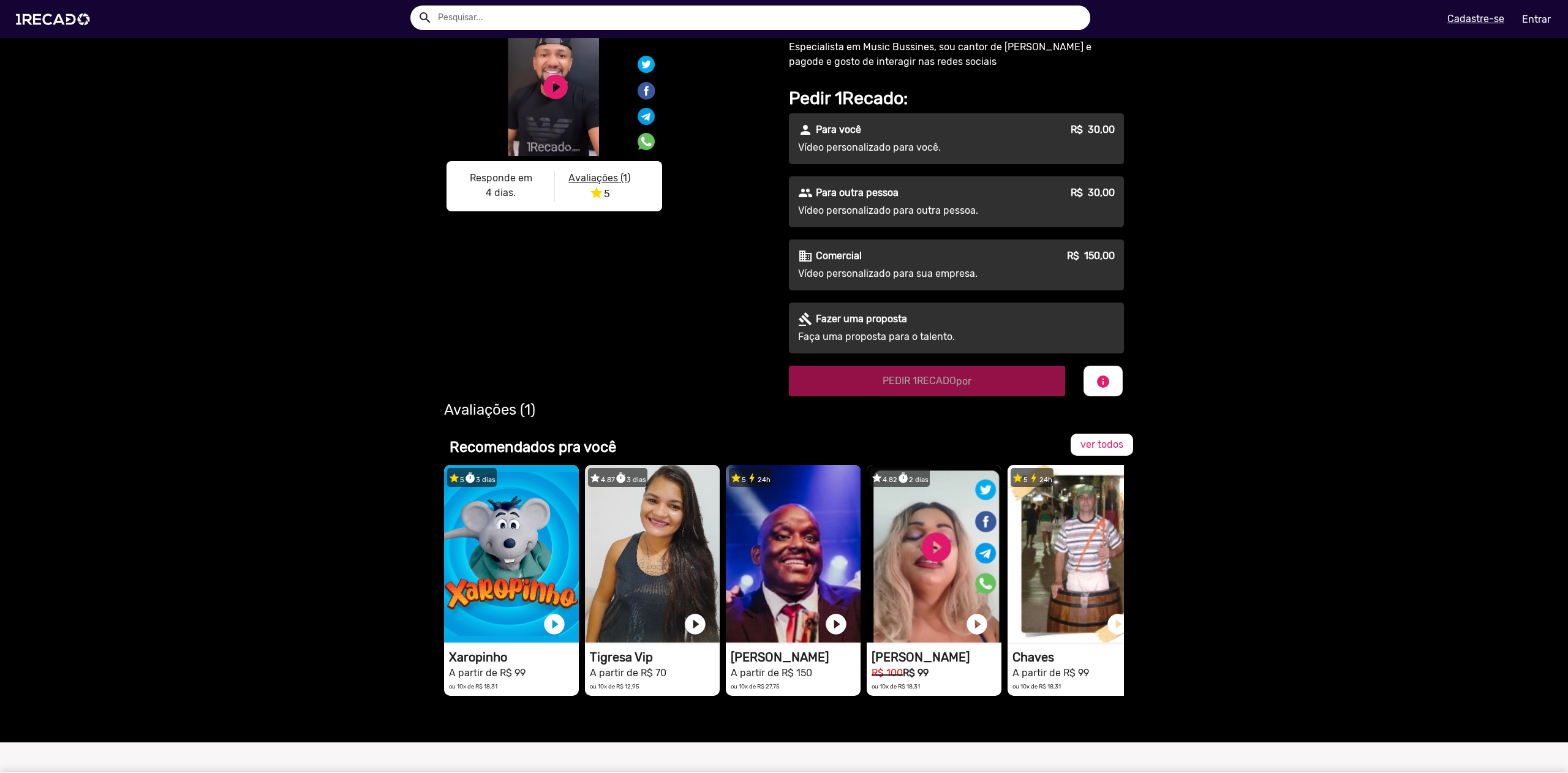
scroll to position [52, 0]
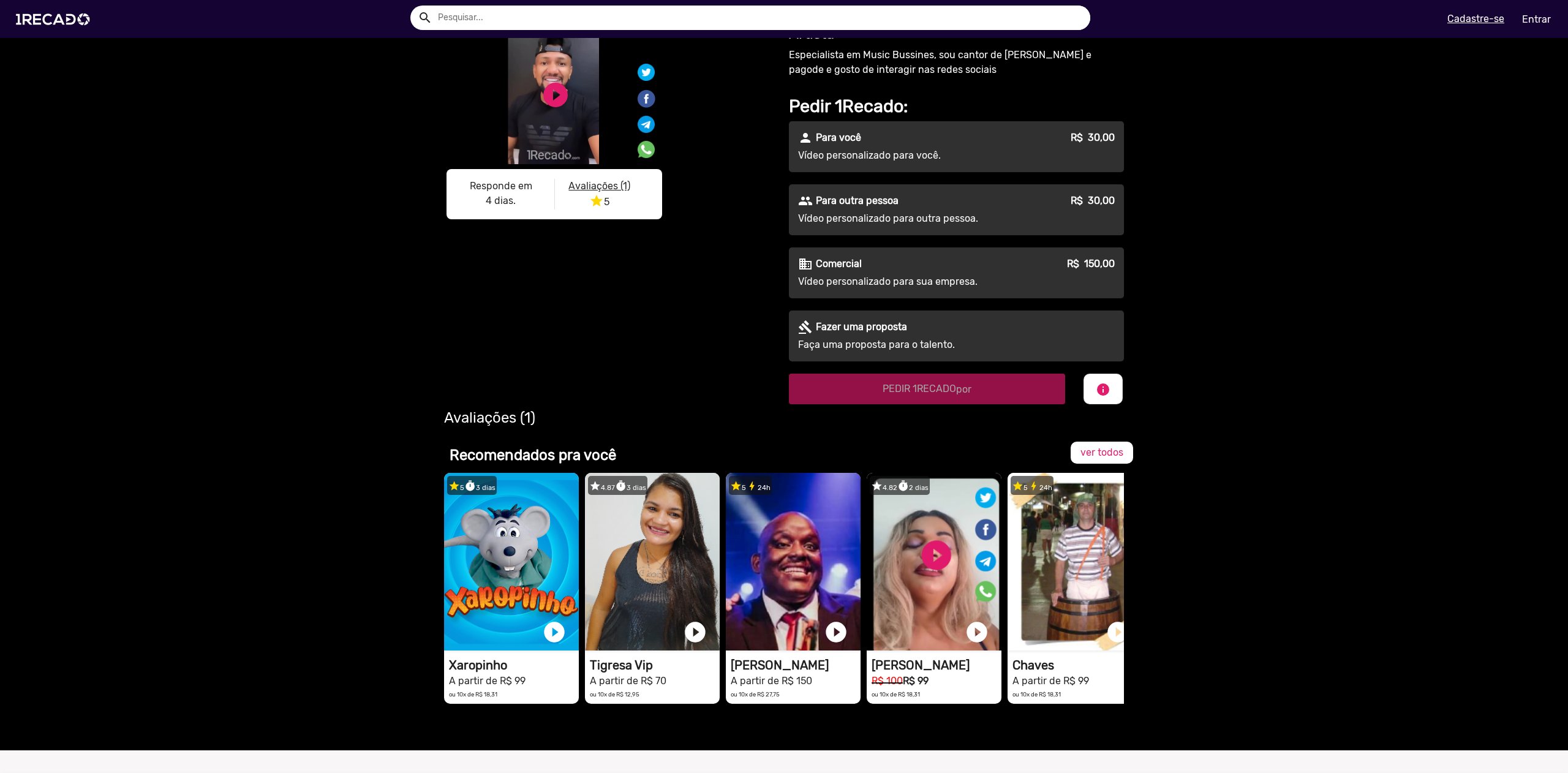
click at [1254, 182] on div "S1RECADO vídeos dedicados para fãs e empresas S1RECADO vídeos dedicados para fã…" at bounding box center [784, 209] width 1568 height 446
click at [1228, 153] on div "S1RECADO vídeos dedicados para fãs e empresas S1RECADO vídeos dedicados para fã…" at bounding box center [784, 209] width 1568 height 446
click at [1217, 159] on div "S1RECADO vídeos dedicados para fãs e empresas S1RECADO vídeos dedicados para fã…" at bounding box center [784, 209] width 1568 height 446
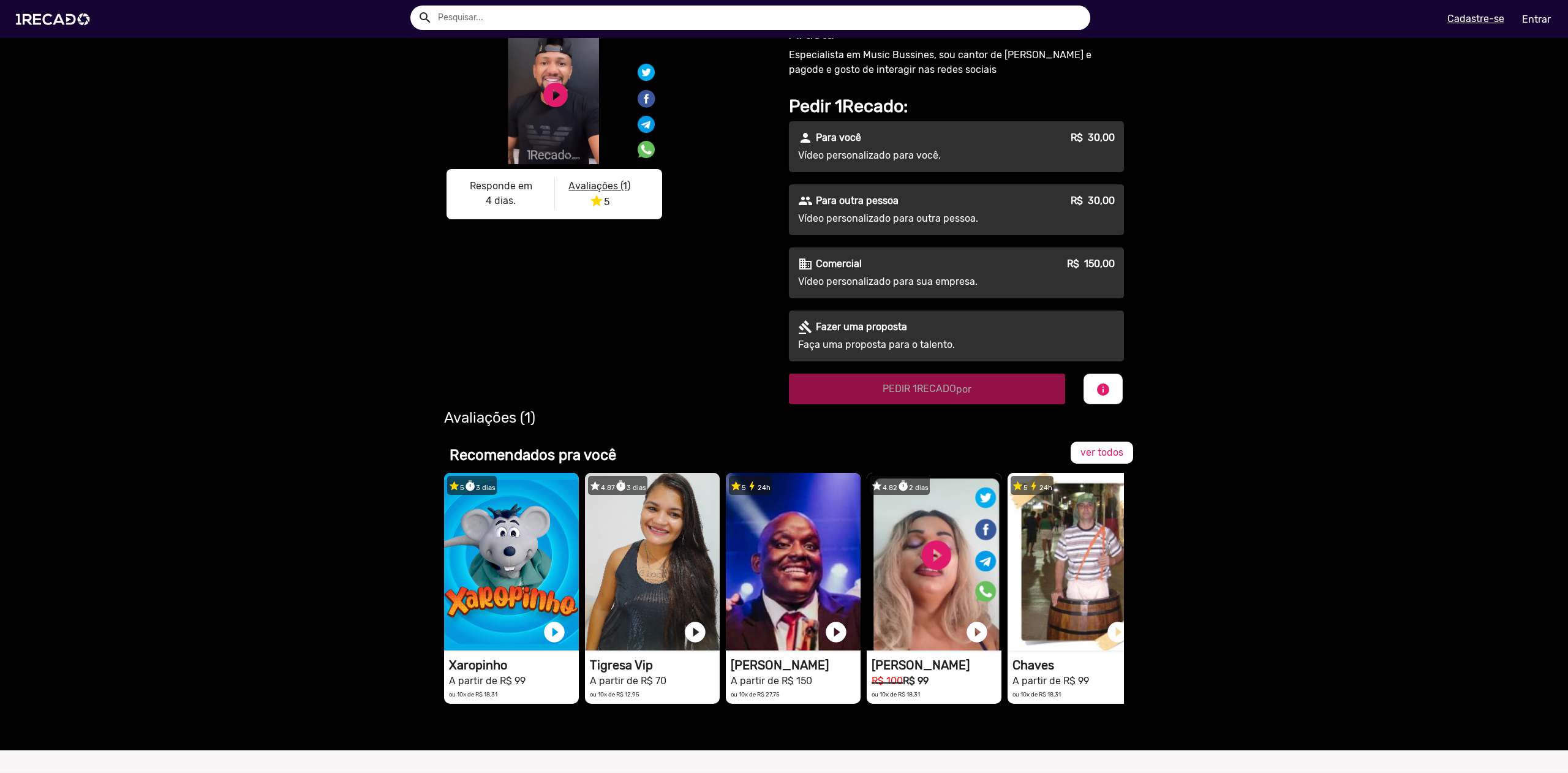
click at [249, 197] on div "S1RECADO vídeos dedicados para fãs e empresas S1RECADO vídeos dedicados para fã…" at bounding box center [784, 209] width 1568 height 446
click at [314, 66] on div "S1RECADO vídeos dedicados para fãs e empresas S1RECADO vídeos dedicados para fã…" at bounding box center [784, 209] width 1568 height 446
drag, startPoint x: 314, startPoint y: 66, endPoint x: 1270, endPoint y: 724, distance: 1160.6
click at [1270, 724] on span "S1RECADO vídeos dedicados para fãs e empresas S1RECADO vídeos dedicados para fã…" at bounding box center [784, 368] width 1568 height 765
click at [1270, 724] on div "star 5 1 avaliações • timer 4 dias. Marquynhos Sp - Artista A partir de R$ 30,0…" at bounding box center [784, 591] width 1568 height 319
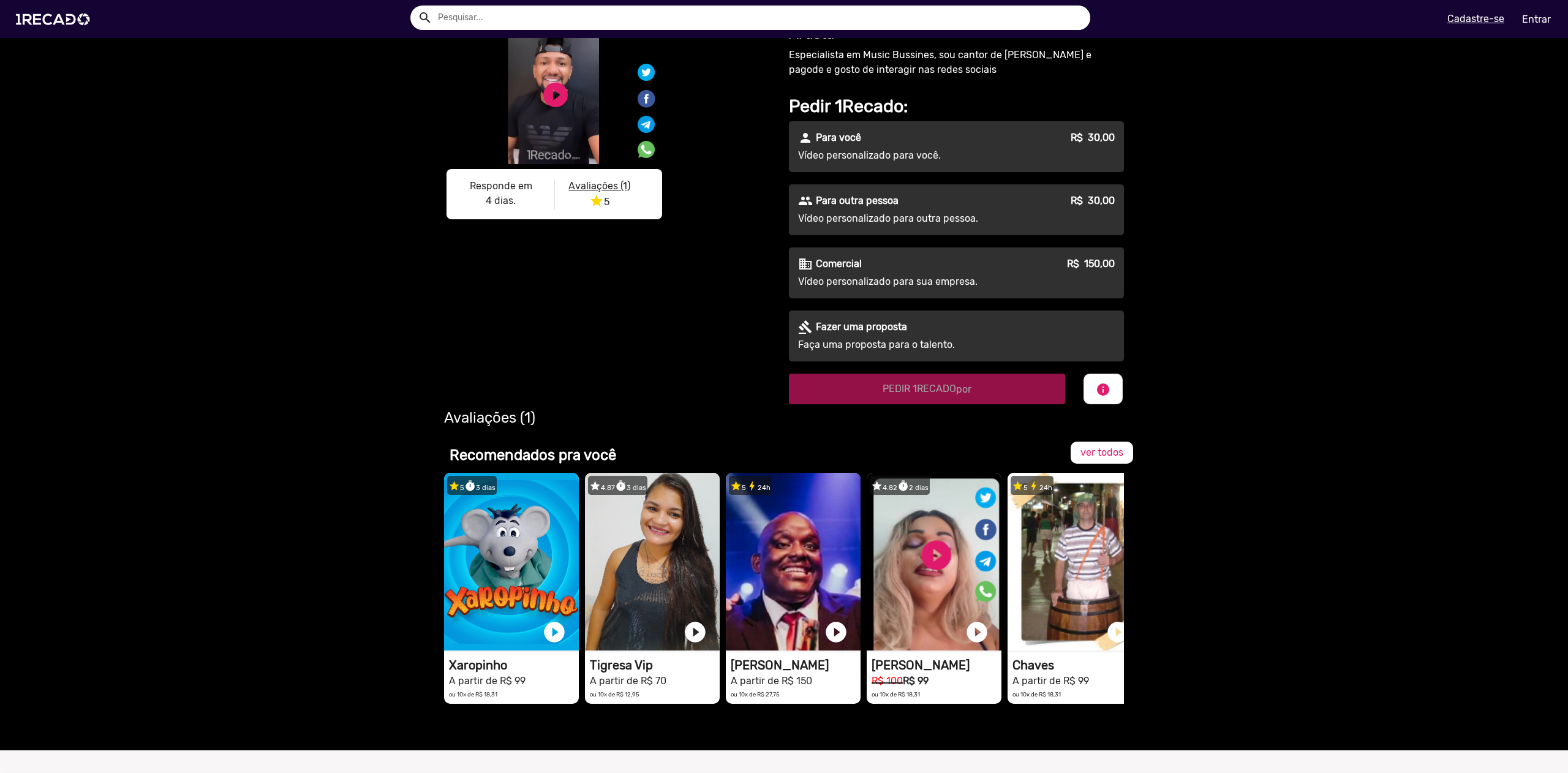
click at [1258, 655] on div "star 5 1 avaliações • timer 4 dias. Marquynhos Sp - Artista A partir de R$ 30,0…" at bounding box center [784, 591] width 1568 height 319
click at [1262, 614] on div "star 5 1 avaliações • timer 4 dias. Marquynhos Sp - Artista A partir de R$ 30,0…" at bounding box center [784, 591] width 1568 height 319
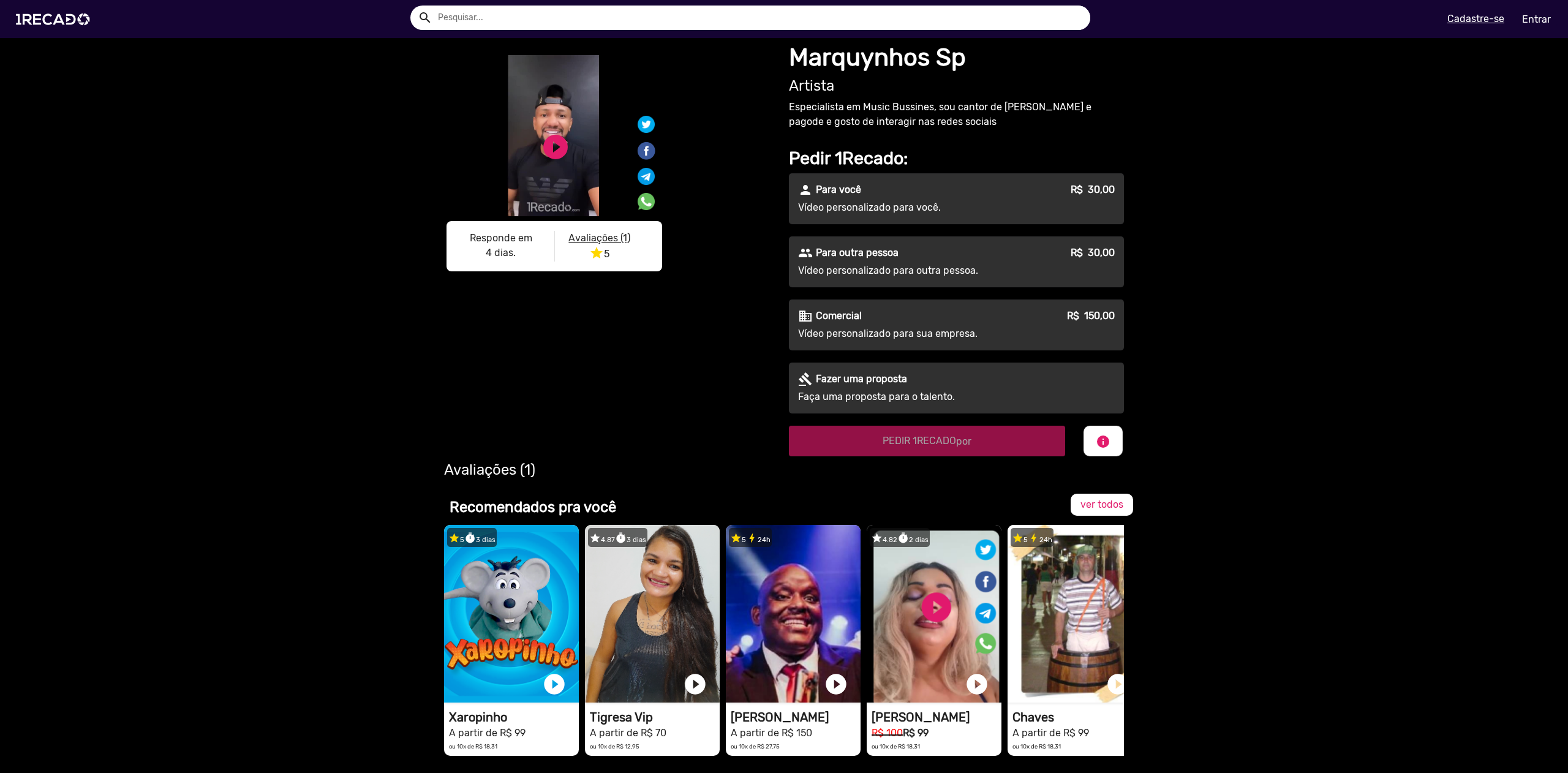
click at [1256, 479] on div "S1RECADO vídeos dedicados para fãs e empresas S1RECADO vídeos dedicados para fã…" at bounding box center [784, 261] width 1568 height 446
click at [1452, 136] on div "S1RECADO vídeos dedicados para fãs e empresas S1RECADO vídeos dedicados para fã…" at bounding box center [784, 261] width 1568 height 446
click at [1528, 13] on link "Entrar" at bounding box center [1537, 19] width 45 height 22
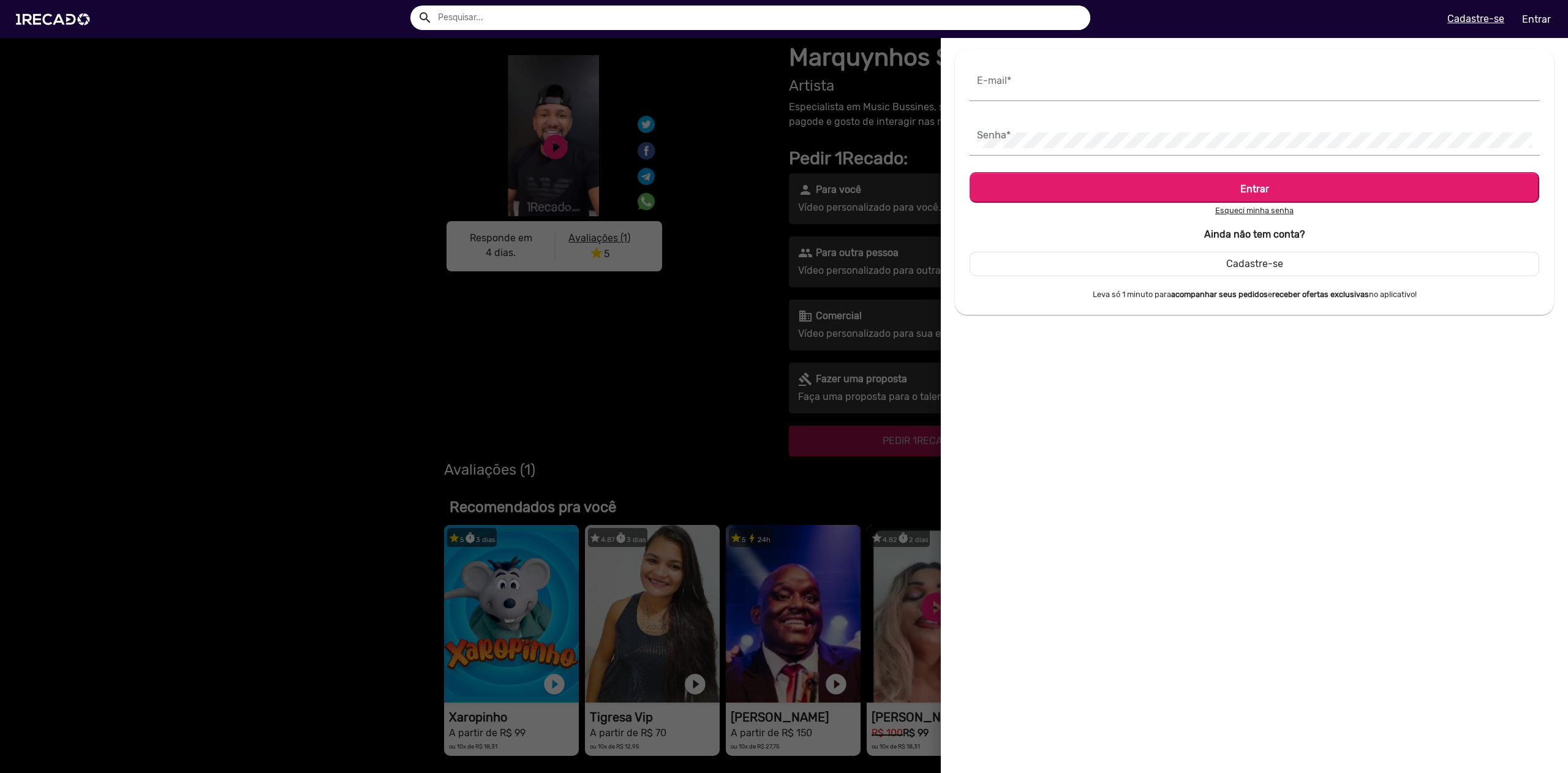
click at [1360, 229] on p "Ainda não tem conta?" at bounding box center [1254, 235] width 570 height 15
click at [1459, 13] on u "Cadastre-se" at bounding box center [1476, 19] width 57 height 12
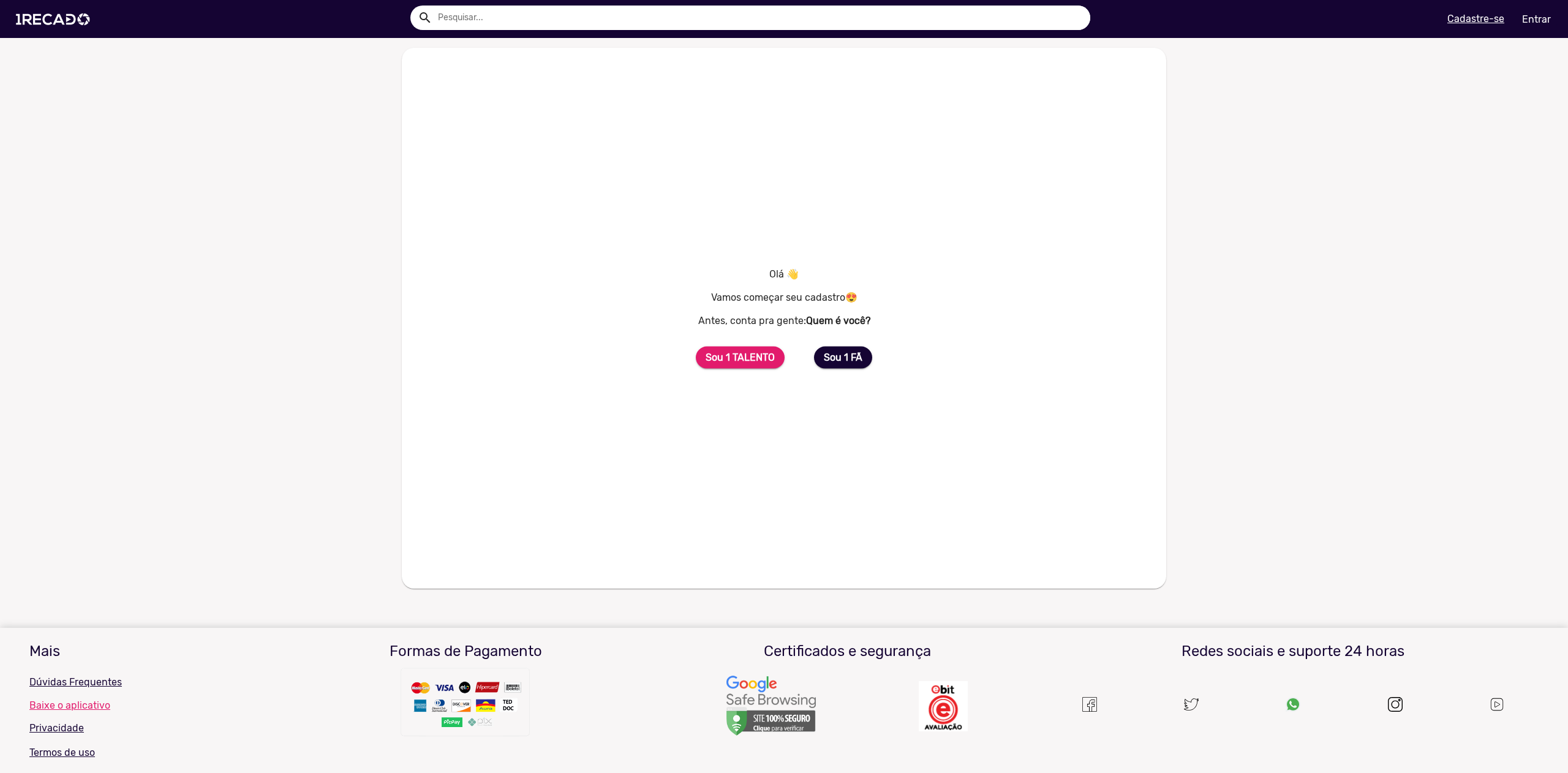
click at [881, 216] on mat-card "Olá 👋 Vamos começar seu cadastro😍 Antes, conta pra gente: Quem é você? [STREET_…" at bounding box center [784, 318] width 765 height 541
click at [748, 360] on b "Sou 1 TALENTO" at bounding box center [740, 357] width 69 height 12
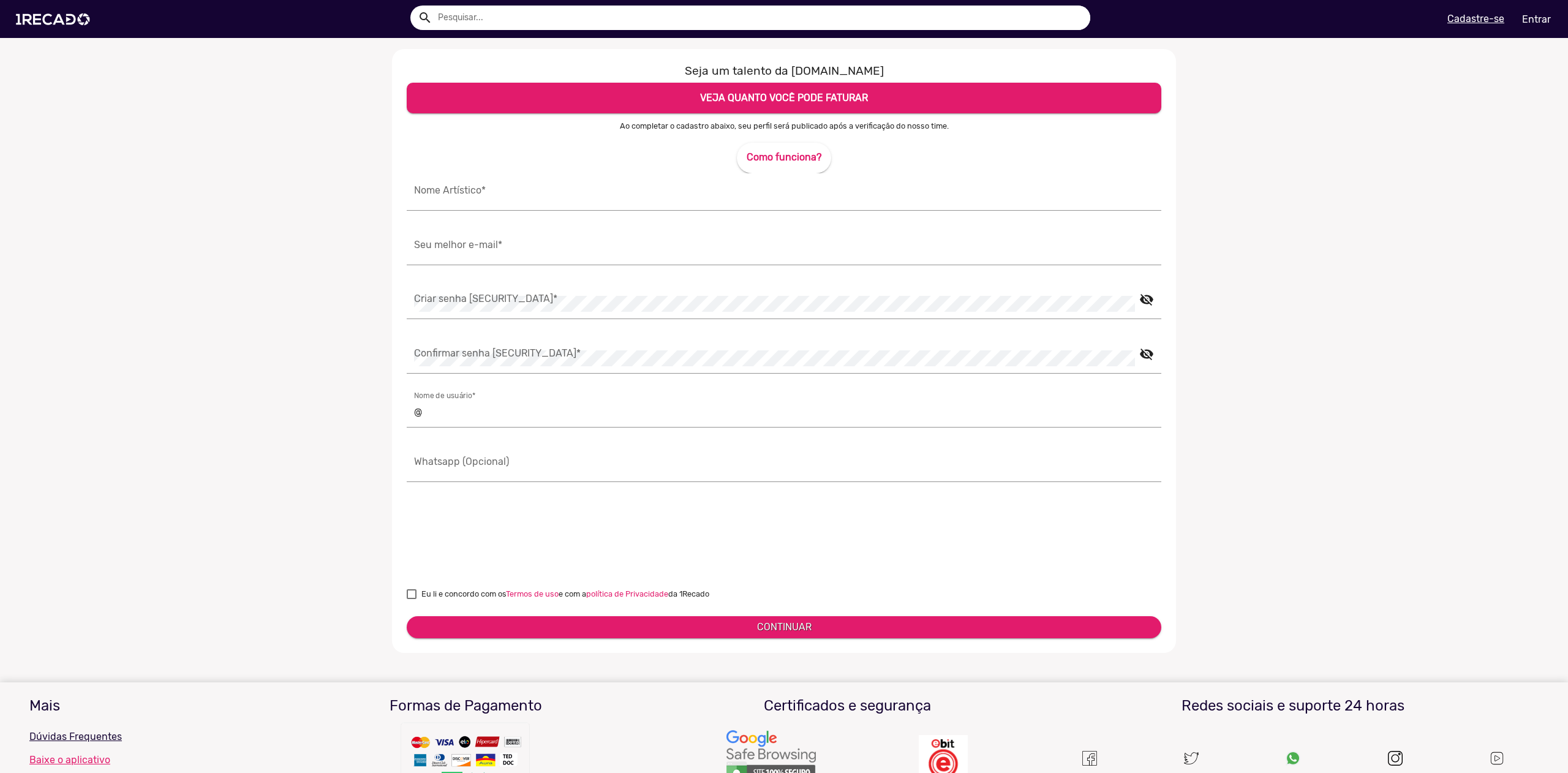
click at [240, 186] on ng-component "Seja um talento da [DOMAIN_NAME] VEJA QUANTO VOCÊ PODE FATURAR Ao completar o c…" at bounding box center [784, 396] width 1568 height 695
click at [293, 158] on ng-component "Seja um talento da [DOMAIN_NAME] VEJA QUANTO VOCÊ PODE FATURAR Ao completar o c…" at bounding box center [784, 396] width 1568 height 695
click at [497, 185] on div "Nome Artístico *" at bounding box center [784, 192] width 740 height 37
click at [491, 191] on input "Nome Artístico *" at bounding box center [784, 195] width 740 height 16
click at [498, 244] on input "Seu melhor e-mail *" at bounding box center [784, 249] width 740 height 16
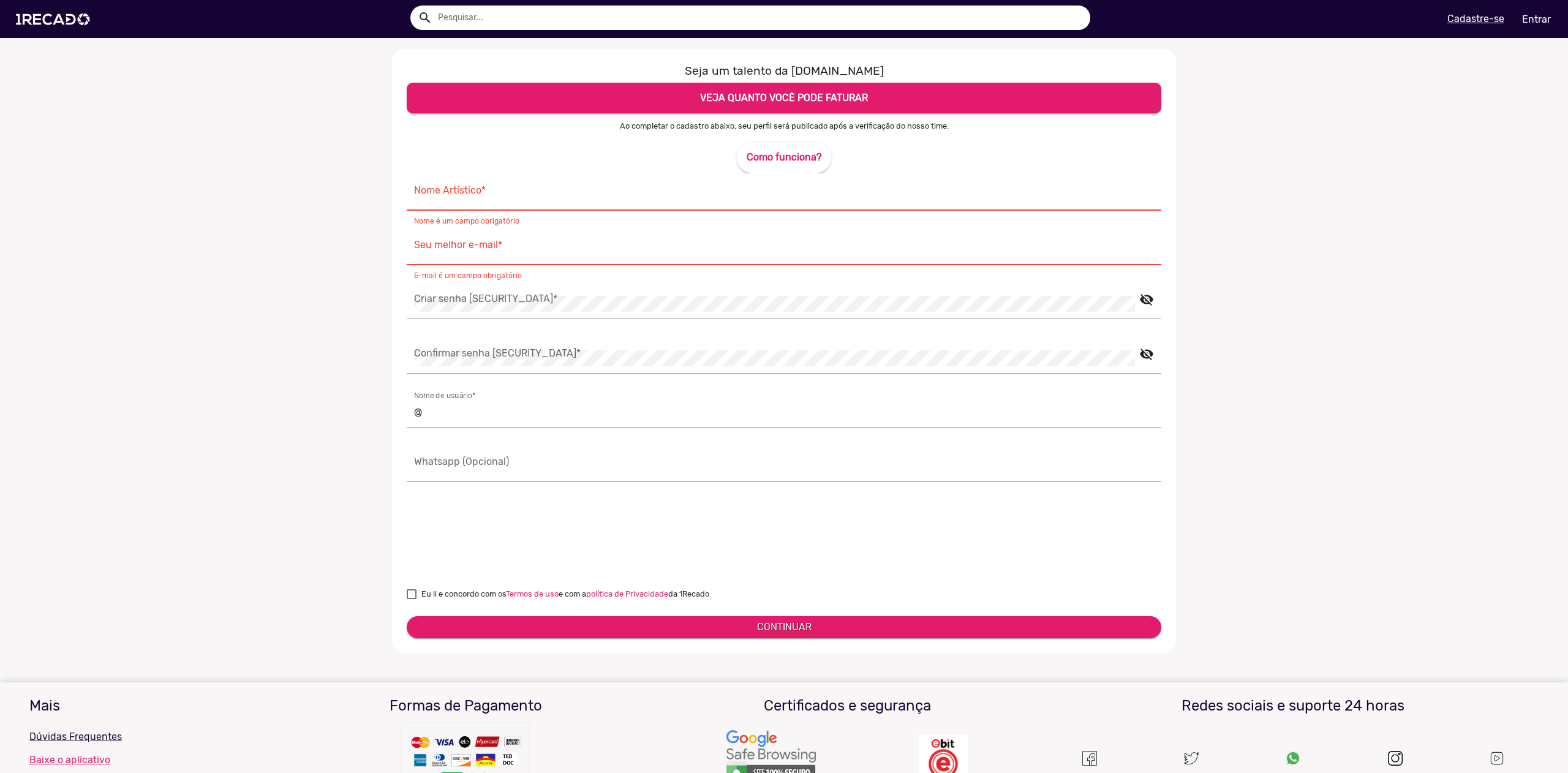
click at [290, 305] on ng-component "Seja um talento da [DOMAIN_NAME] VEJA QUANTO VOCÊ PODE FATURAR Ao completar o c…" at bounding box center [784, 396] width 1568 height 695
click at [291, 304] on ng-component "Seja um talento da [DOMAIN_NAME] VEJA QUANTO VOCÊ PODE FATURAR Ao completar o c…" at bounding box center [784, 396] width 1568 height 695
click at [273, 273] on ng-component "Seja um talento da [DOMAIN_NAME] VEJA QUANTO VOCÊ PODE FATURAR Ao completar o c…" at bounding box center [784, 396] width 1568 height 695
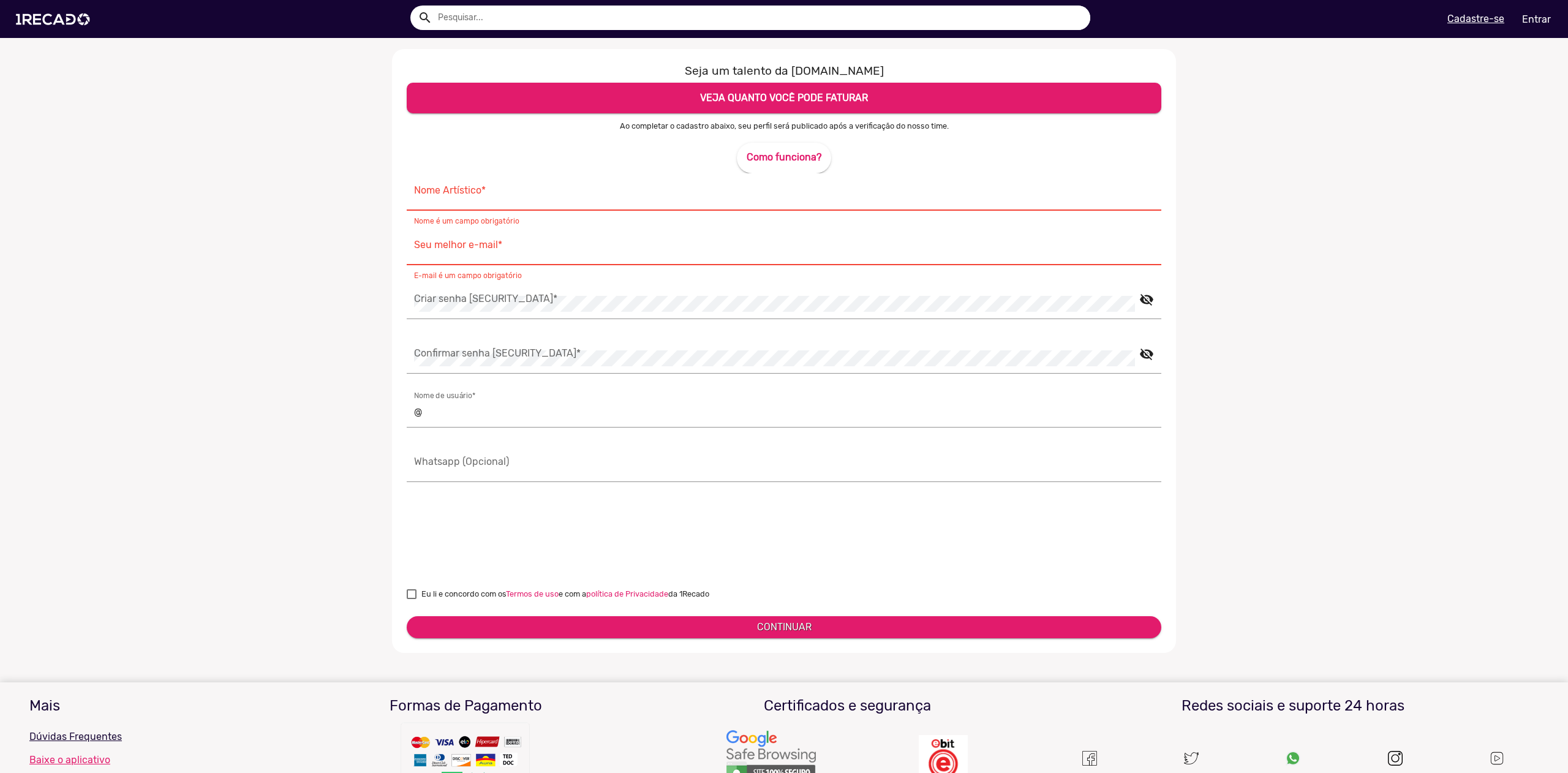
click at [273, 273] on ng-component "Seja um talento da [DOMAIN_NAME] VEJA QUANTO VOCÊ PODE FATURAR Ao completar o c…" at bounding box center [784, 396] width 1568 height 695
click at [36, 19] on img at bounding box center [55, 19] width 92 height 52
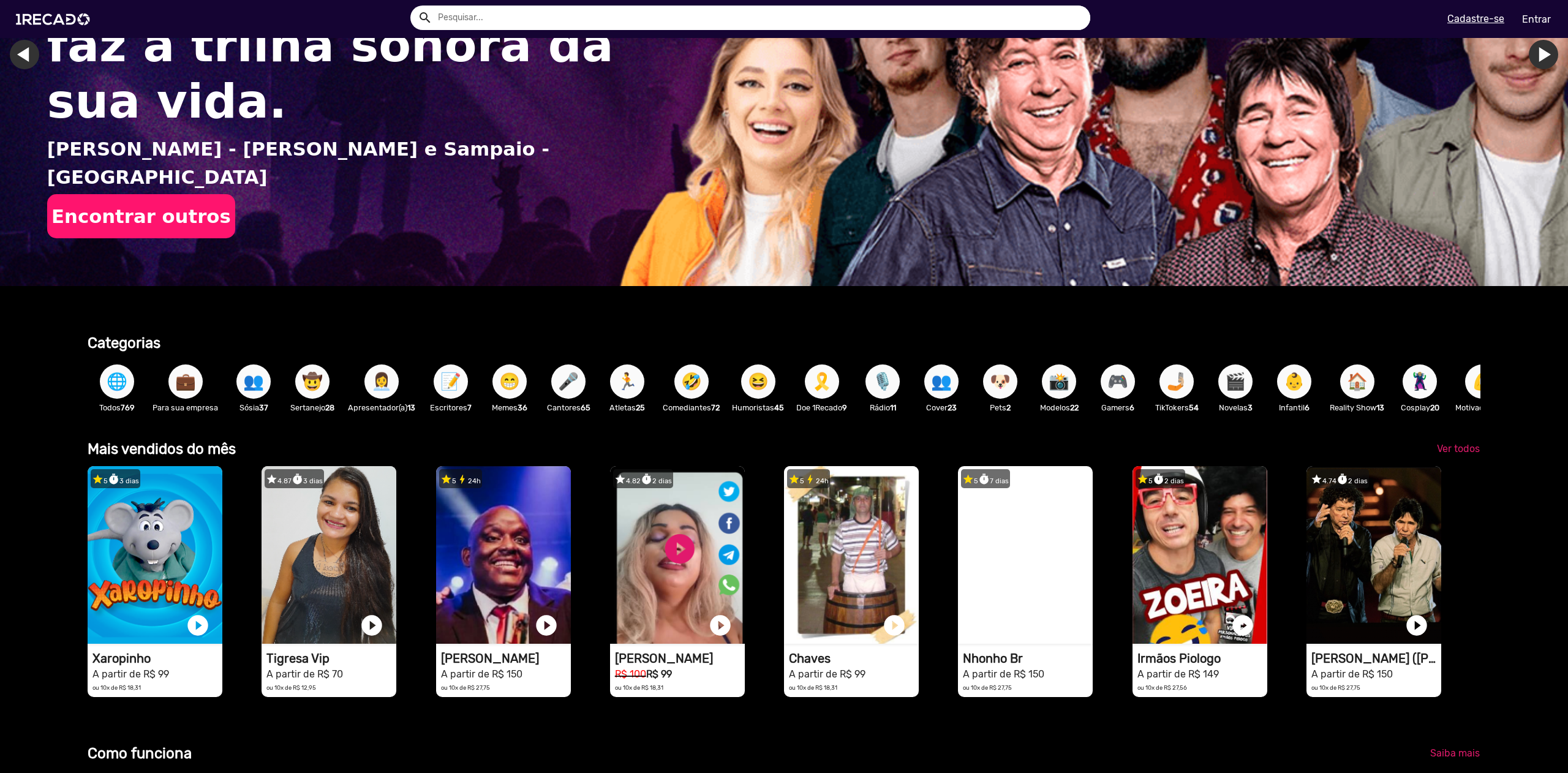
scroll to position [247, 0]
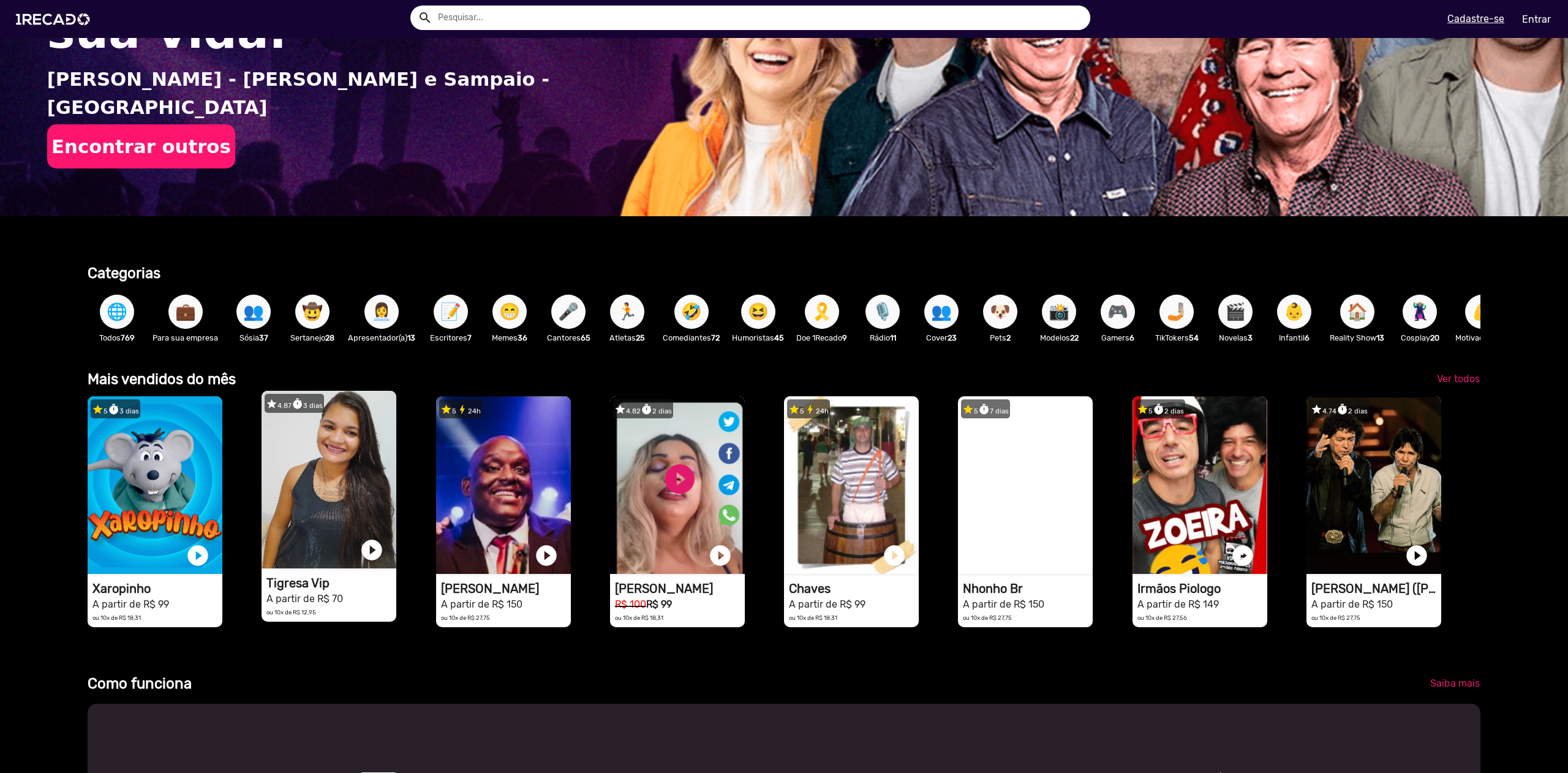
click at [360, 521] on video "1RECADO vídeos dedicados para fãs e empresas" at bounding box center [328, 480] width 135 height 178
